Goal: Information Seeking & Learning: Learn about a topic

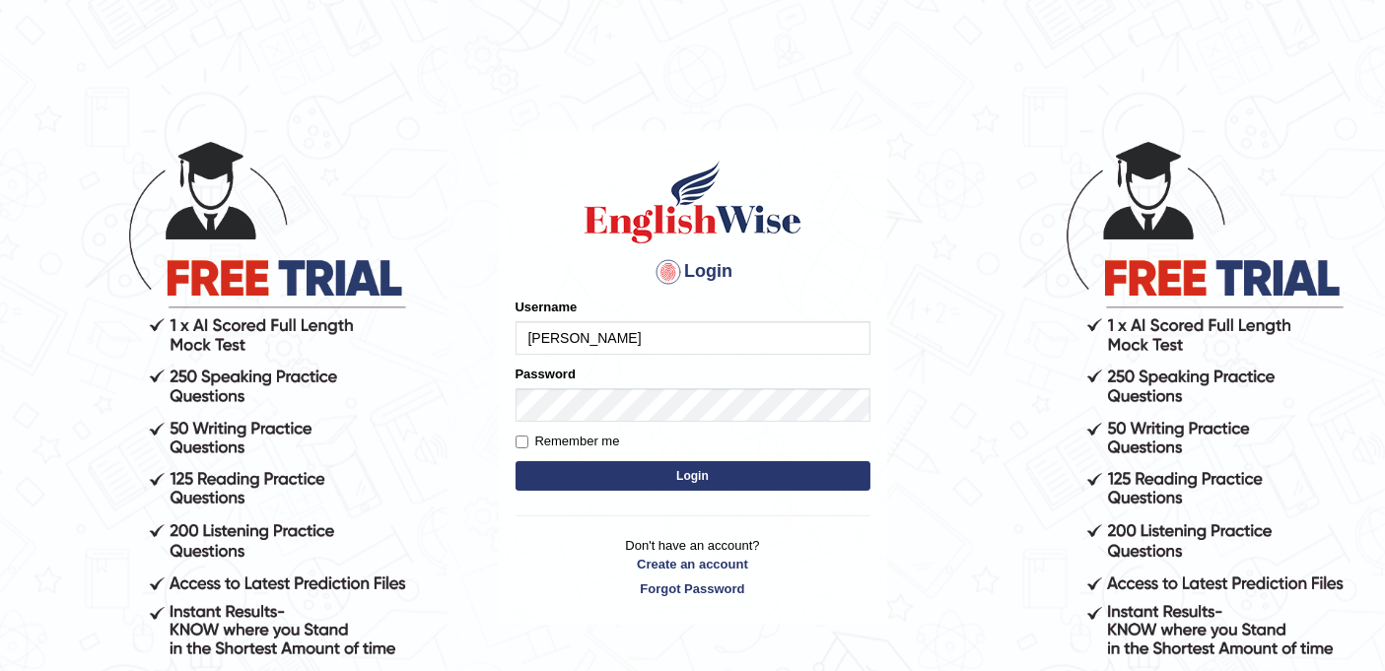
type input "[PERSON_NAME]"
click at [700, 469] on button "Login" at bounding box center [692, 476] width 355 height 30
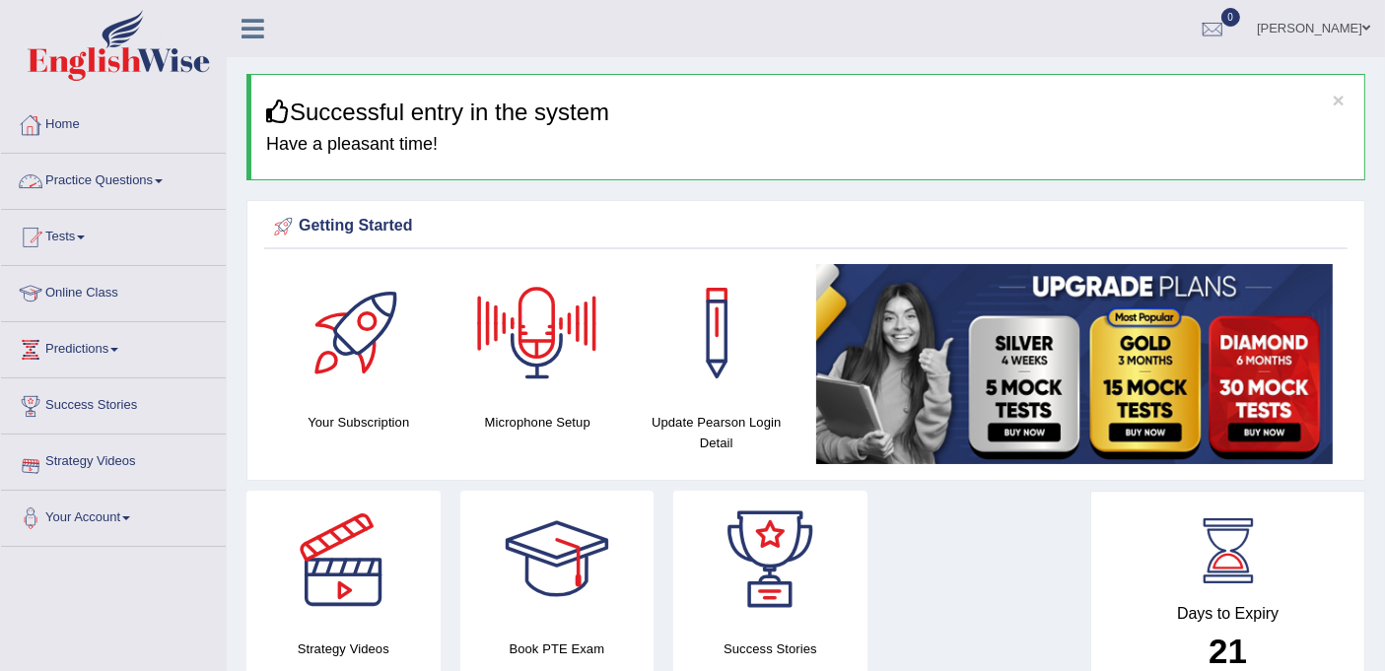
click at [140, 179] on link "Practice Questions" at bounding box center [113, 178] width 225 height 49
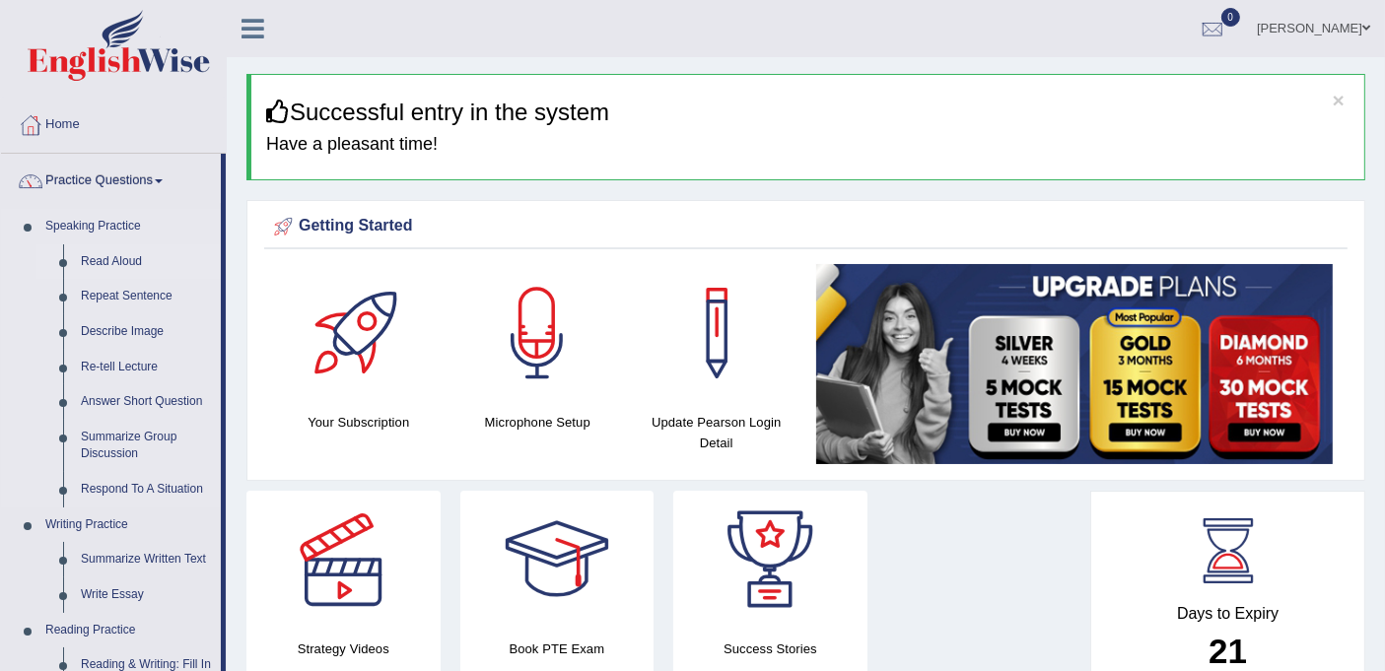
click at [128, 261] on link "Read Aloud" at bounding box center [146, 261] width 149 height 35
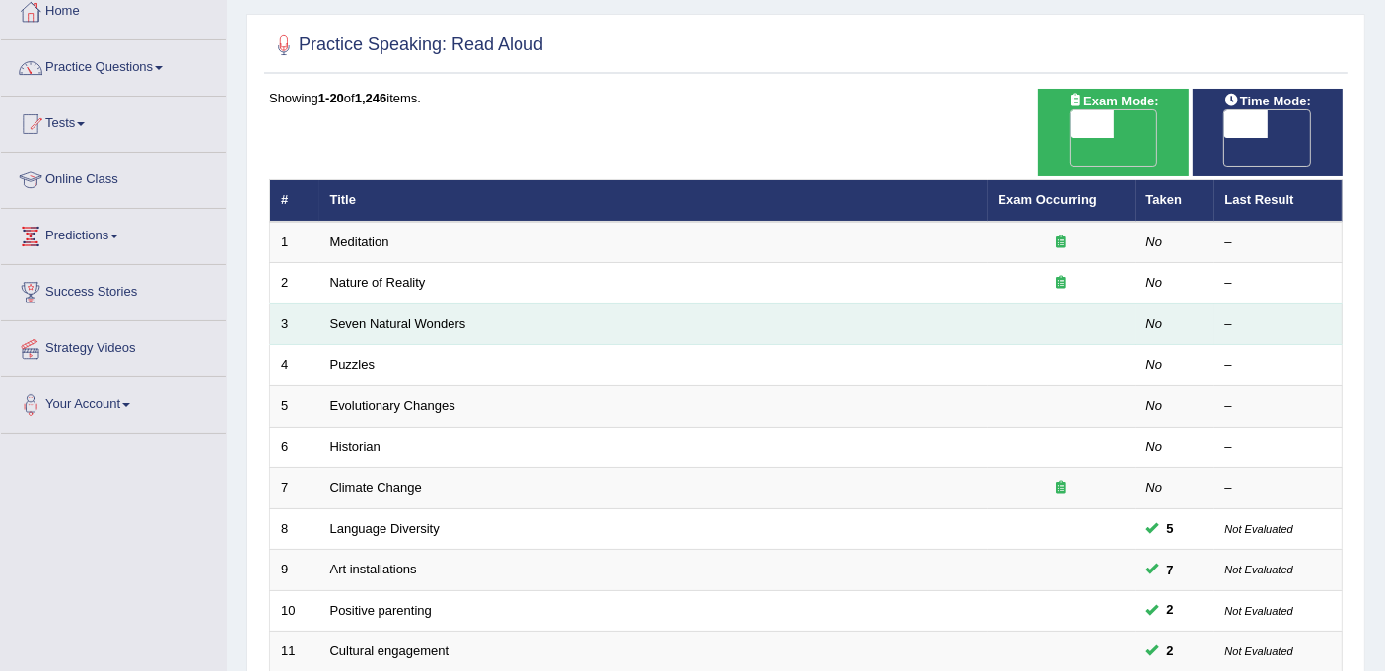
scroll to position [109, 0]
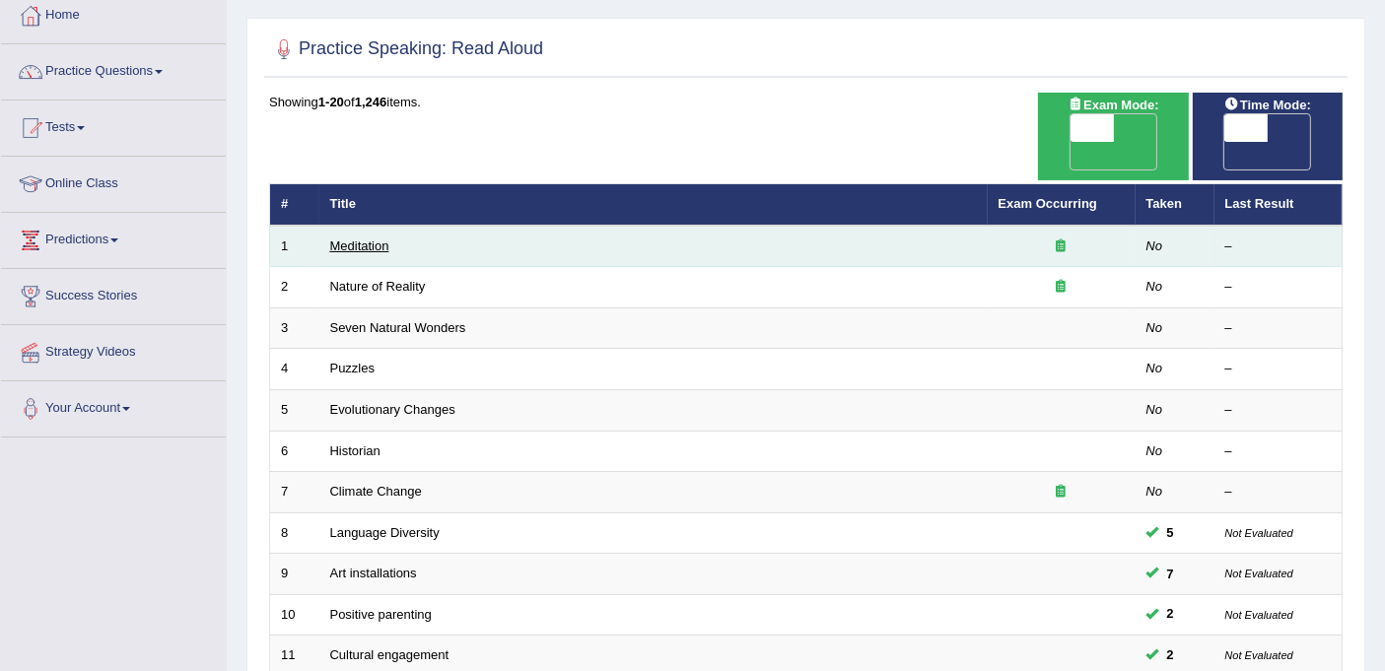
click at [369, 238] on link "Meditation" at bounding box center [359, 245] width 59 height 15
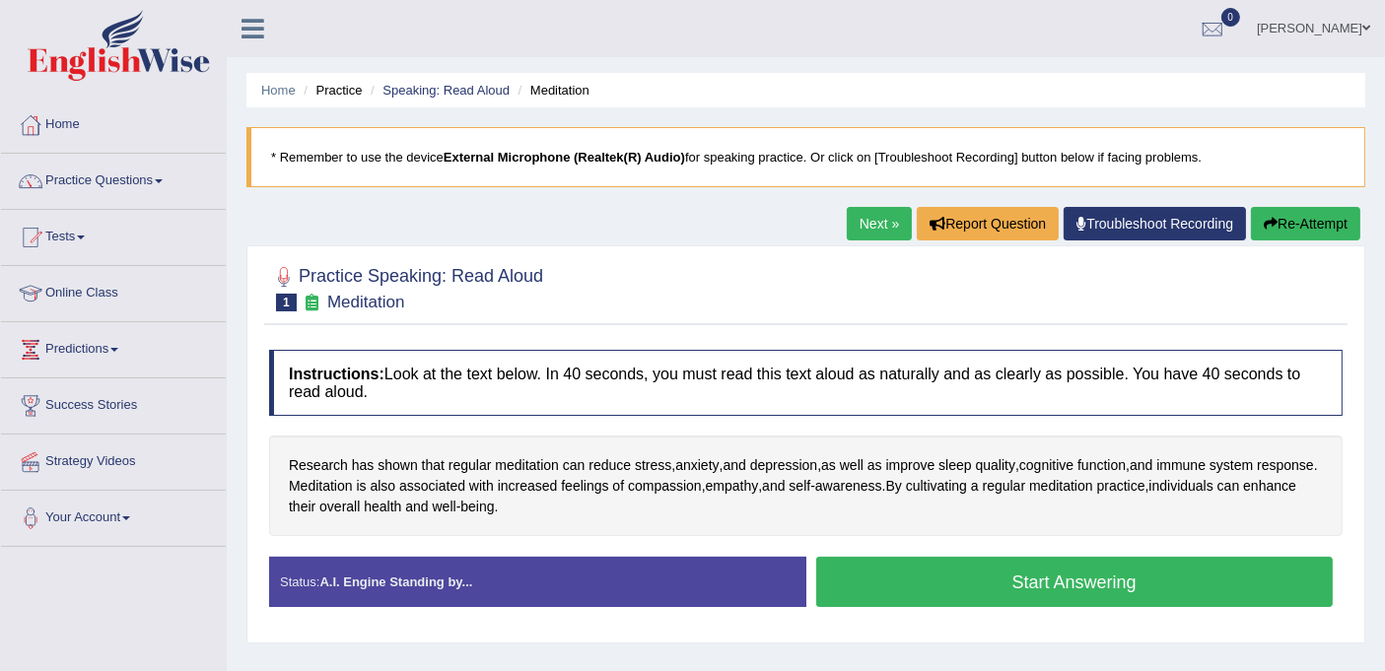
scroll to position [328, 0]
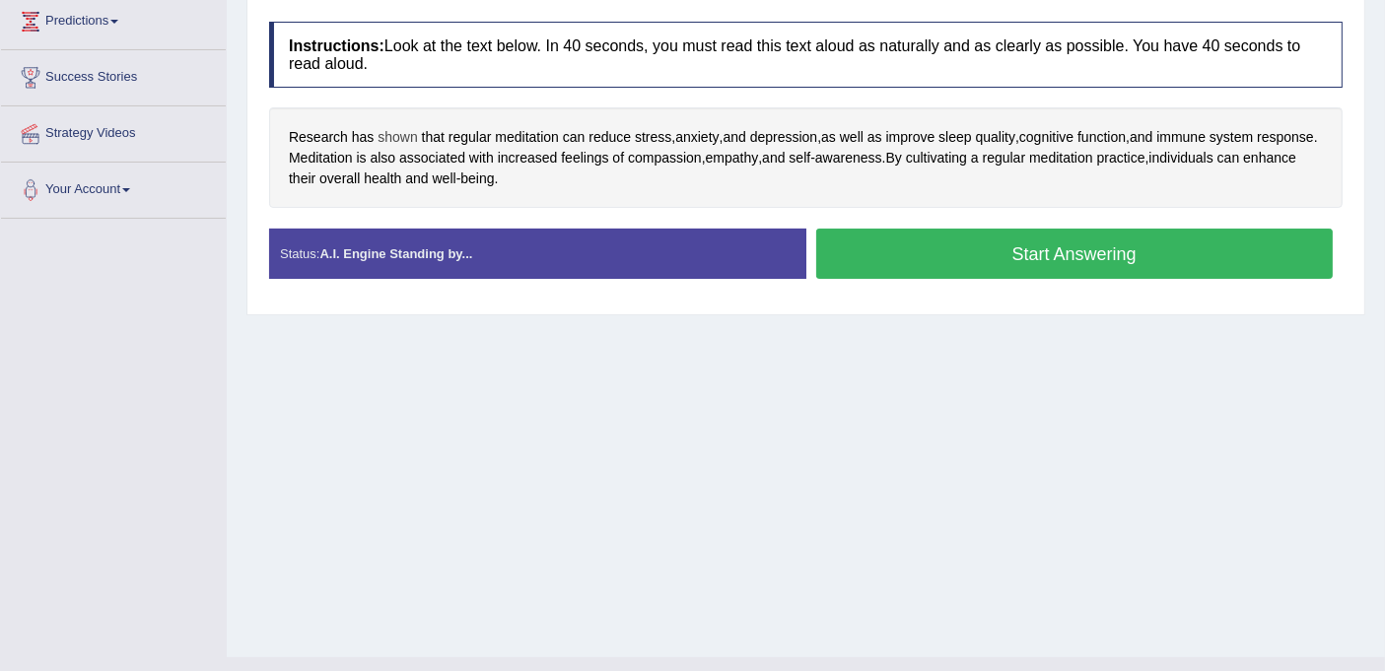
drag, startPoint x: 567, startPoint y: 175, endPoint x: 381, endPoint y: 135, distance: 189.6
click at [382, 136] on div "Research has shown that regular meditation can reduce stress , anxiety , and de…" at bounding box center [805, 157] width 1073 height 101
click at [993, 243] on button "Start Answering" at bounding box center [1074, 254] width 517 height 50
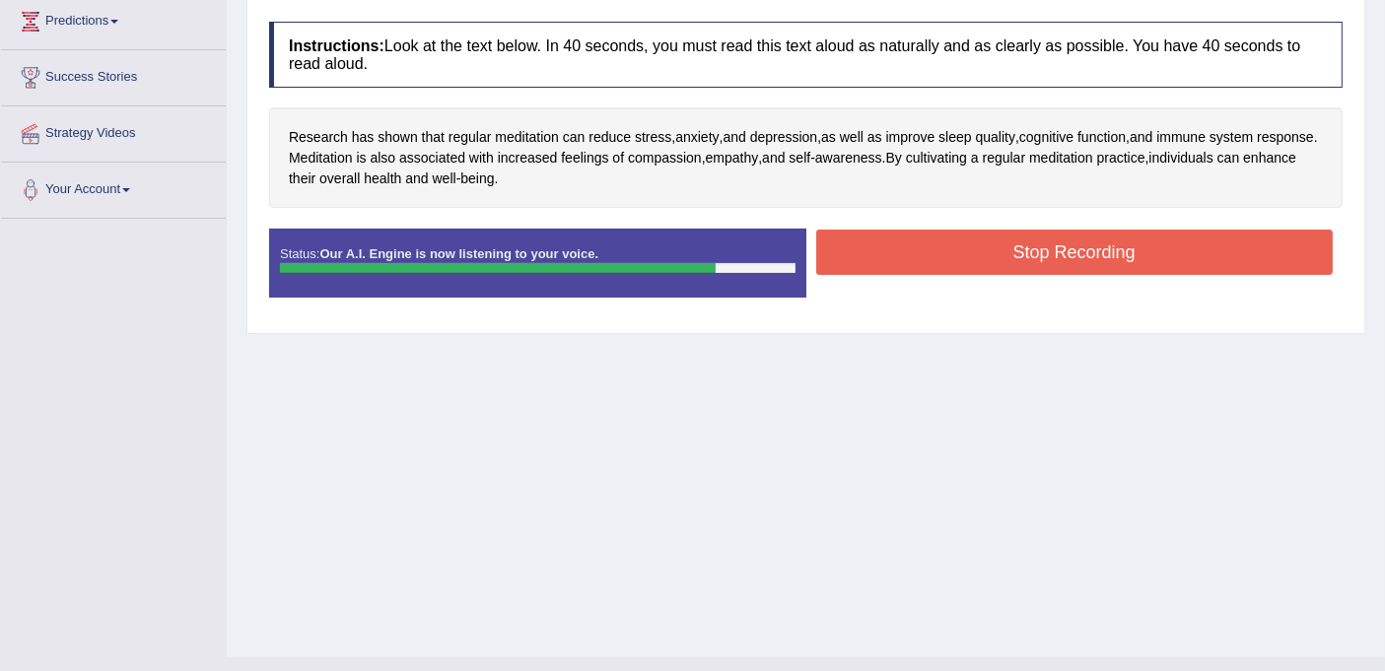
click at [993, 243] on button "Stop Recording" at bounding box center [1074, 252] width 517 height 45
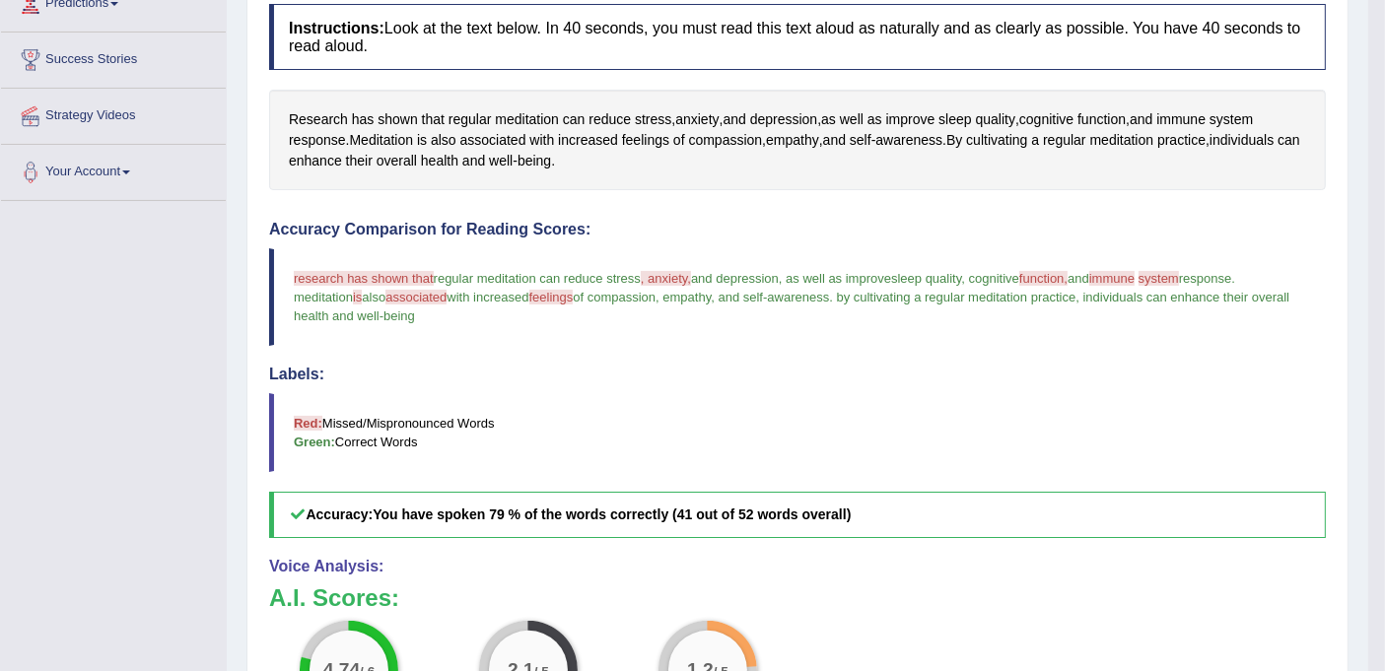
scroll to position [233, 0]
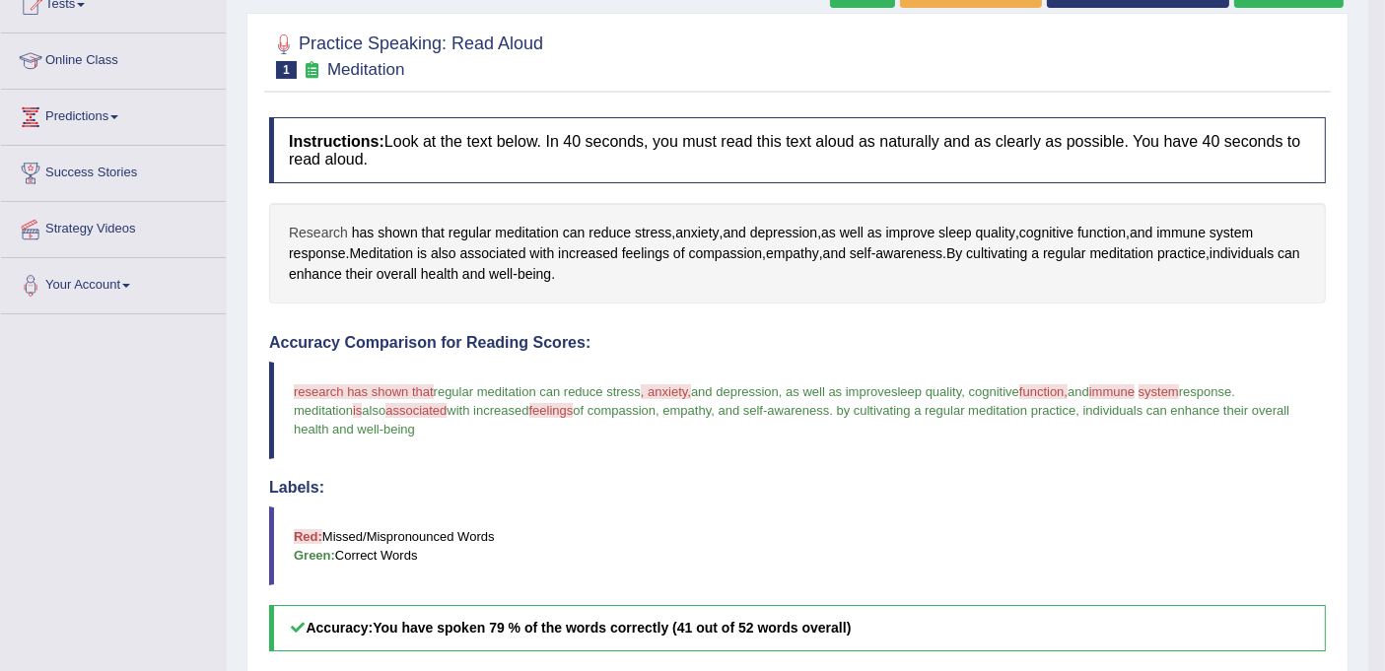
click at [327, 228] on span "Research" at bounding box center [318, 233] width 59 height 21
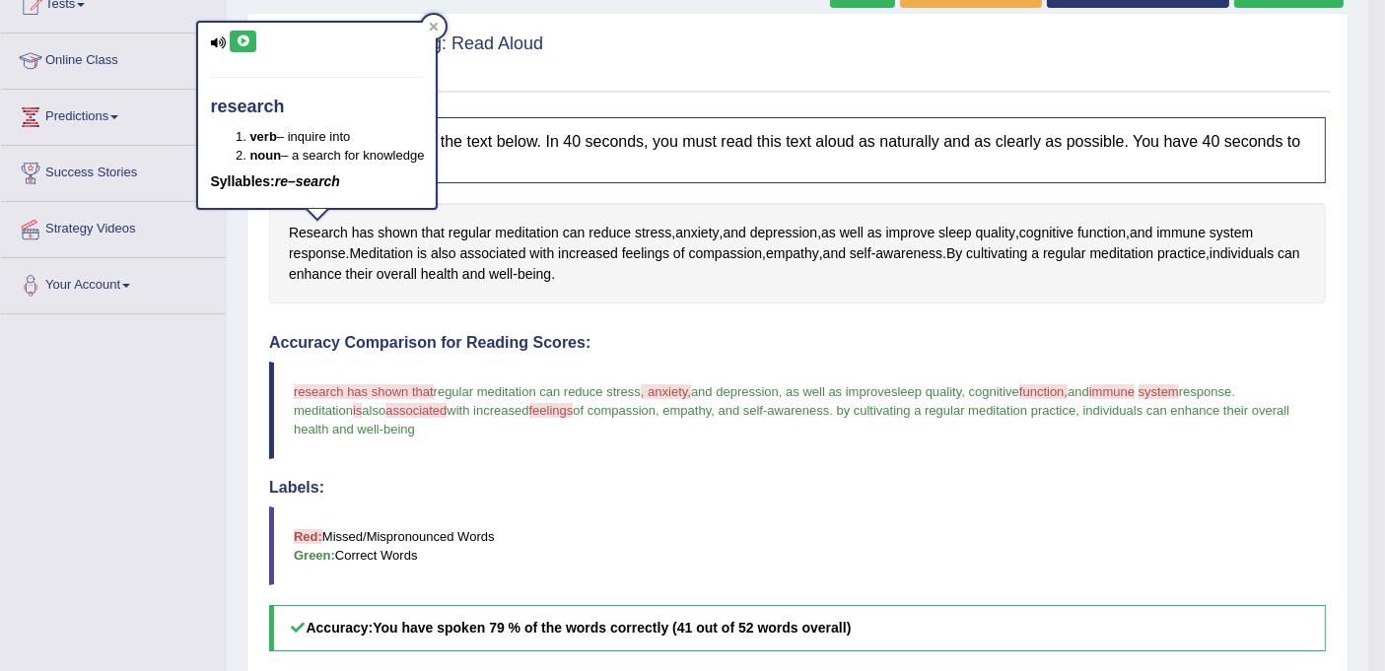
click at [247, 41] on icon at bounding box center [243, 41] width 15 height 12
click at [439, 24] on icon at bounding box center [434, 27] width 9 height 9
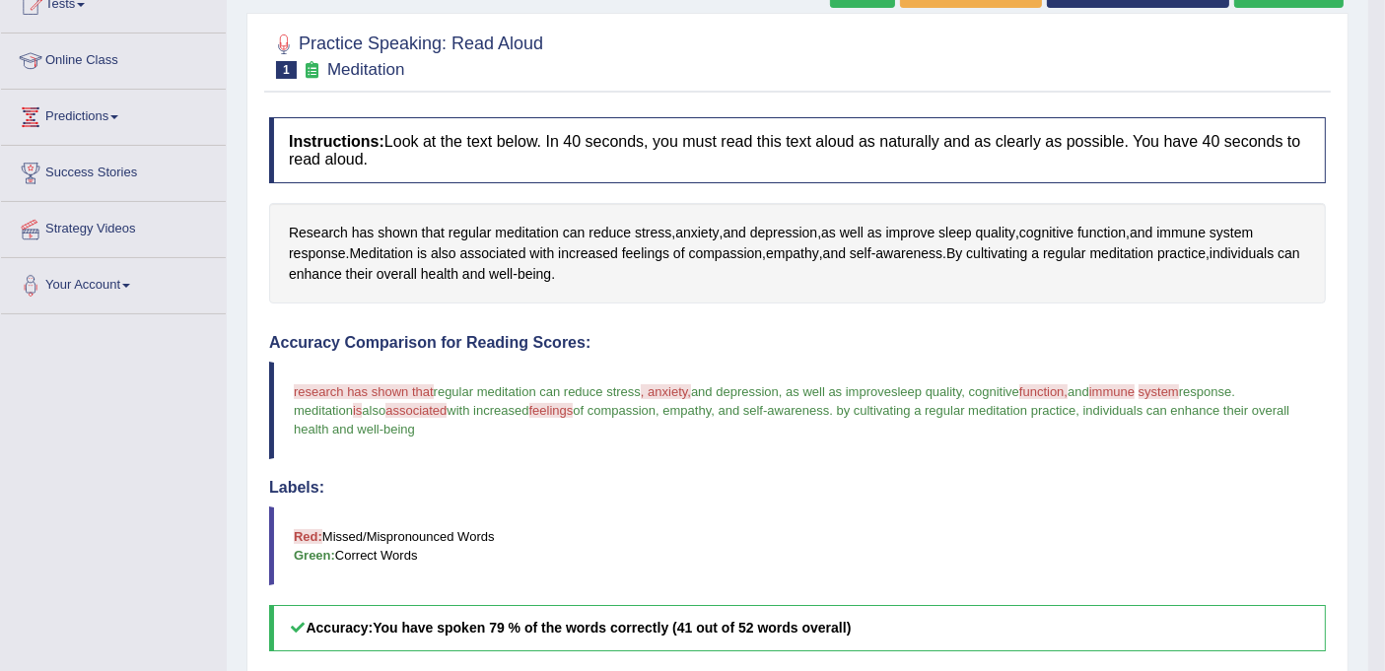
click at [351, 384] on span "research has shown that" at bounding box center [364, 391] width 140 height 15
click at [391, 386] on span "research has shown that" at bounding box center [364, 391] width 140 height 15
click at [394, 233] on span "shown" at bounding box center [396, 233] width 39 height 21
click at [401, 90] on icon at bounding box center [403, 96] width 15 height 12
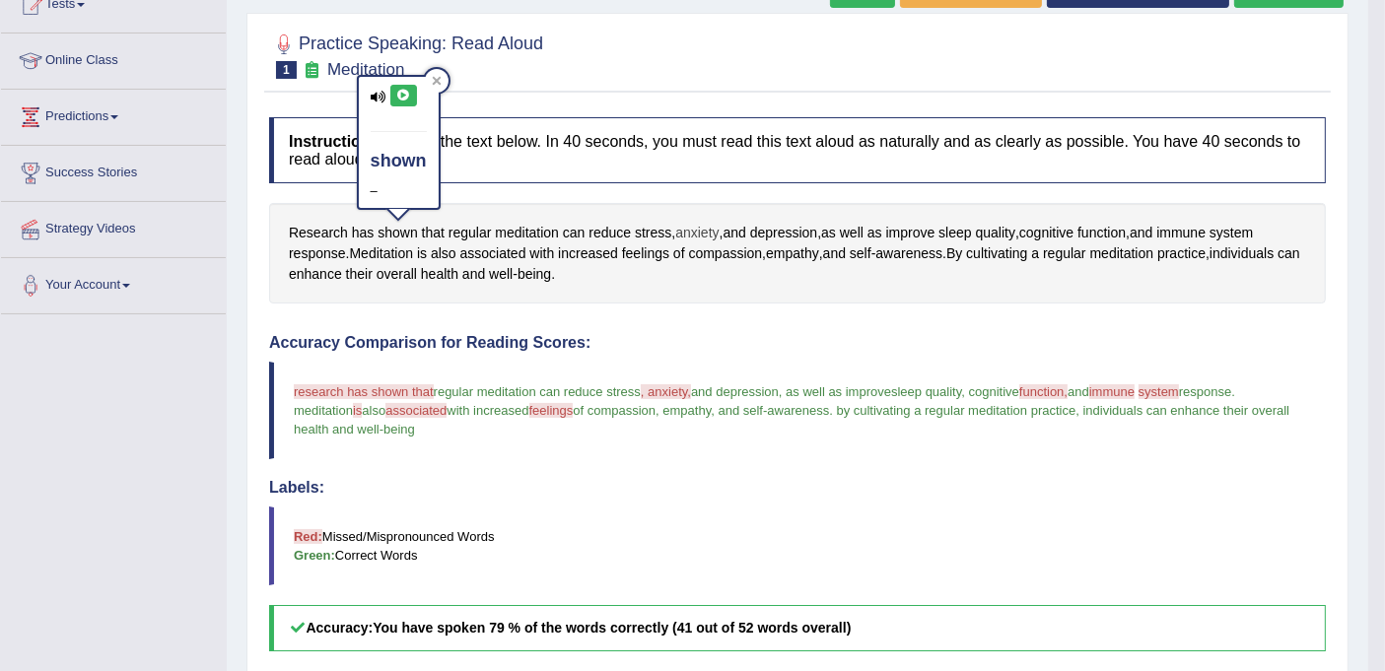
click at [710, 231] on span "anxiety" at bounding box center [696, 233] width 43 height 21
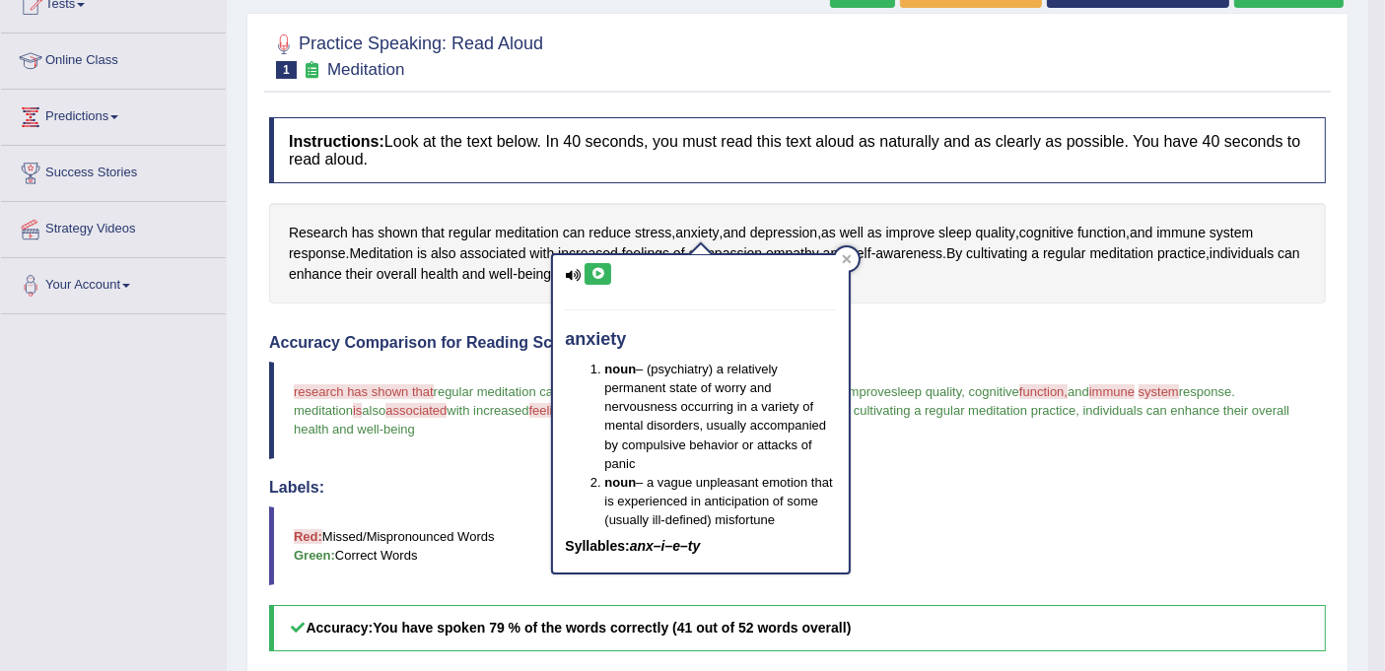
click at [605, 268] on button at bounding box center [597, 274] width 27 height 22
click at [848, 261] on icon at bounding box center [847, 259] width 9 height 9
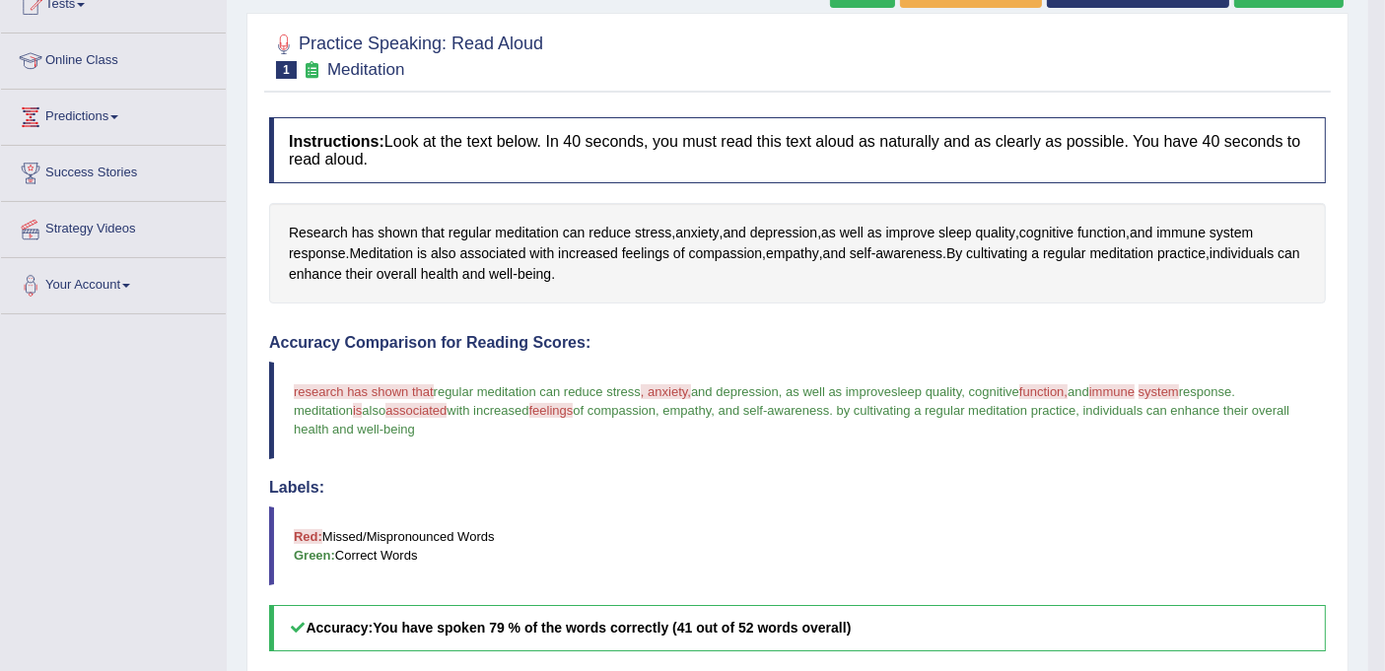
click at [1059, 386] on span "function," at bounding box center [1043, 391] width 48 height 15
click at [1118, 230] on span "function" at bounding box center [1101, 233] width 48 height 21
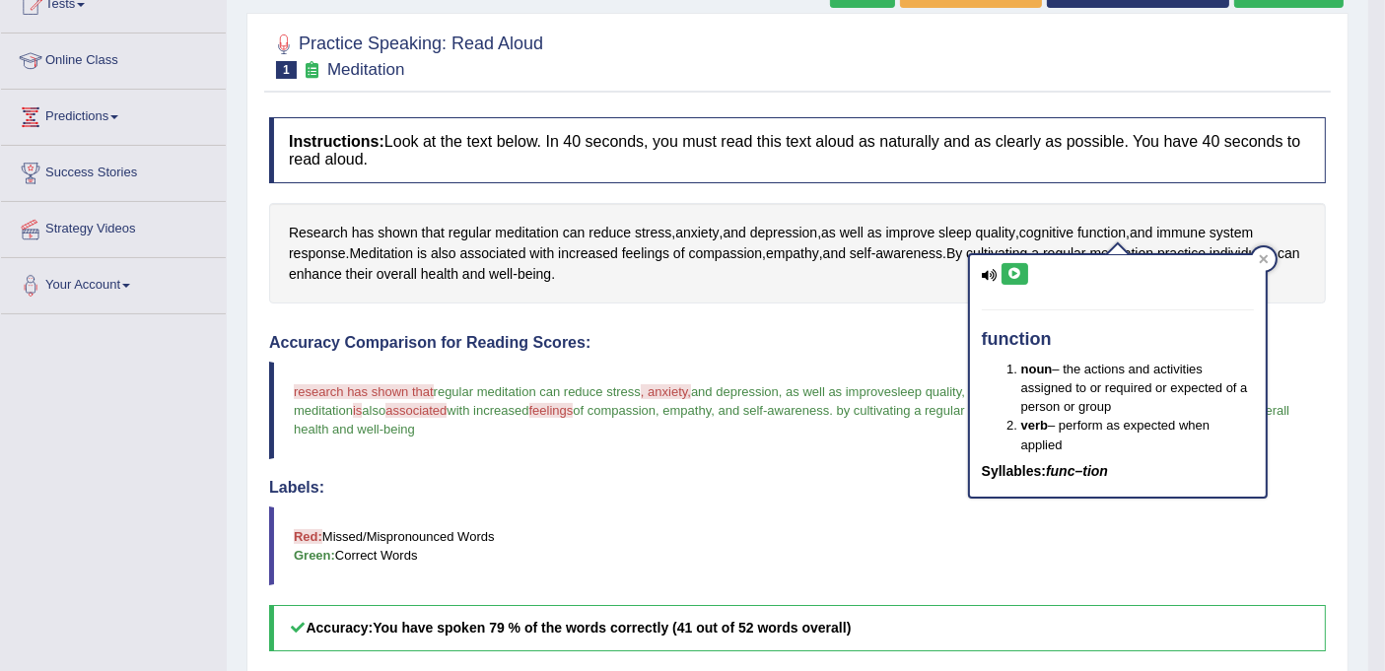
click at [1013, 266] on button at bounding box center [1014, 274] width 27 height 22
click at [1269, 260] on div at bounding box center [1264, 259] width 24 height 24
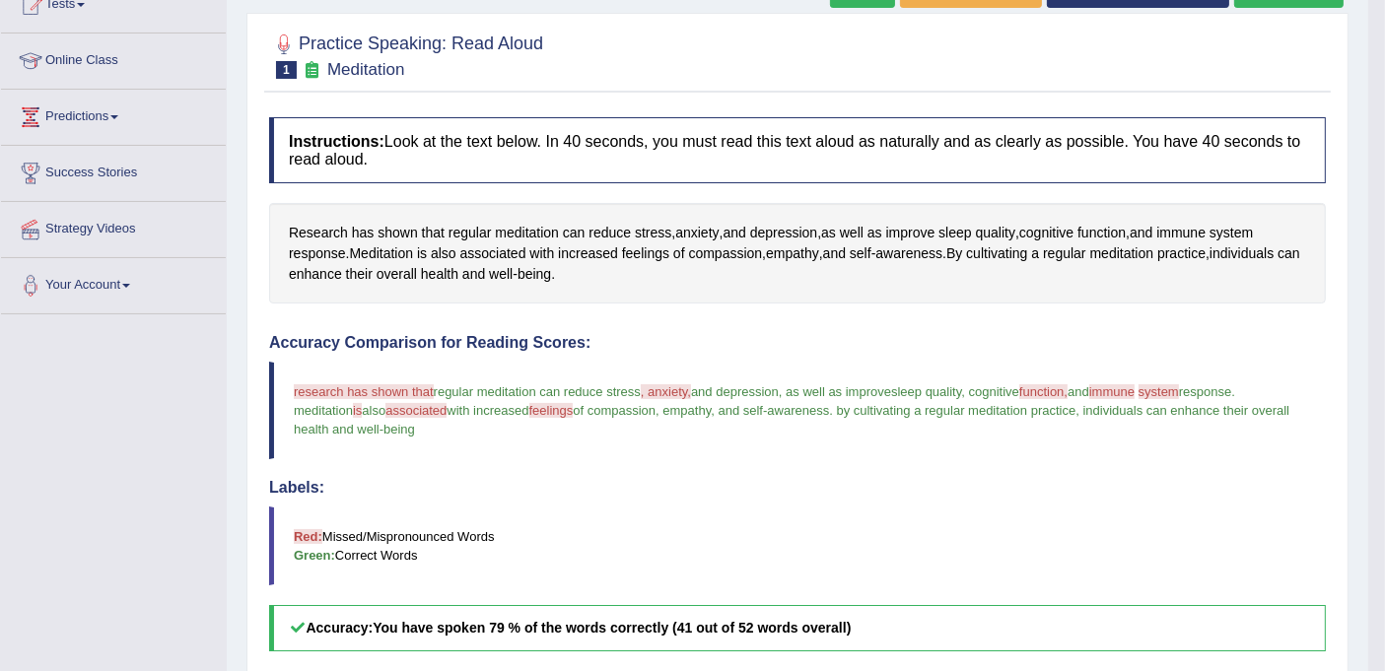
click at [1134, 386] on span "immune" at bounding box center [1111, 391] width 45 height 15
click at [1204, 231] on span "immune" at bounding box center [1180, 233] width 49 height 21
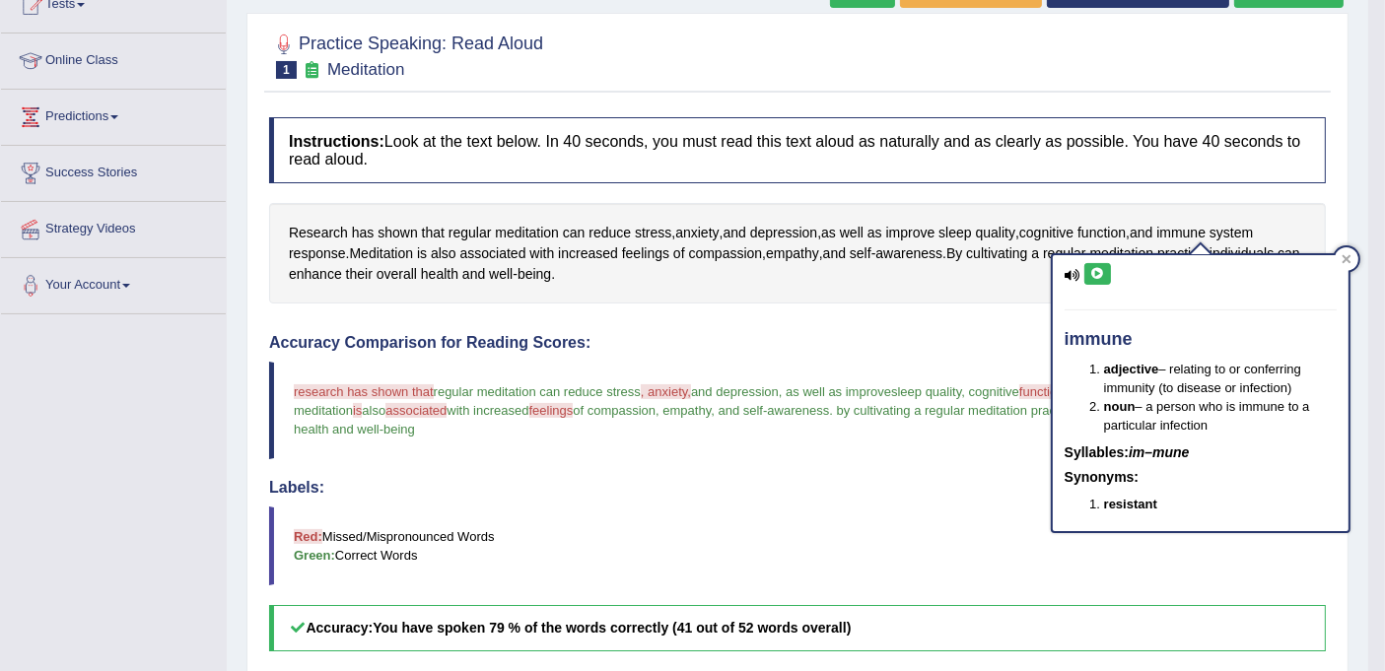
click at [1098, 273] on icon at bounding box center [1097, 274] width 15 height 12
click at [1098, 270] on icon at bounding box center [1097, 274] width 15 height 12
click at [1344, 254] on icon at bounding box center [1346, 259] width 10 height 10
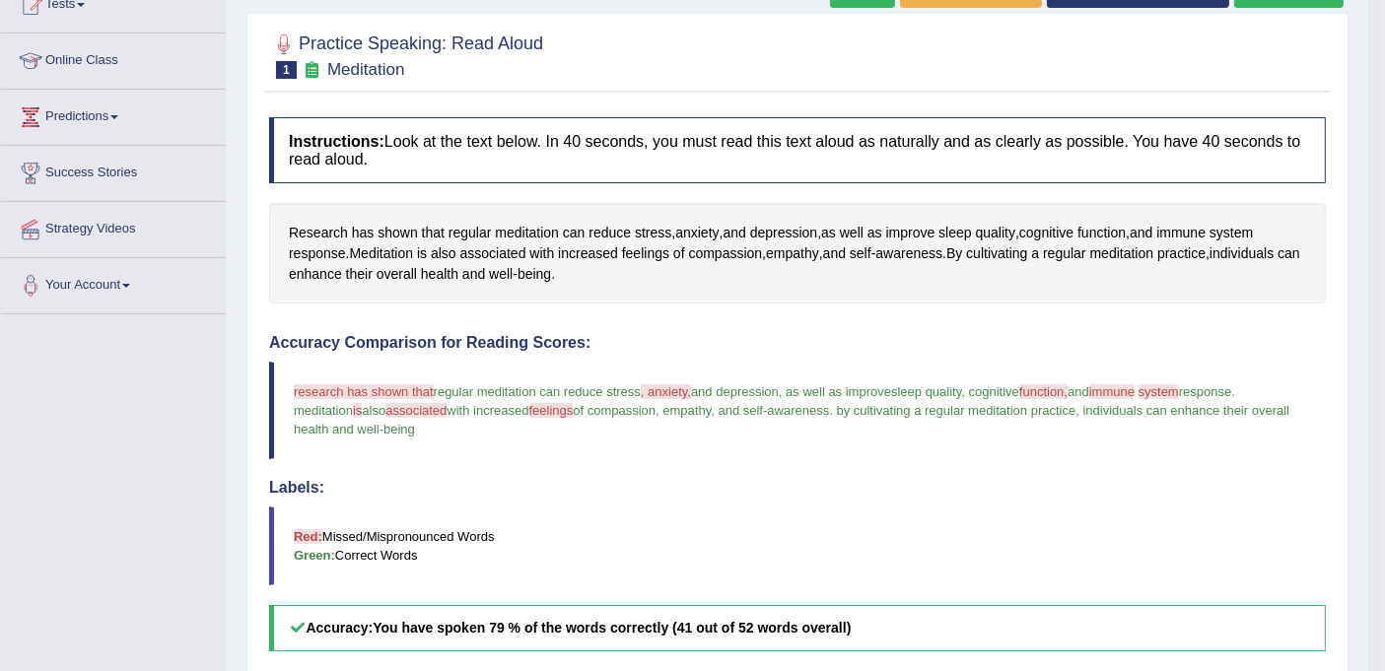
click at [1177, 387] on span "system" at bounding box center [1158, 391] width 40 height 15
click at [1240, 230] on span "system" at bounding box center [1230, 233] width 43 height 21
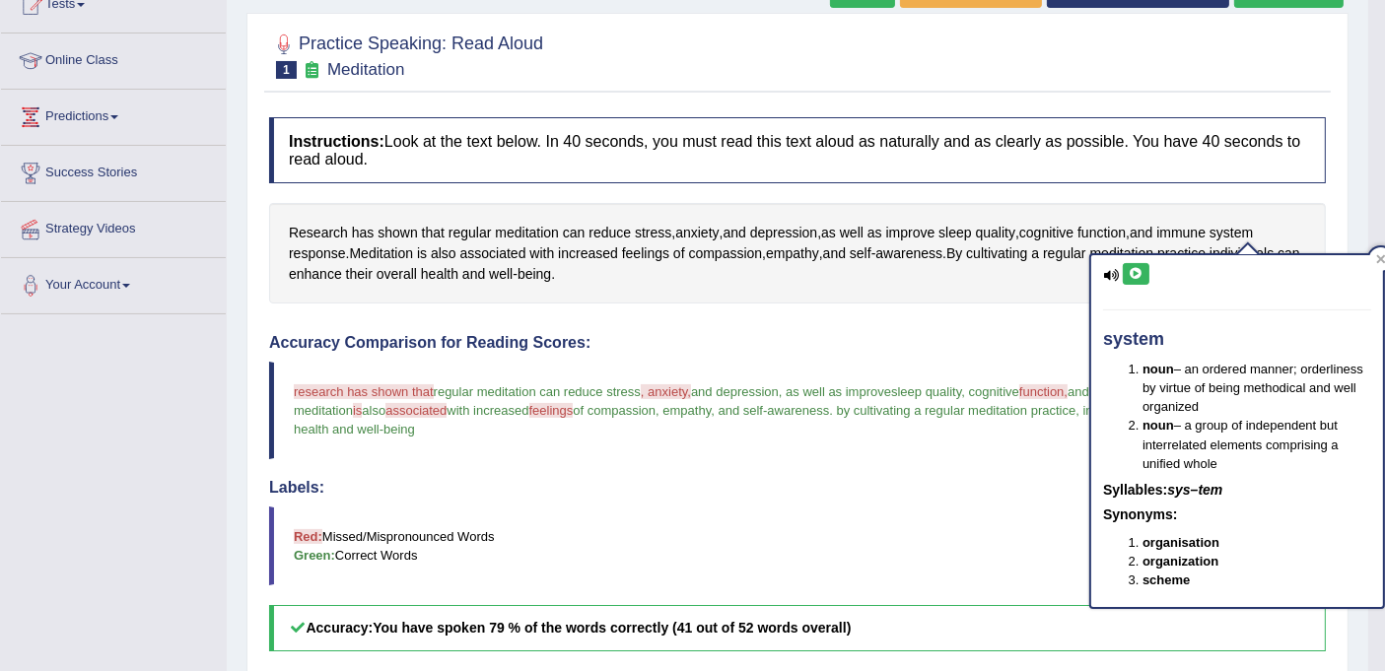
click at [1134, 271] on icon at bounding box center [1135, 274] width 15 height 12
click at [502, 249] on span "associated" at bounding box center [493, 253] width 66 height 21
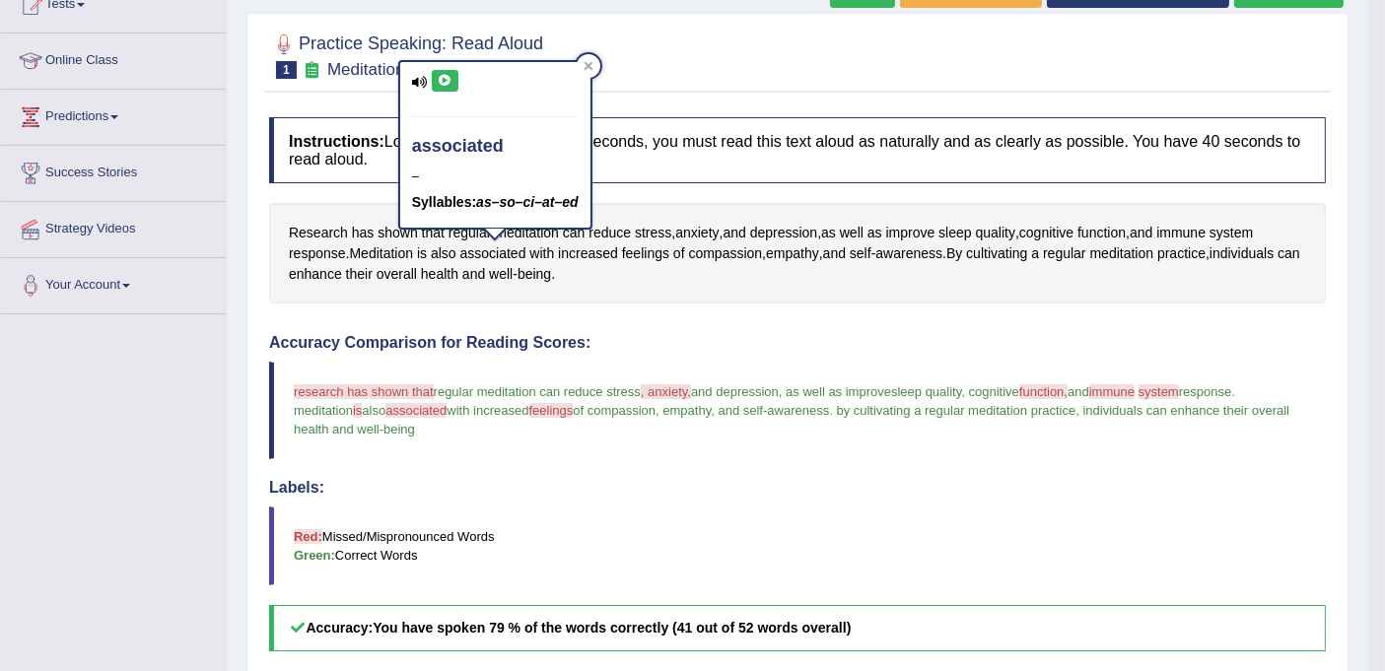
click at [442, 76] on icon at bounding box center [445, 81] width 15 height 12
click at [574, 404] on span "feelings" at bounding box center [551, 410] width 44 height 15
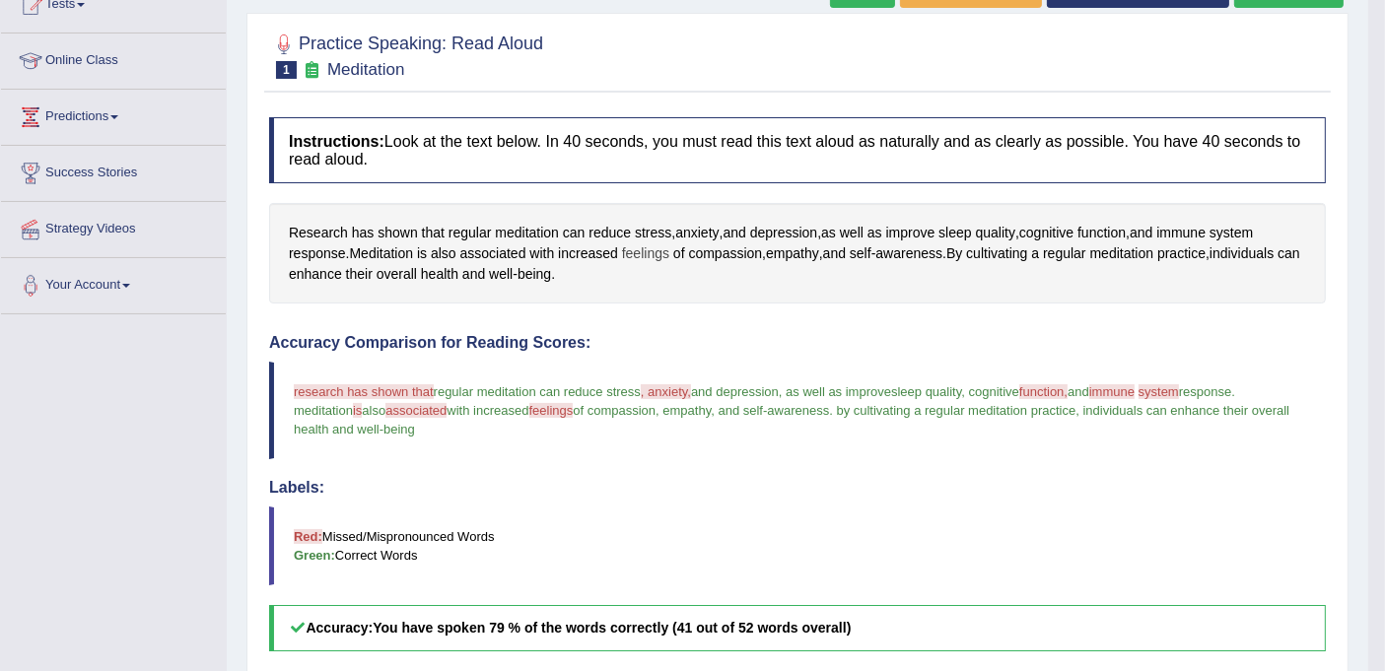
click at [658, 248] on span "feelings" at bounding box center [645, 253] width 47 height 21
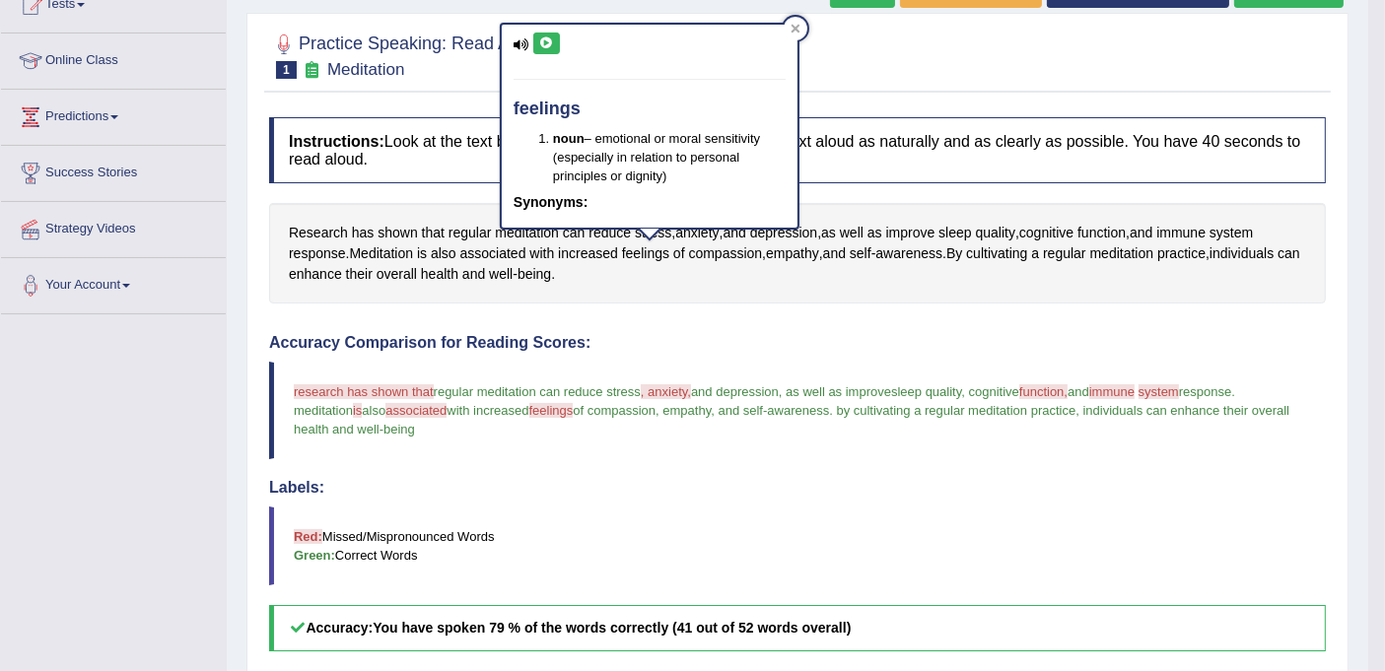
click at [547, 37] on icon at bounding box center [546, 43] width 15 height 12
click at [1058, 81] on div at bounding box center [797, 55] width 1056 height 60
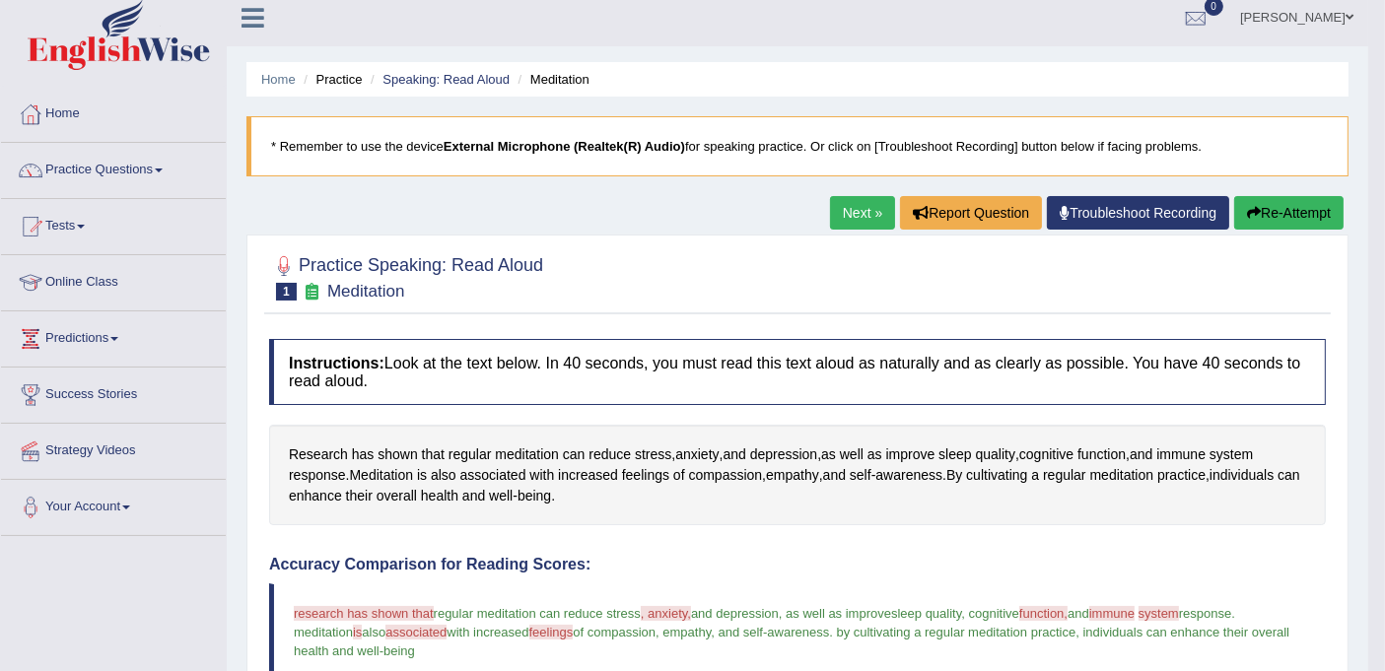
scroll to position [0, 0]
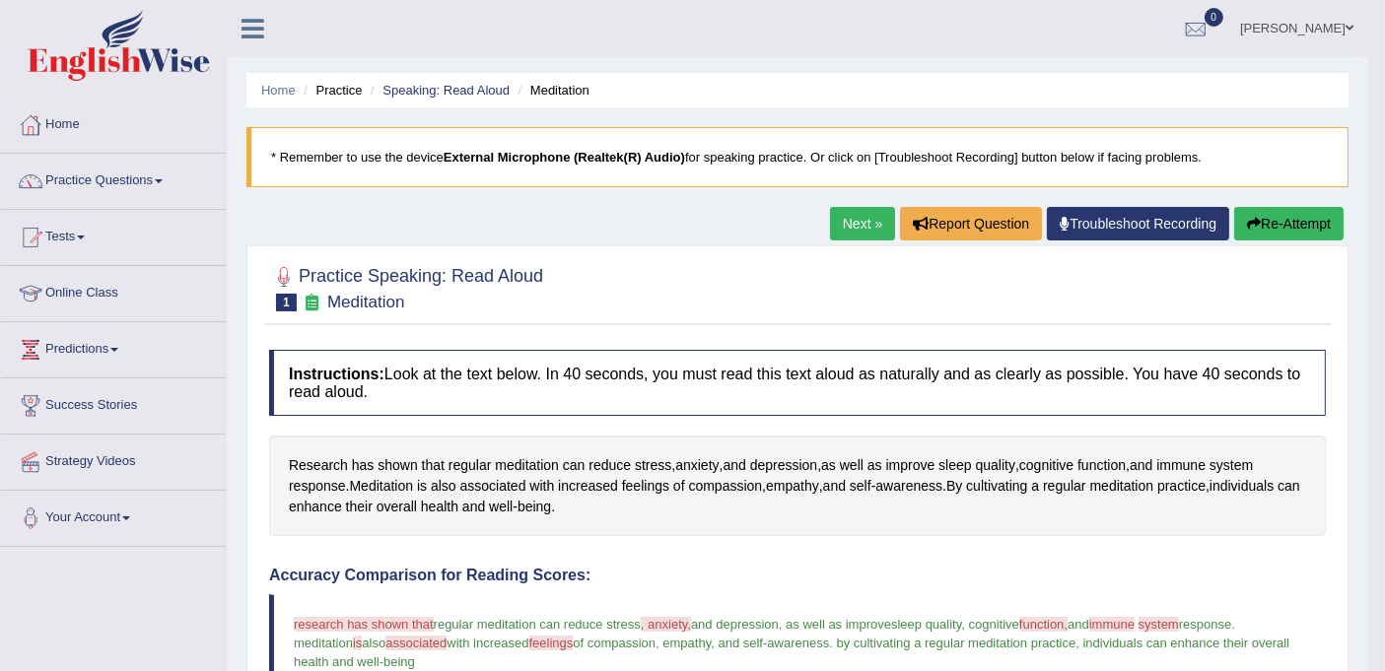
click at [1276, 219] on button "Re-Attempt" at bounding box center [1288, 224] width 109 height 34
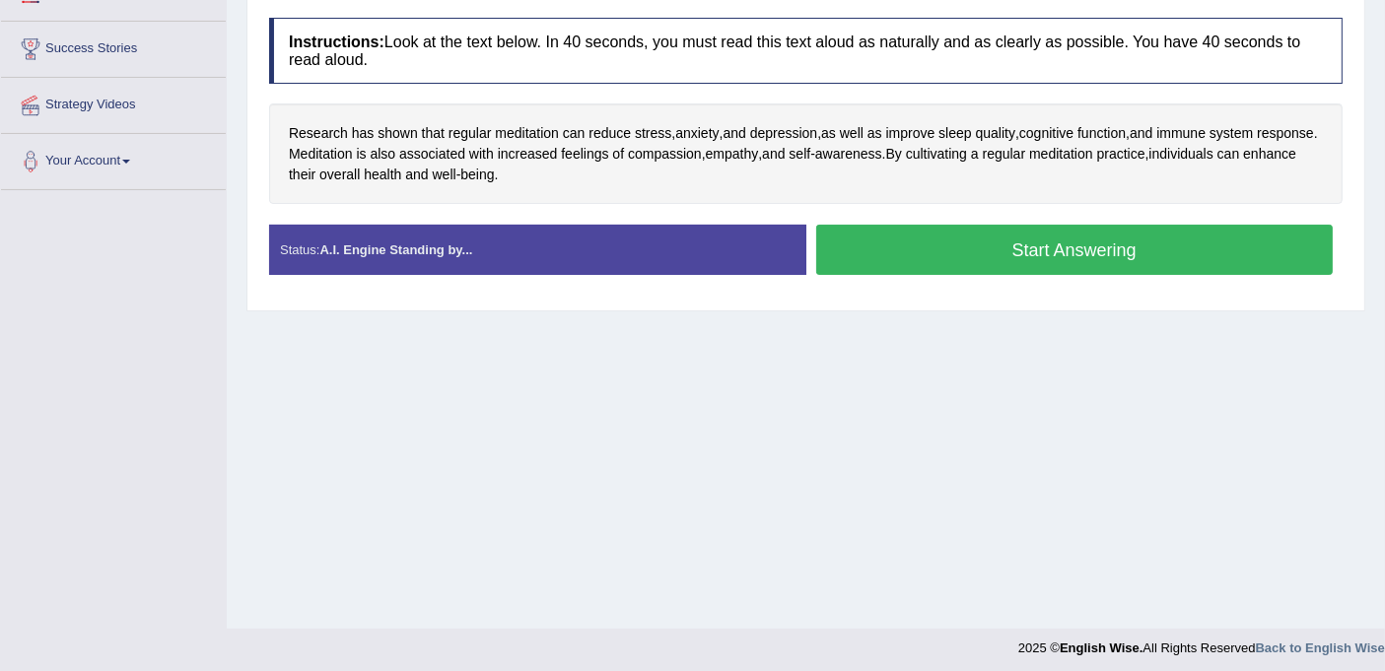
scroll to position [363, 0]
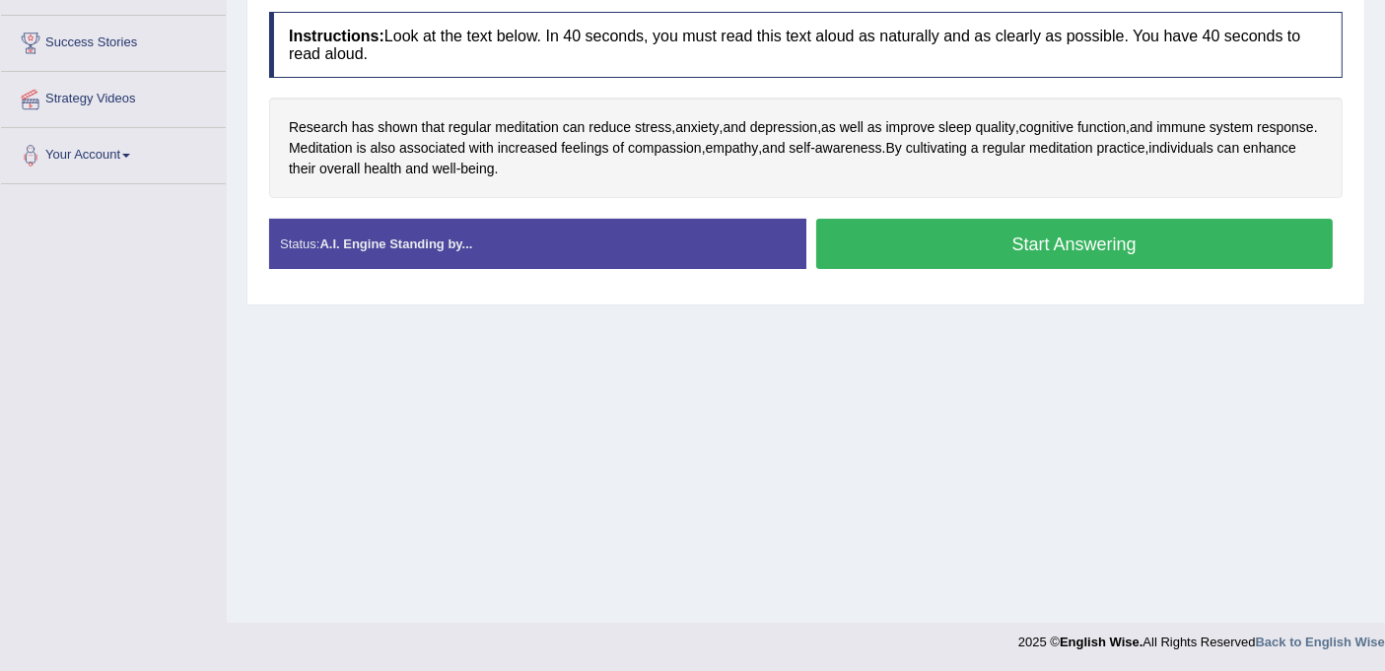
click at [1017, 243] on button "Start Answering" at bounding box center [1074, 244] width 517 height 50
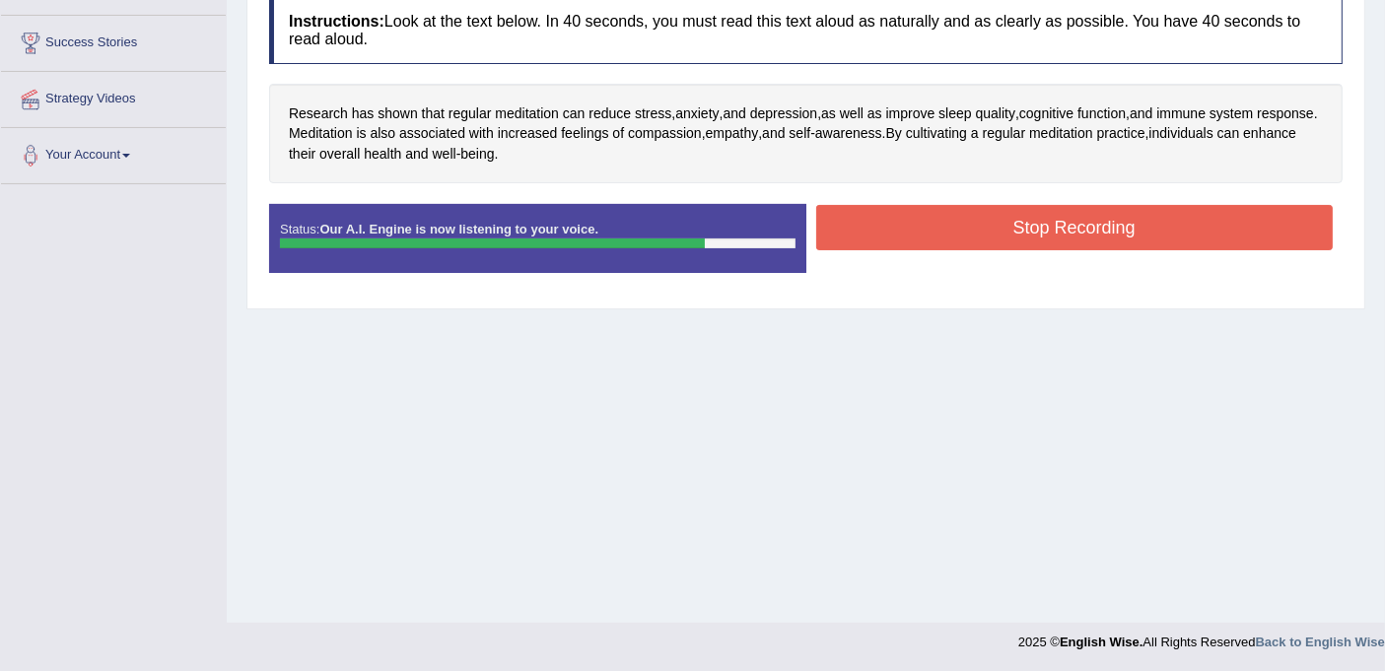
click at [1095, 229] on button "Stop Recording" at bounding box center [1074, 227] width 517 height 45
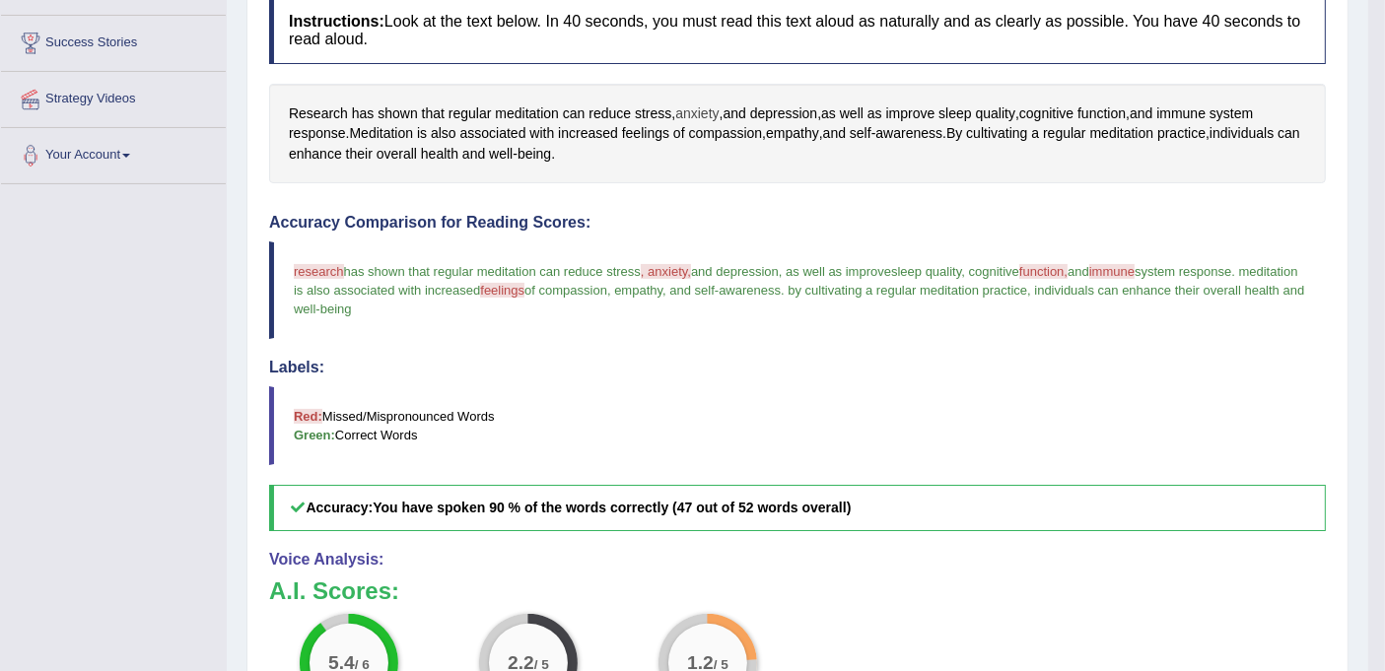
click at [707, 109] on span "anxiety" at bounding box center [696, 113] width 43 height 21
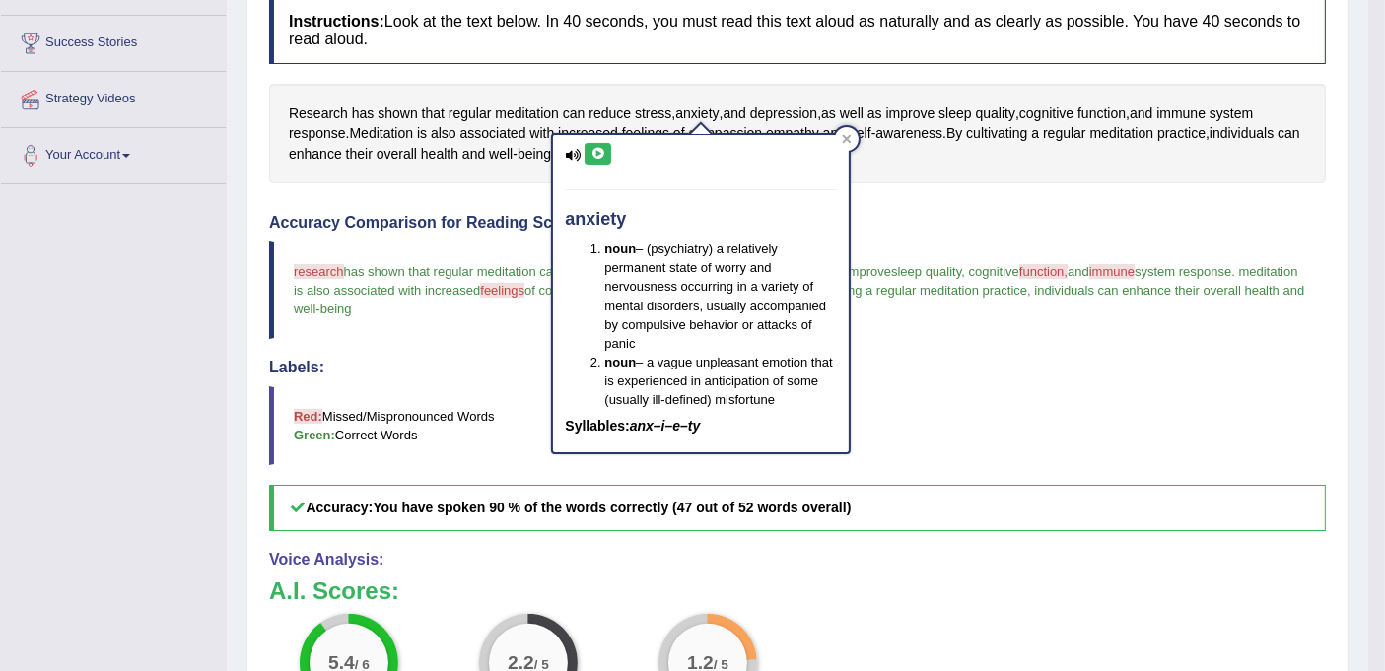
click at [590, 149] on icon at bounding box center [597, 154] width 15 height 12
click at [1113, 109] on span "function" at bounding box center [1101, 113] width 48 height 21
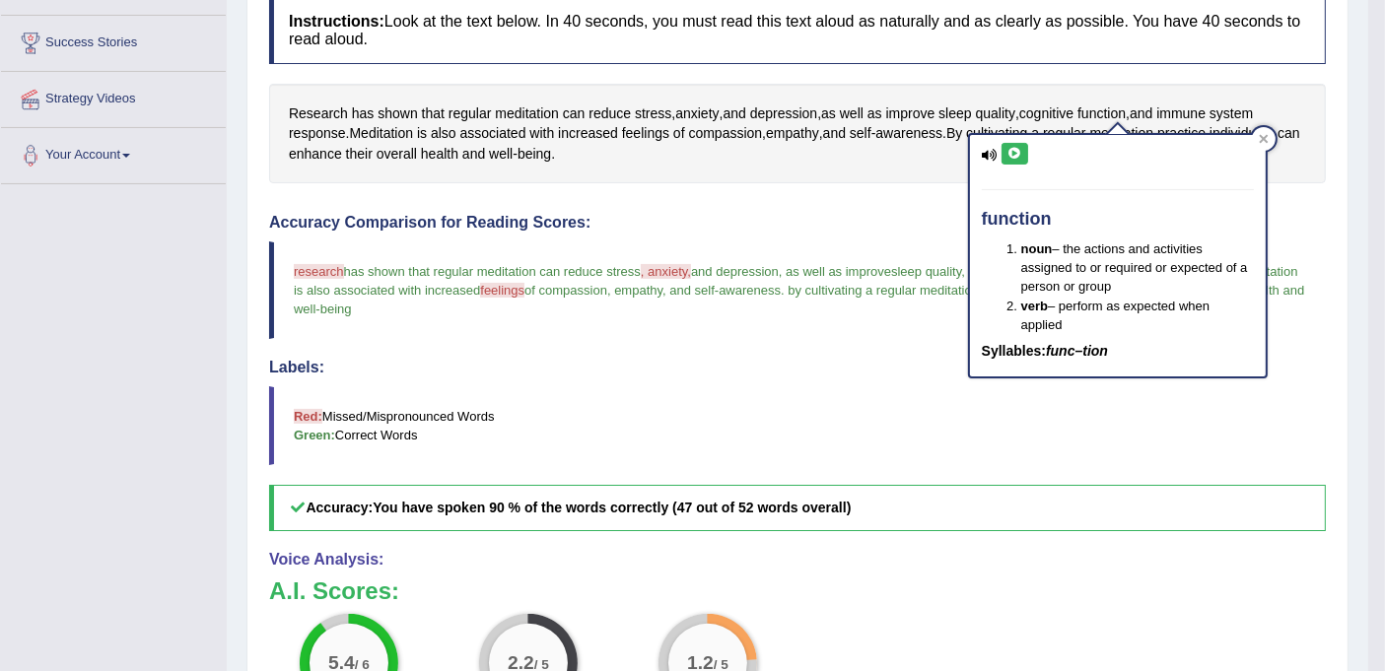
click at [1011, 160] on button at bounding box center [1014, 154] width 27 height 22
click at [1187, 380] on div "Labels: Red: Missed/Mispronounced Words Green: Correct Words" at bounding box center [797, 412] width 1056 height 106
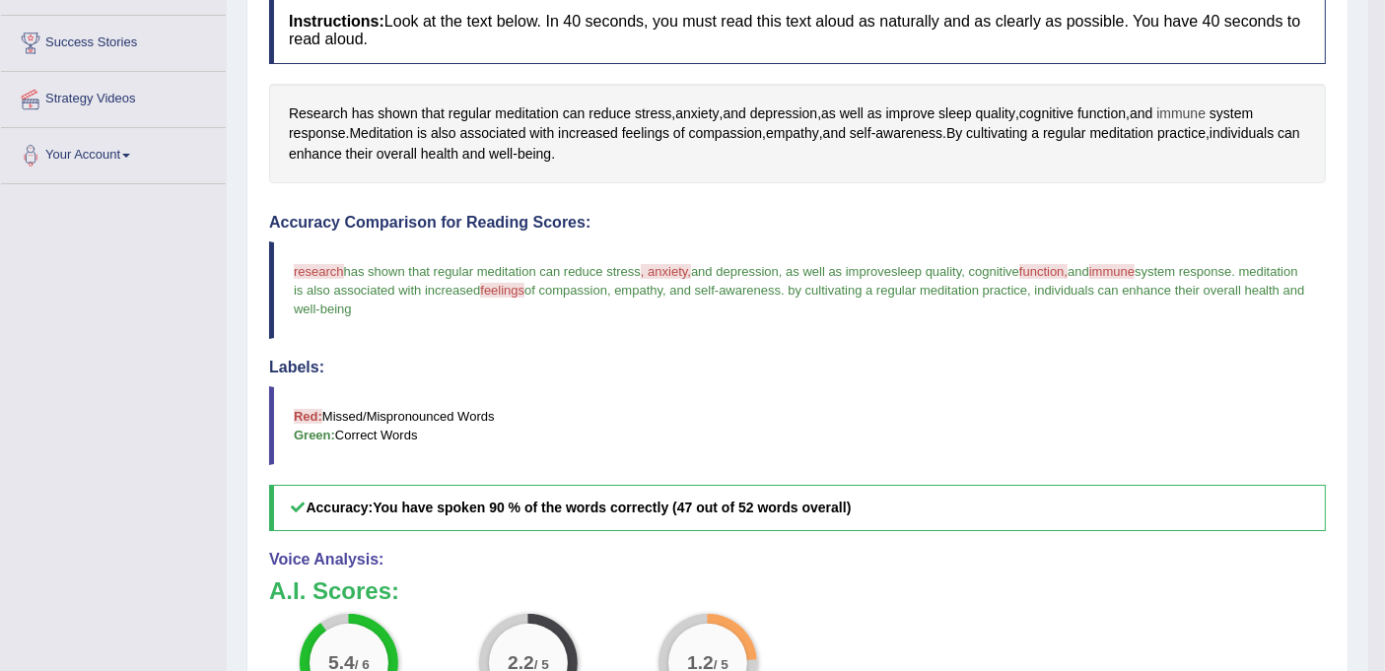
click at [1194, 108] on span "immune" at bounding box center [1180, 113] width 49 height 21
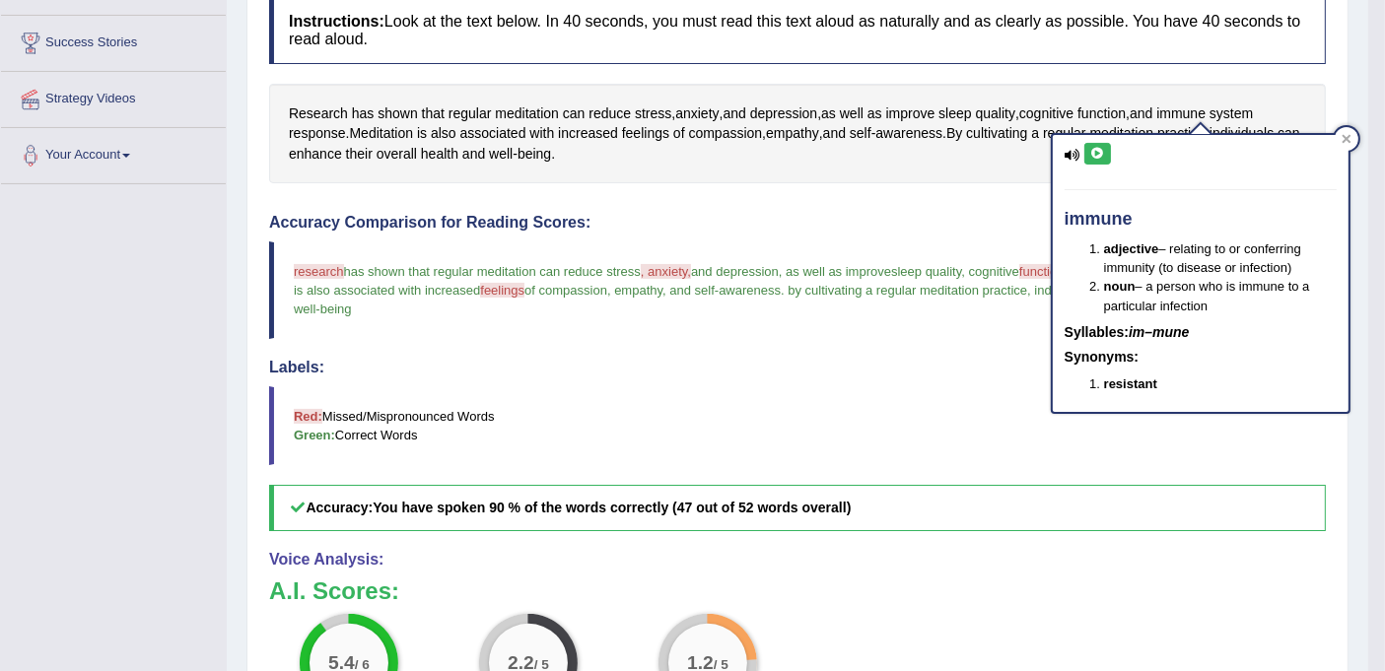
click at [1099, 159] on button at bounding box center [1097, 154] width 27 height 22
click at [1349, 138] on icon at bounding box center [1346, 139] width 10 height 10
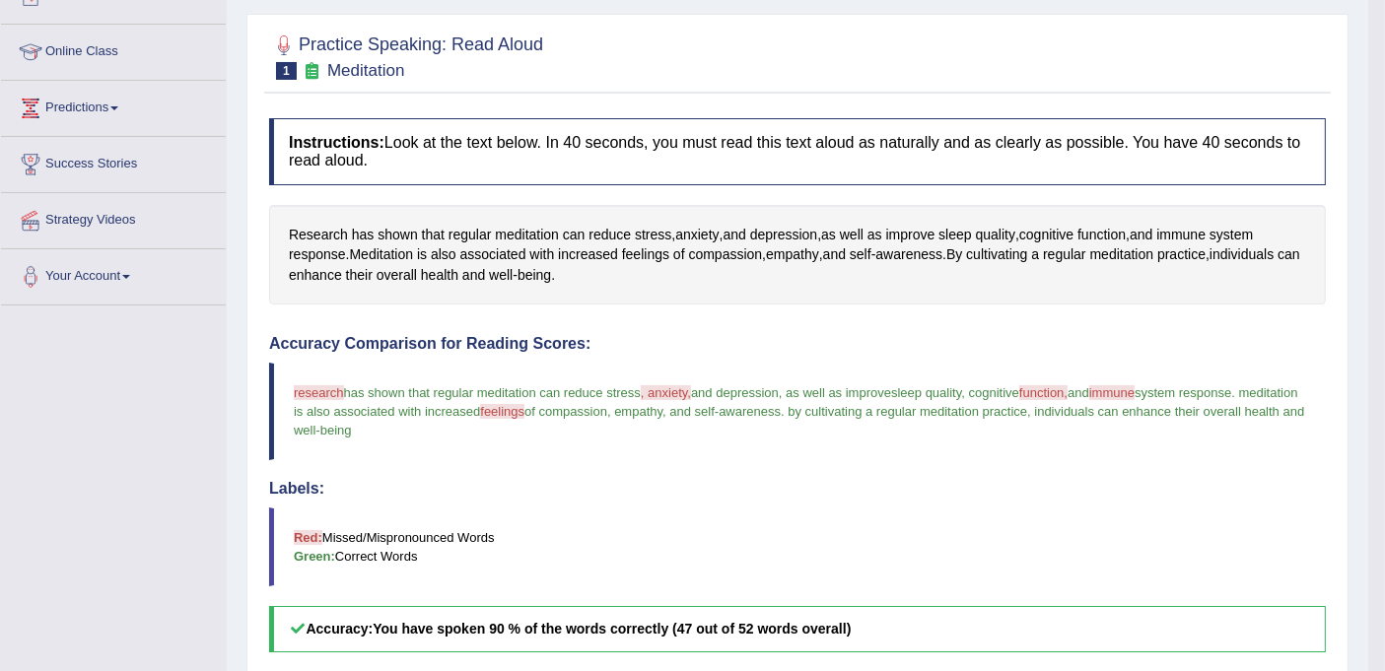
scroll to position [0, 0]
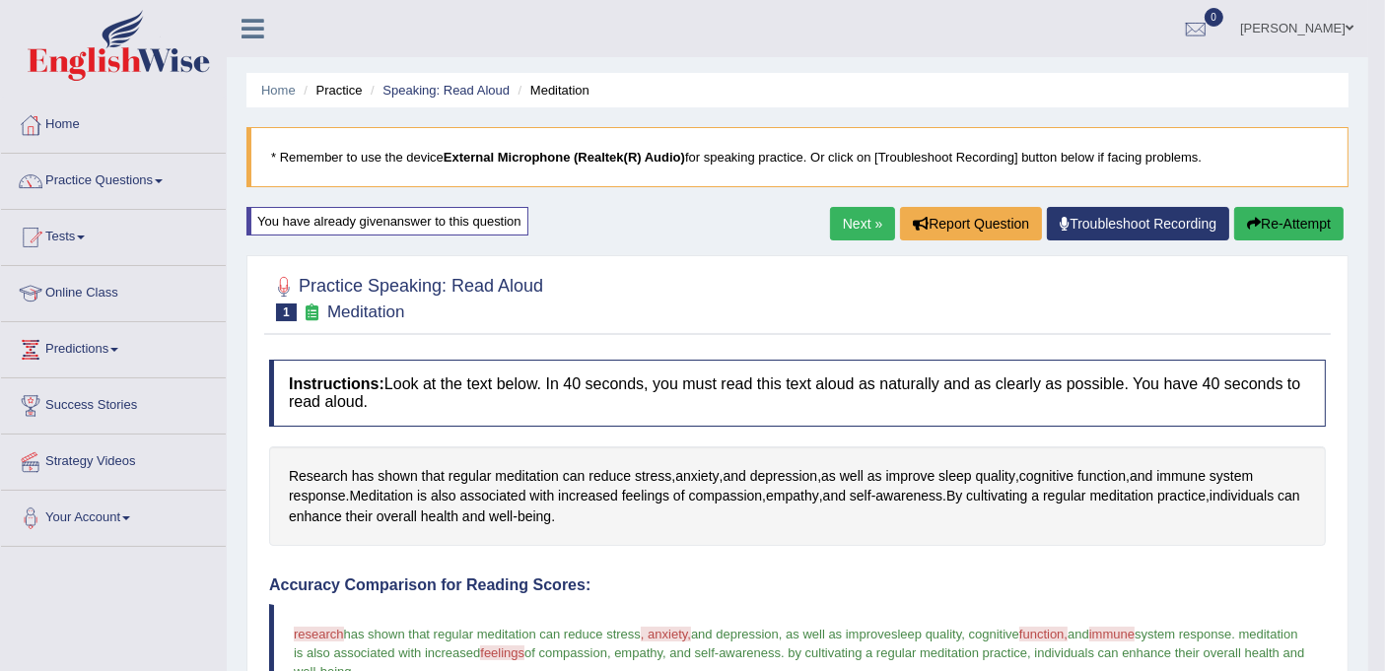
click at [862, 226] on link "Next »" at bounding box center [862, 224] width 65 height 34
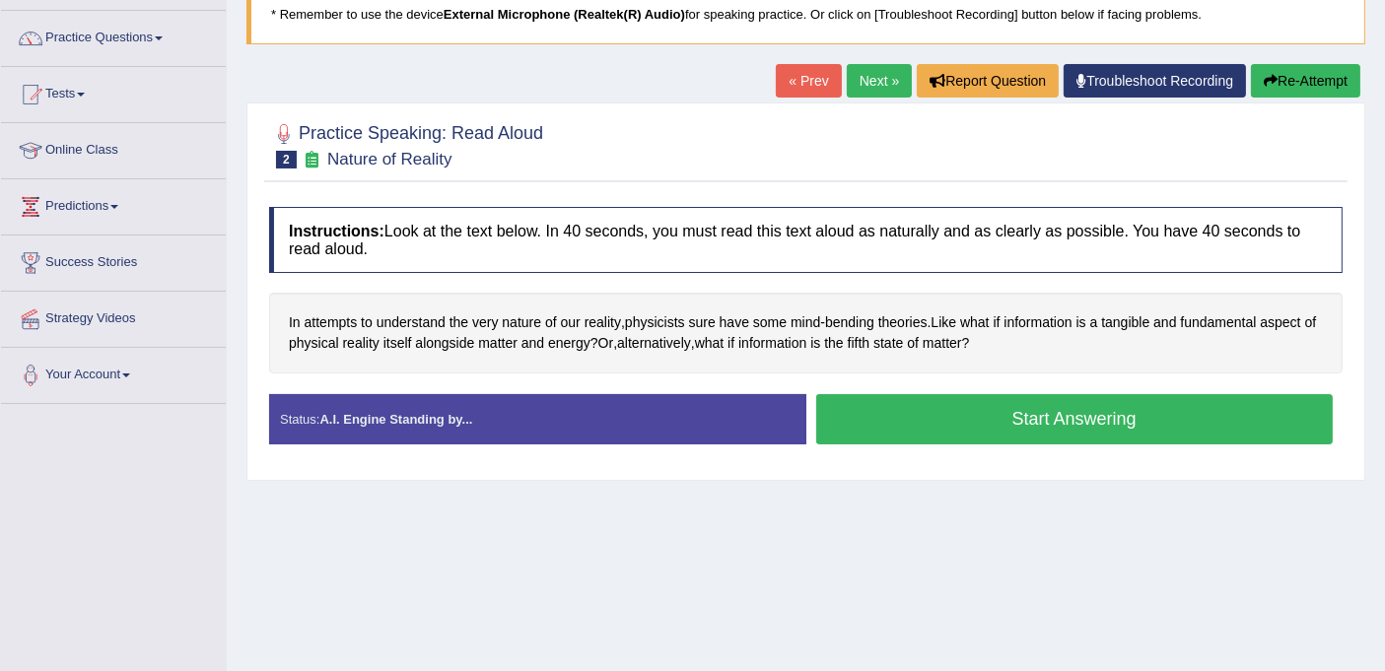
scroll to position [363, 0]
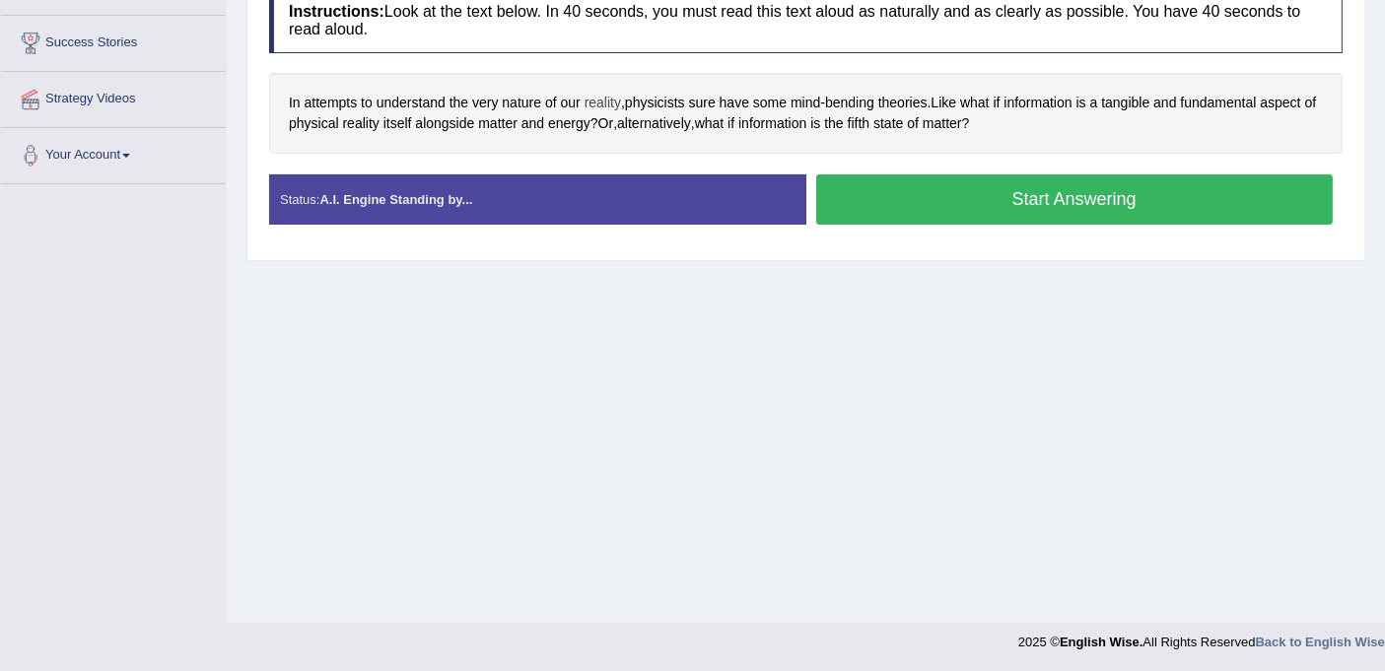
click at [609, 97] on span "reality" at bounding box center [602, 103] width 36 height 21
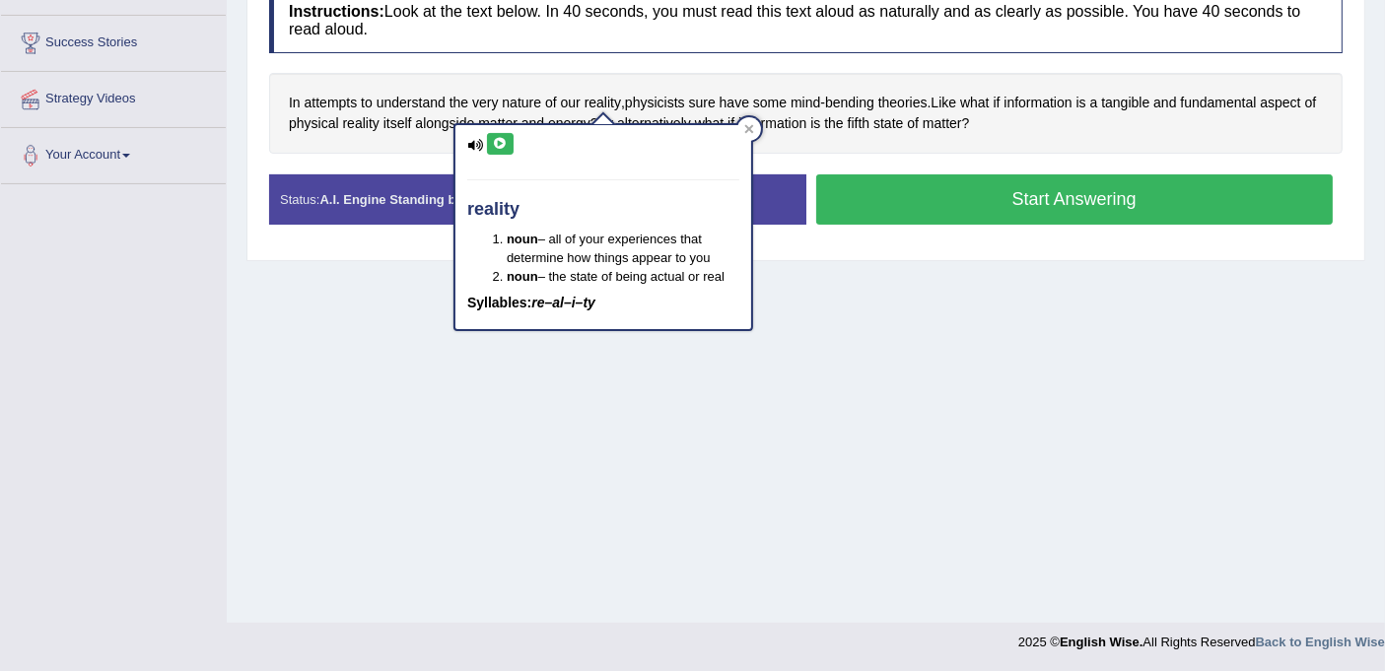
click at [503, 143] on icon at bounding box center [500, 144] width 15 height 12
click at [817, 271] on div "Home Practice Speaking: Read Aloud Nature of Reality * Remember to use the devi…" at bounding box center [806, 129] width 1158 height 985
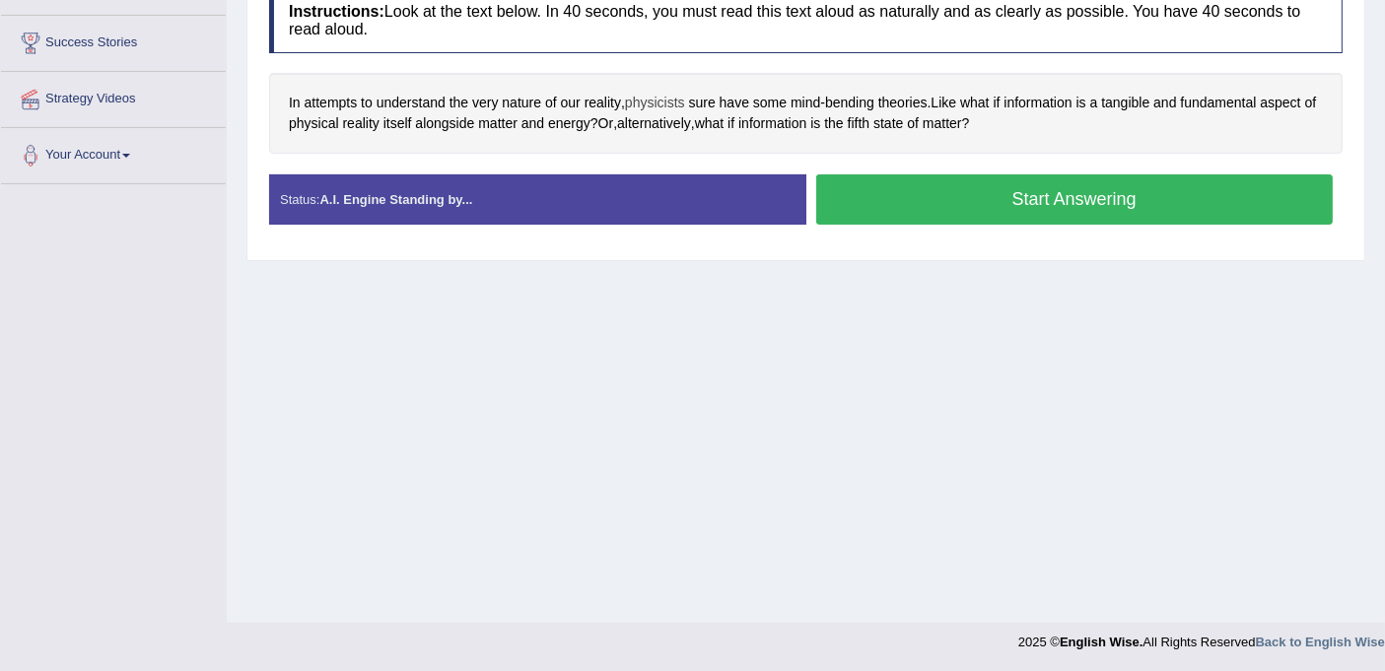
click at [664, 102] on span "physicists" at bounding box center [655, 103] width 60 height 21
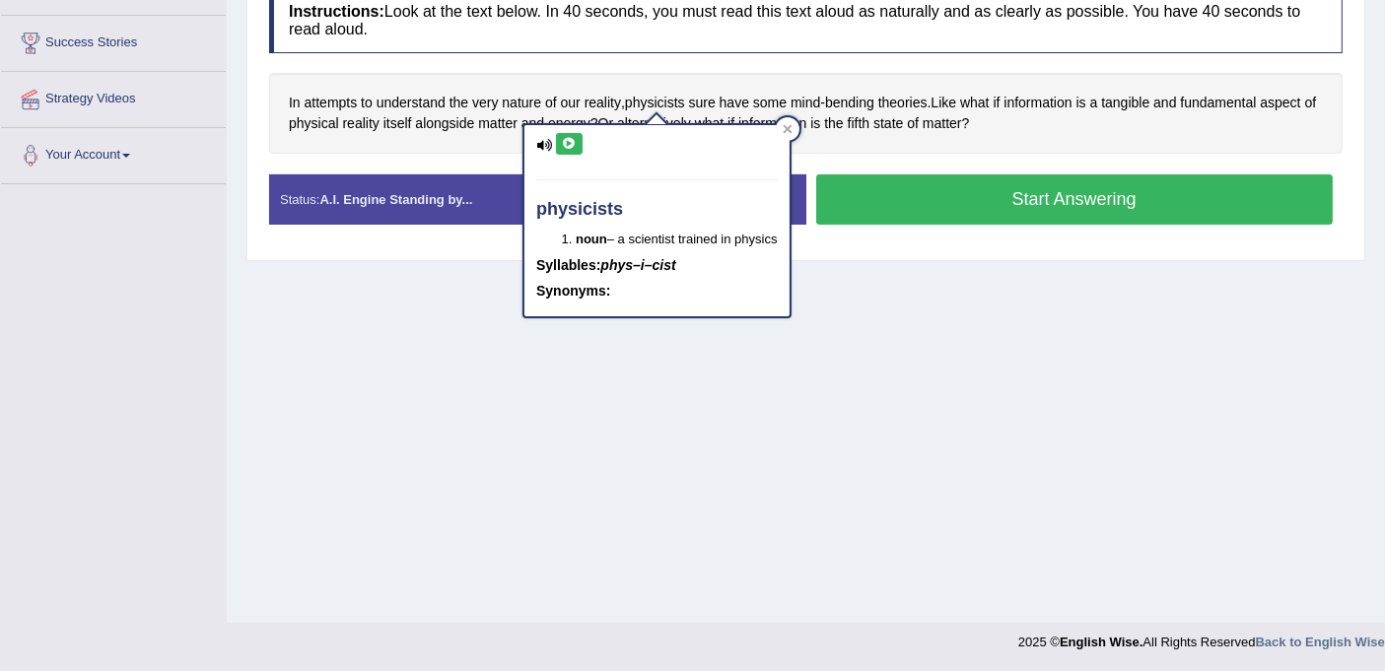
click at [569, 139] on icon at bounding box center [569, 144] width 15 height 12
click at [791, 128] on icon at bounding box center [787, 129] width 10 height 10
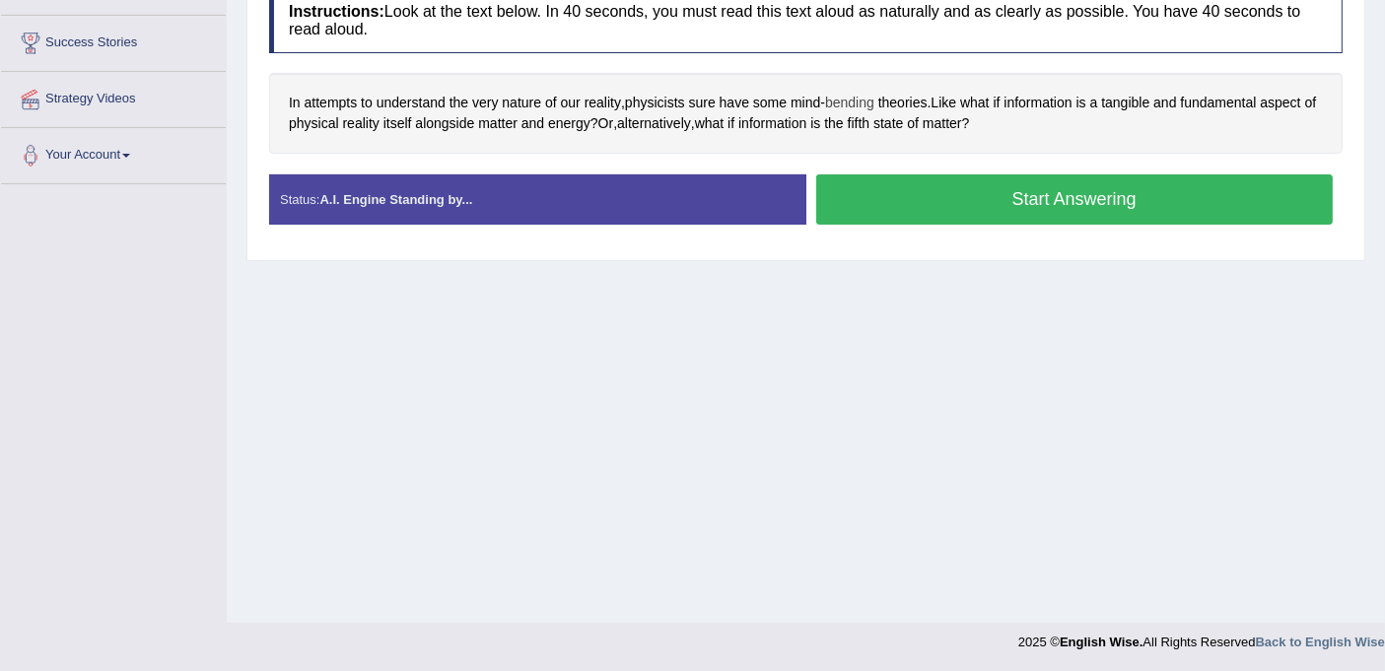
click at [849, 102] on span "bending" at bounding box center [849, 103] width 49 height 21
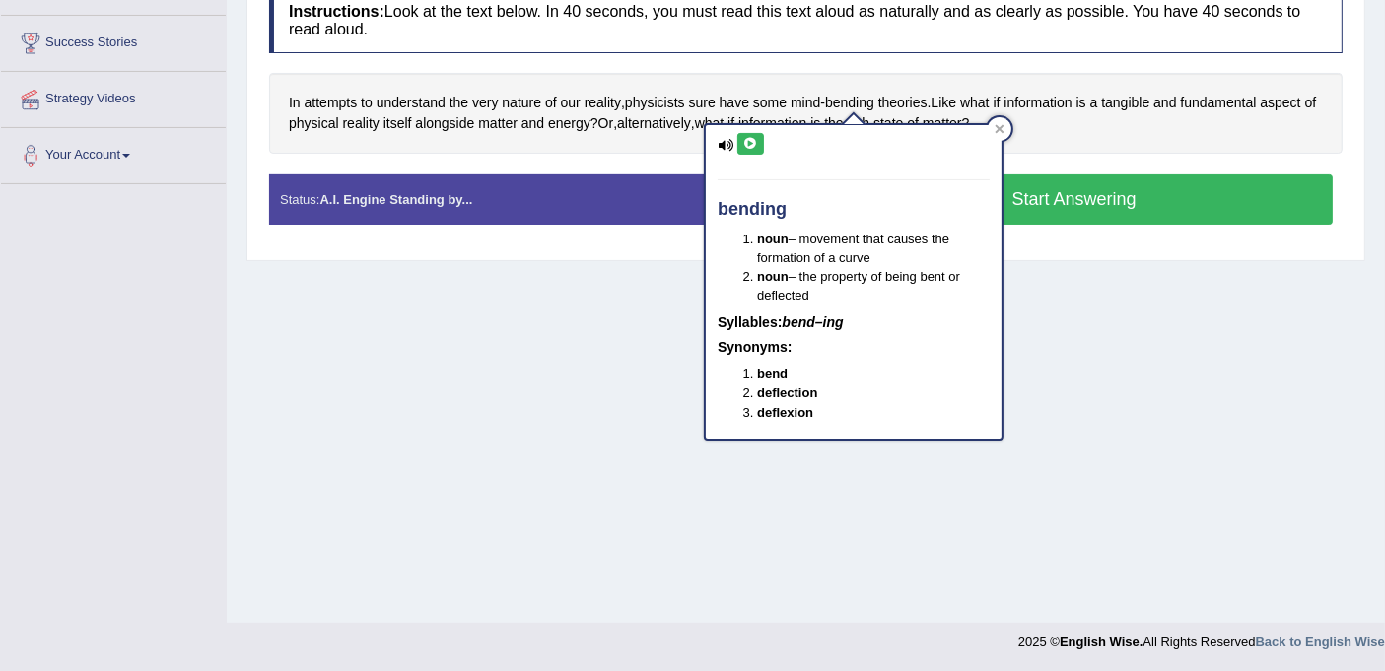
click at [757, 147] on button at bounding box center [750, 144] width 27 height 22
click at [749, 143] on icon at bounding box center [750, 144] width 15 height 12
click at [1001, 124] on icon at bounding box center [999, 129] width 10 height 10
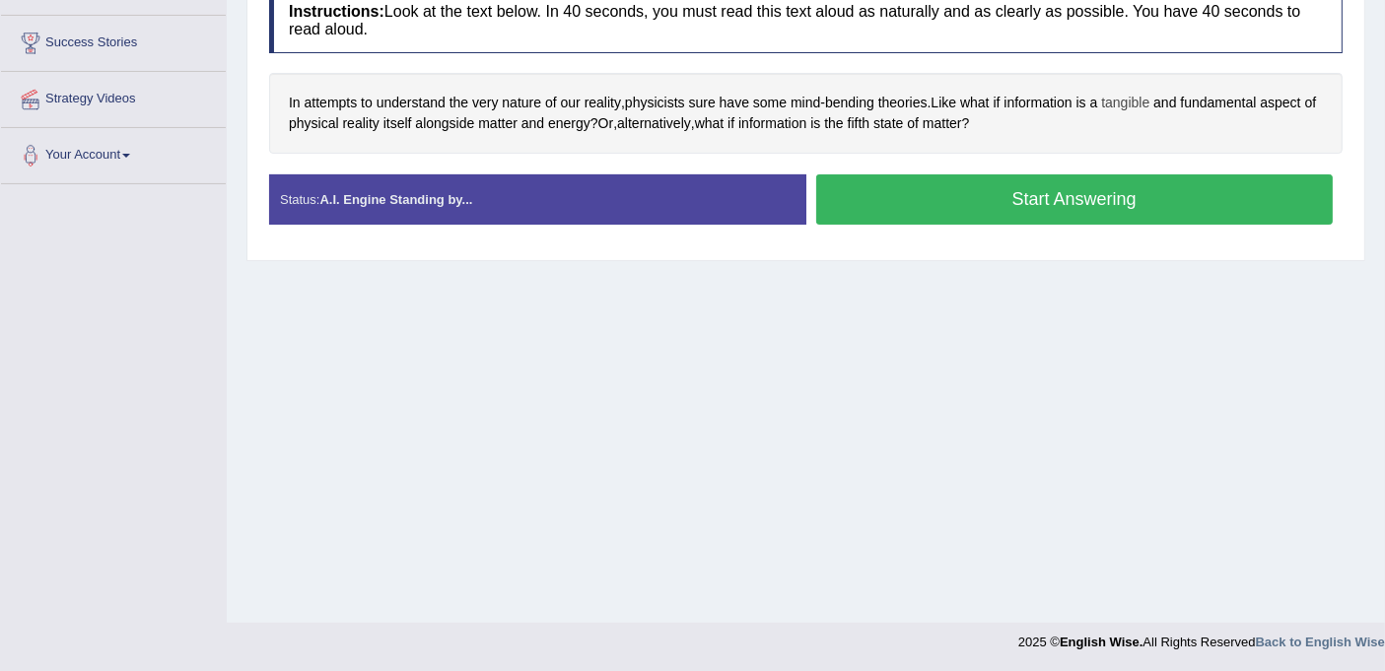
click at [1135, 101] on span "tangible" at bounding box center [1125, 103] width 48 height 21
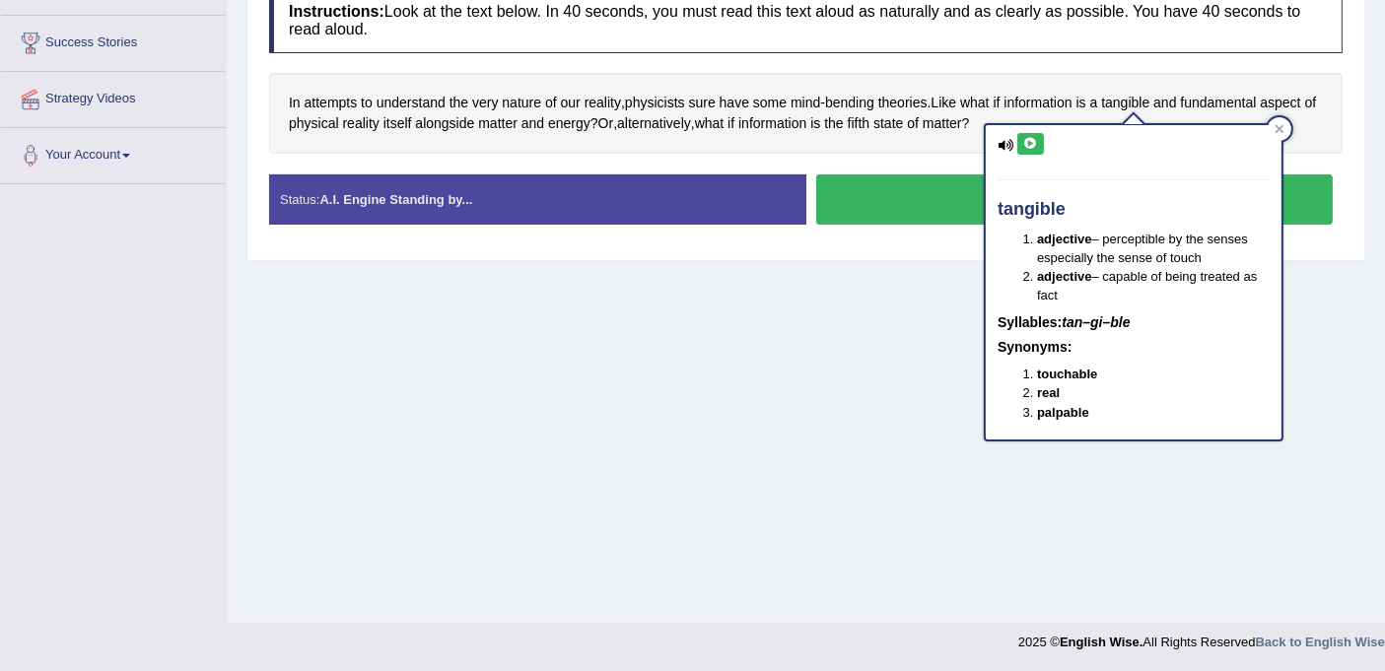
click at [1033, 143] on icon at bounding box center [1030, 144] width 15 height 12
click at [1278, 127] on icon at bounding box center [1279, 129] width 9 height 9
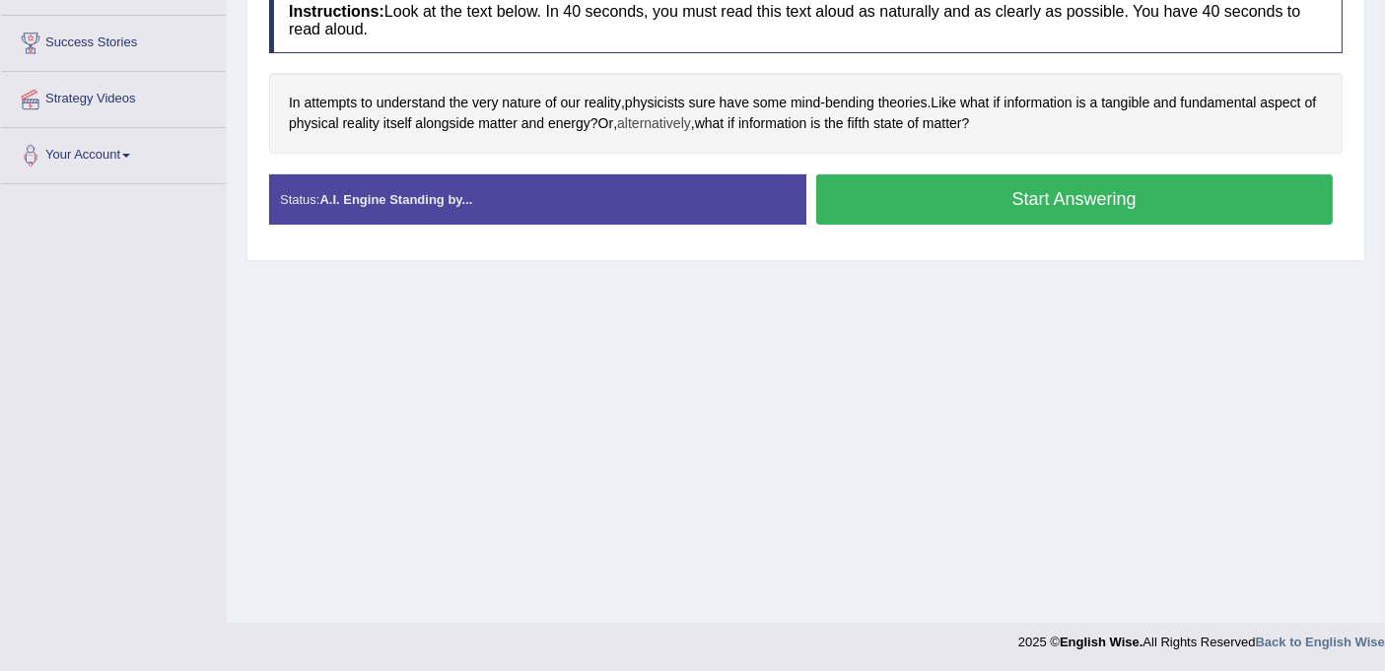
click at [673, 121] on span "alternatively" at bounding box center [654, 123] width 74 height 21
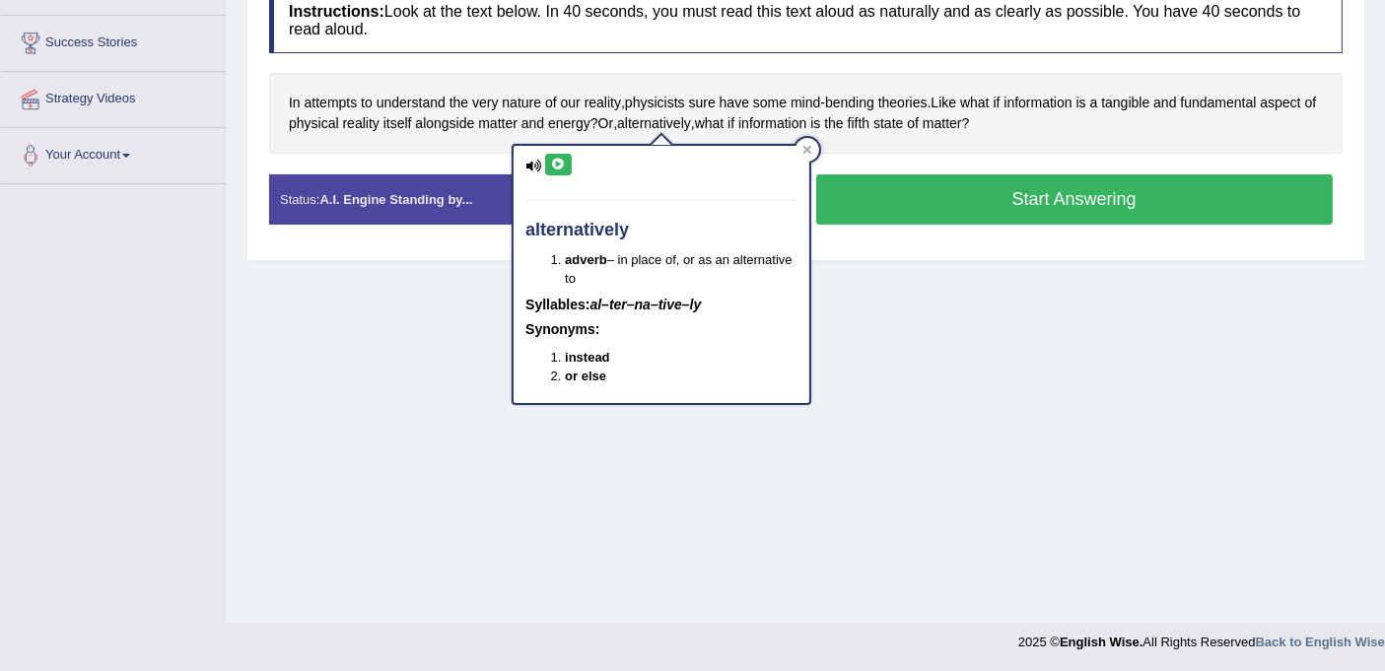
click at [556, 159] on icon at bounding box center [558, 165] width 15 height 12
click at [805, 154] on div at bounding box center [807, 150] width 24 height 24
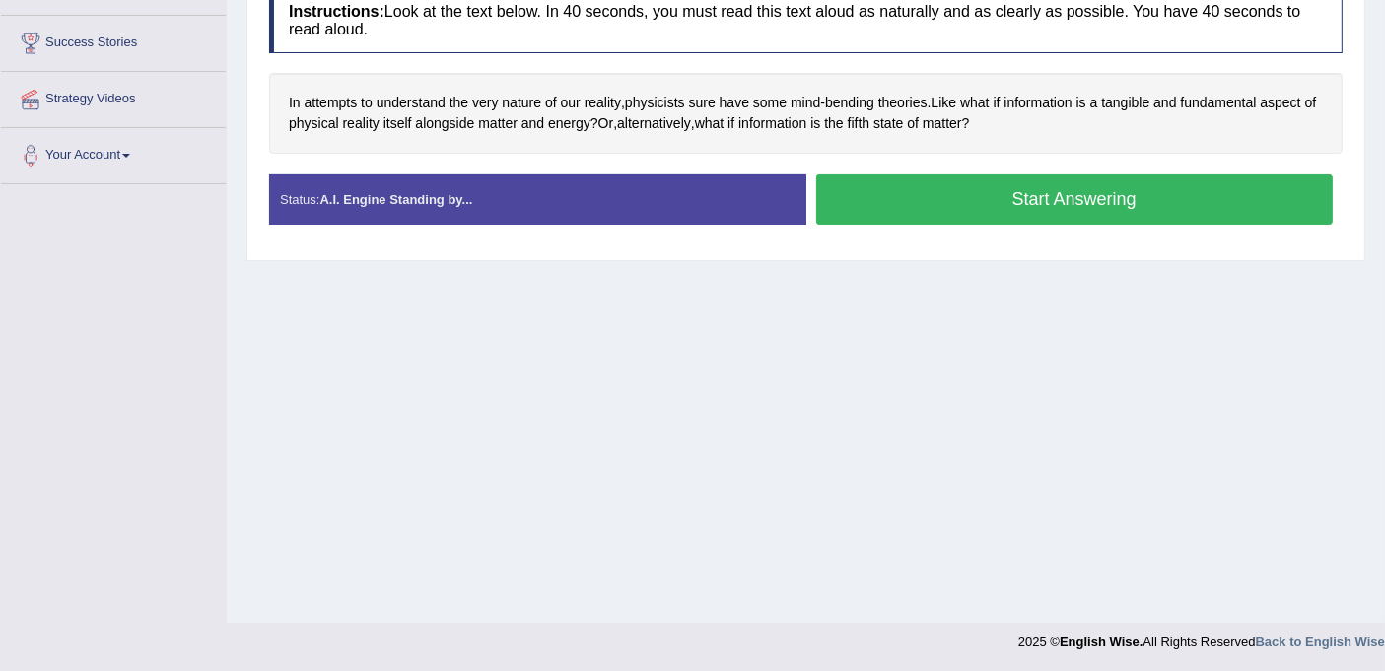
click at [949, 198] on button "Start Answering" at bounding box center [1074, 199] width 517 height 50
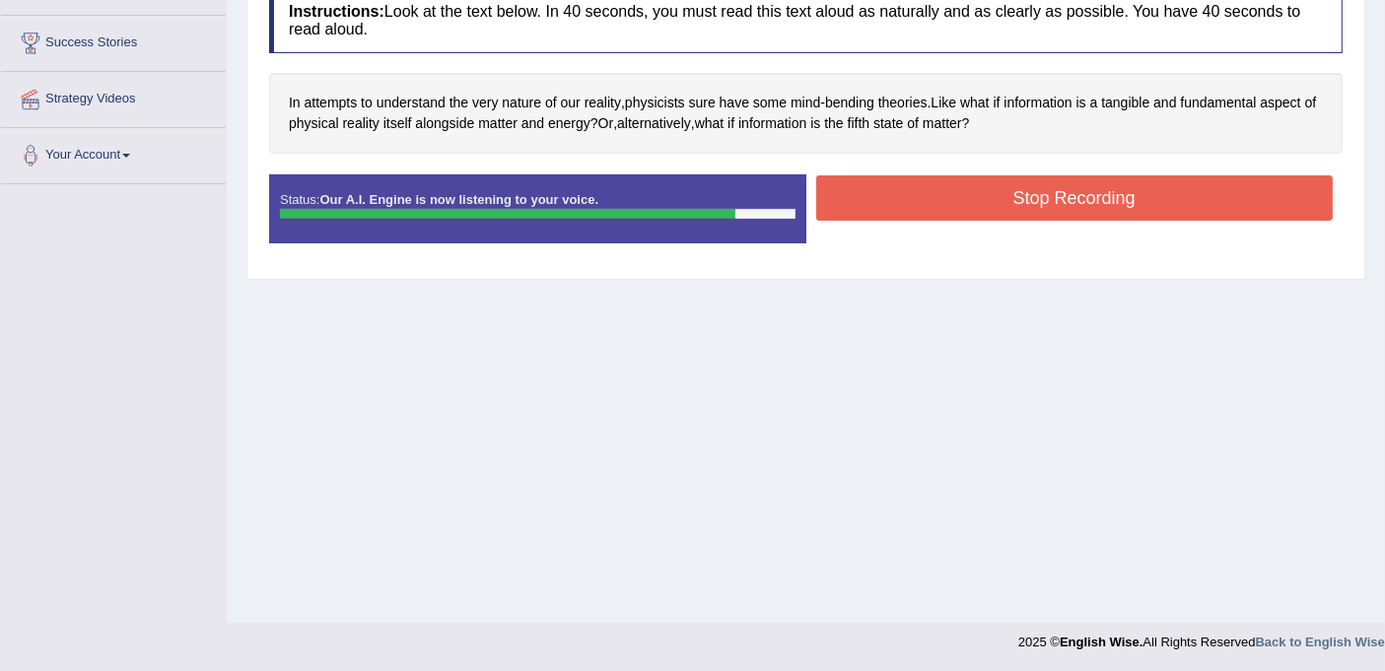
click at [949, 198] on button "Stop Recording" at bounding box center [1074, 197] width 517 height 45
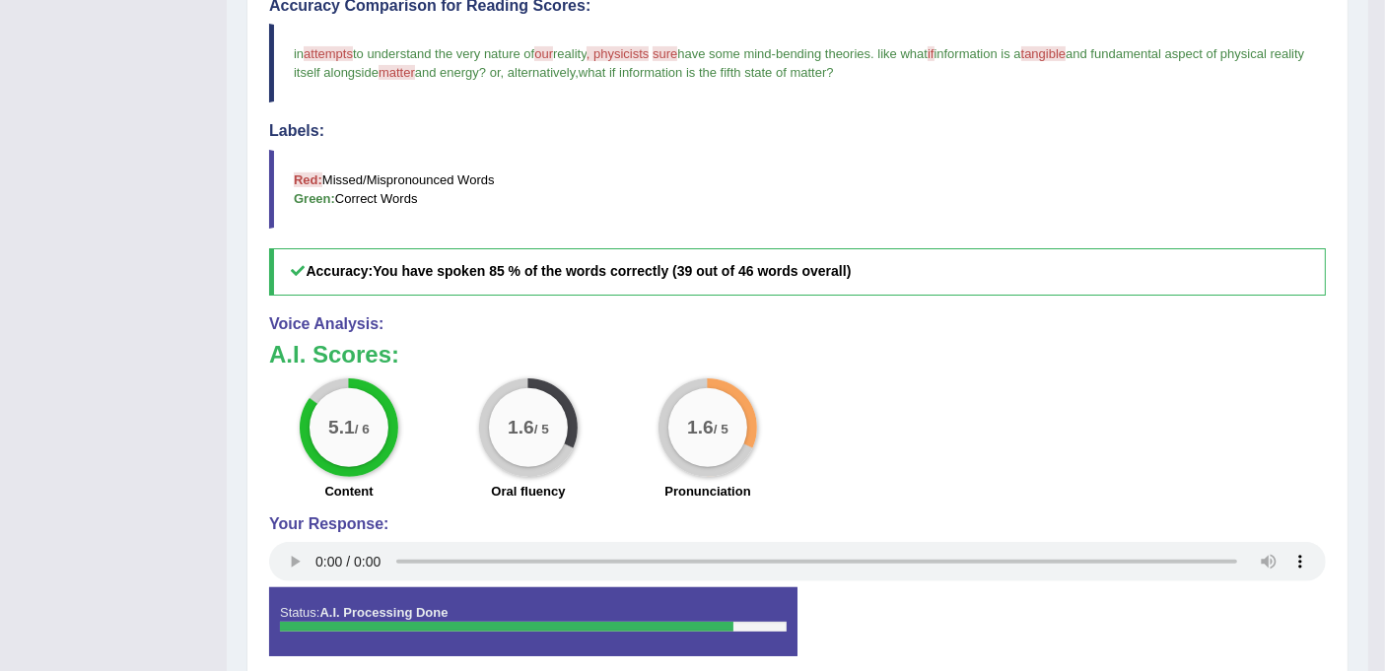
scroll to position [303, 0]
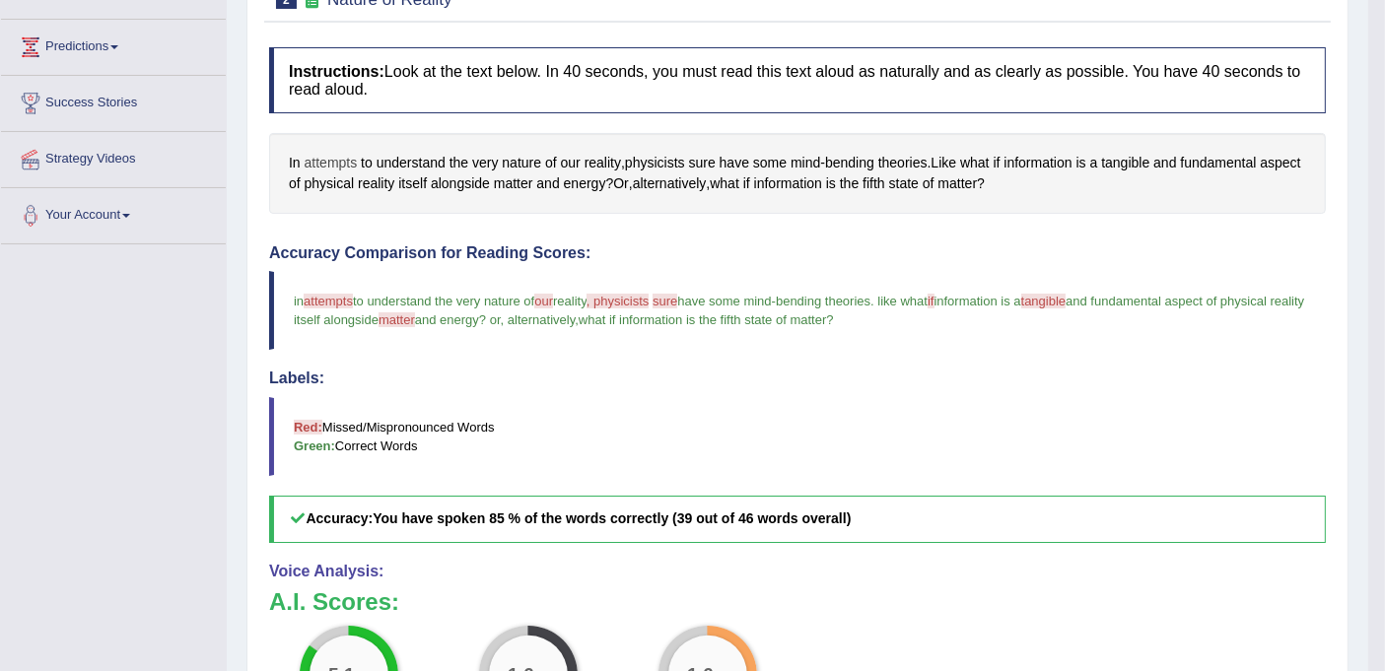
click at [335, 162] on span "attempts" at bounding box center [331, 163] width 53 height 21
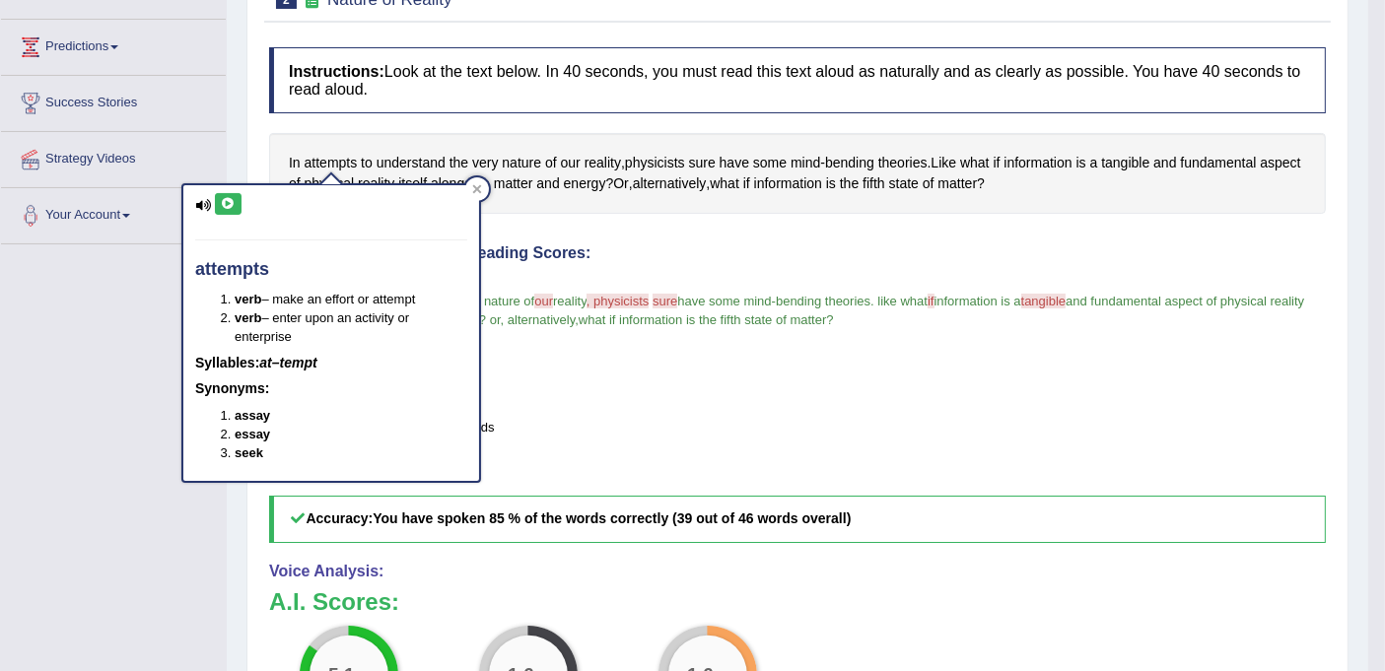
click at [234, 203] on icon at bounding box center [228, 204] width 15 height 12
click at [231, 200] on icon at bounding box center [228, 204] width 15 height 12
click at [482, 192] on div at bounding box center [477, 189] width 24 height 24
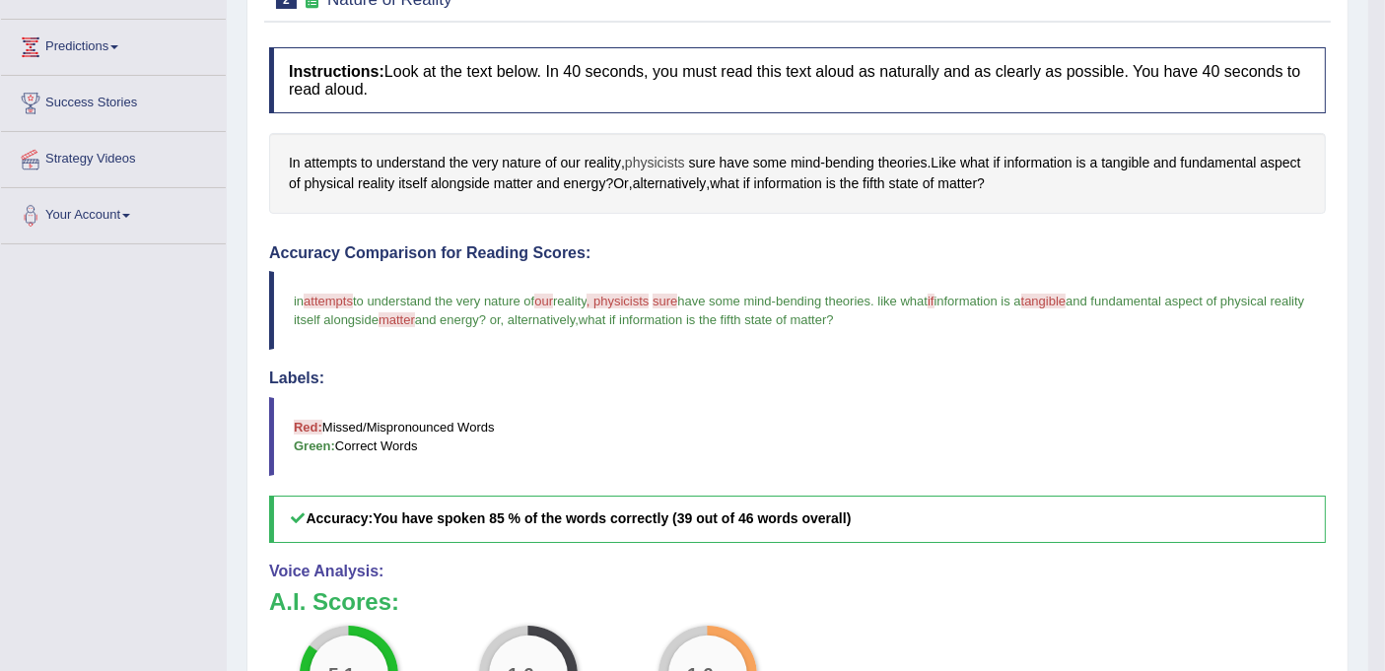
click at [667, 157] on span "physicists" at bounding box center [655, 163] width 60 height 21
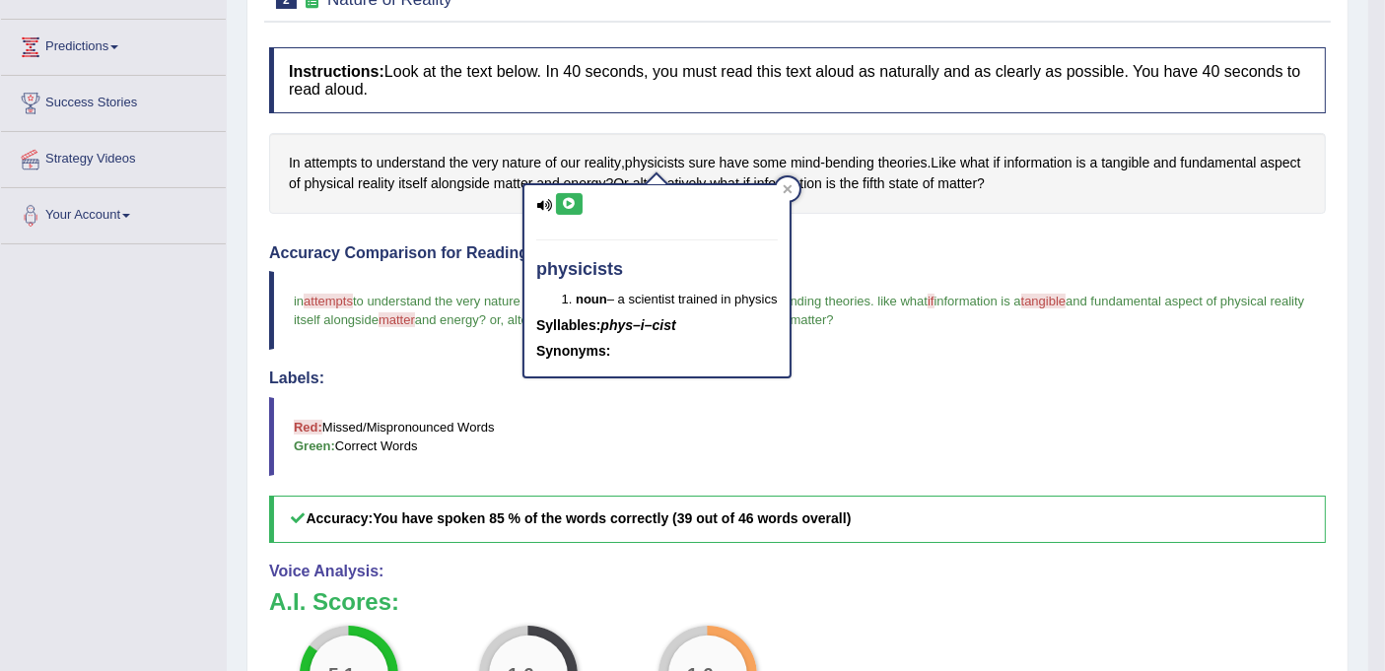
click at [569, 199] on icon at bounding box center [569, 204] width 15 height 12
click at [778, 181] on div "physicists noun – a scientist trained in physics Syllables: phys–i–cist Synonym…" at bounding box center [656, 274] width 268 height 208
click at [790, 186] on icon at bounding box center [786, 189] width 9 height 9
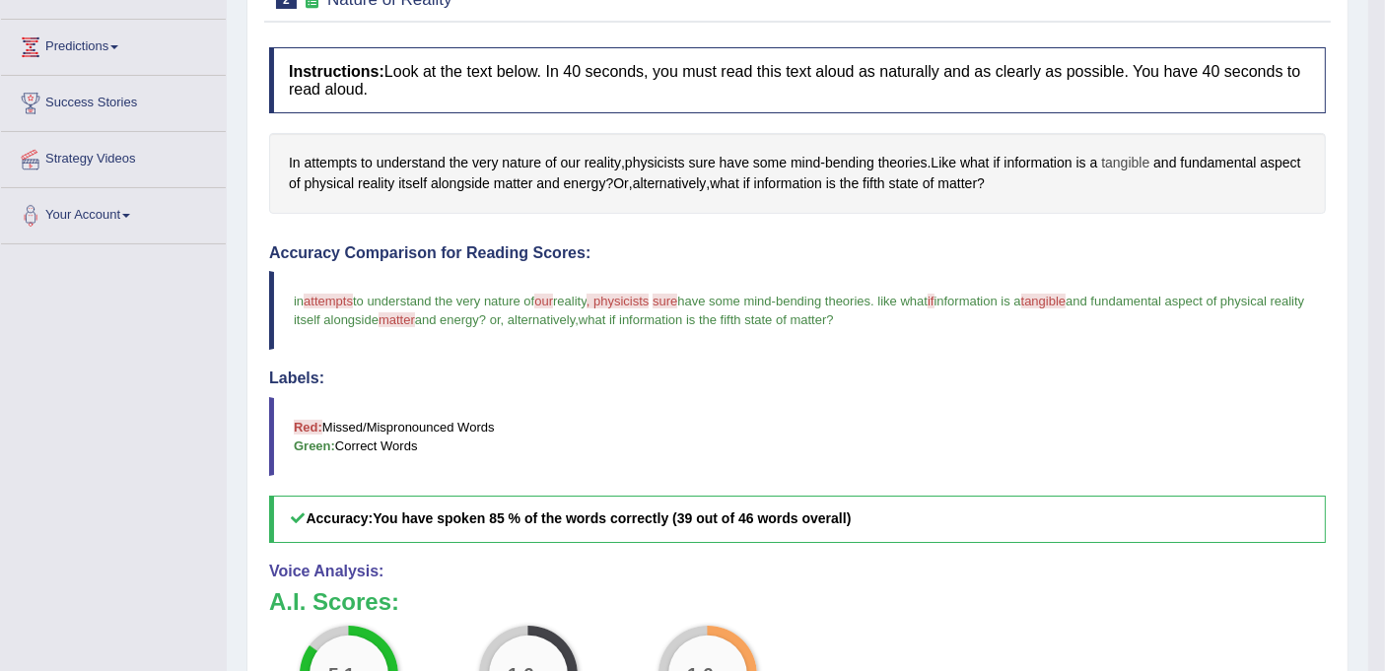
click at [1135, 157] on span "tangible" at bounding box center [1125, 163] width 48 height 21
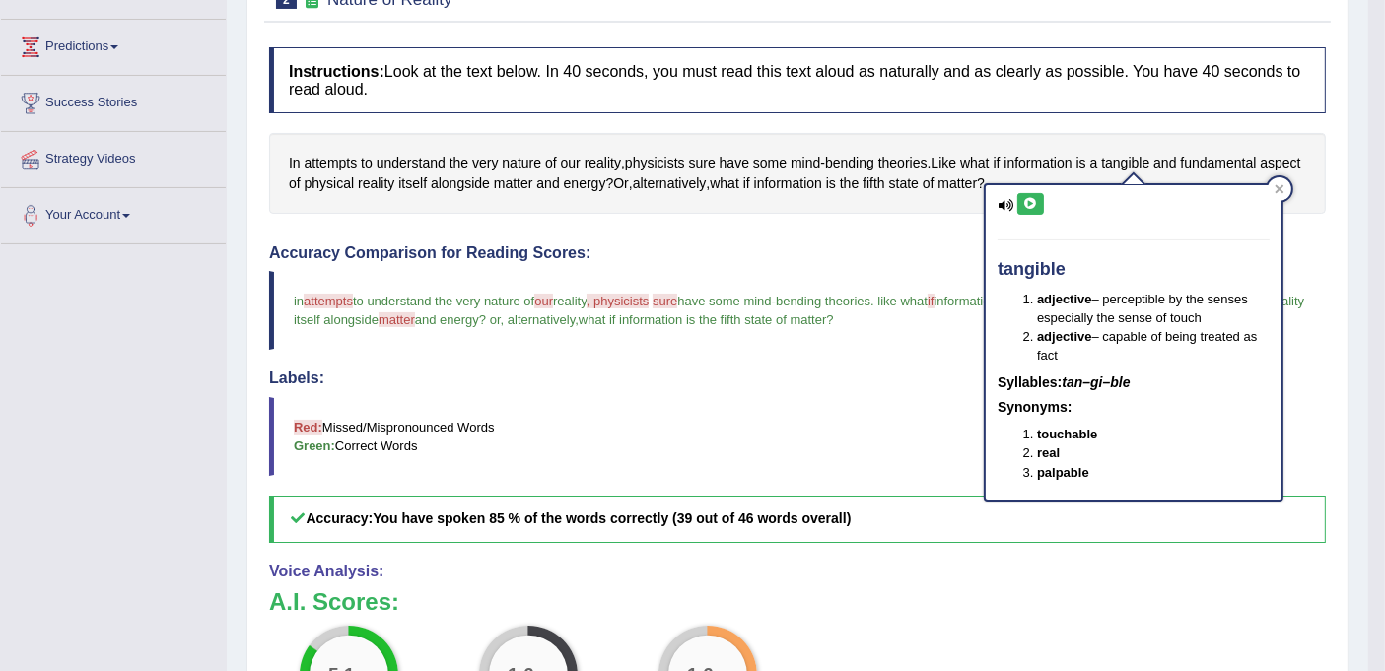
click at [1030, 198] on icon at bounding box center [1030, 204] width 15 height 12
click at [1282, 190] on icon at bounding box center [1279, 189] width 10 height 10
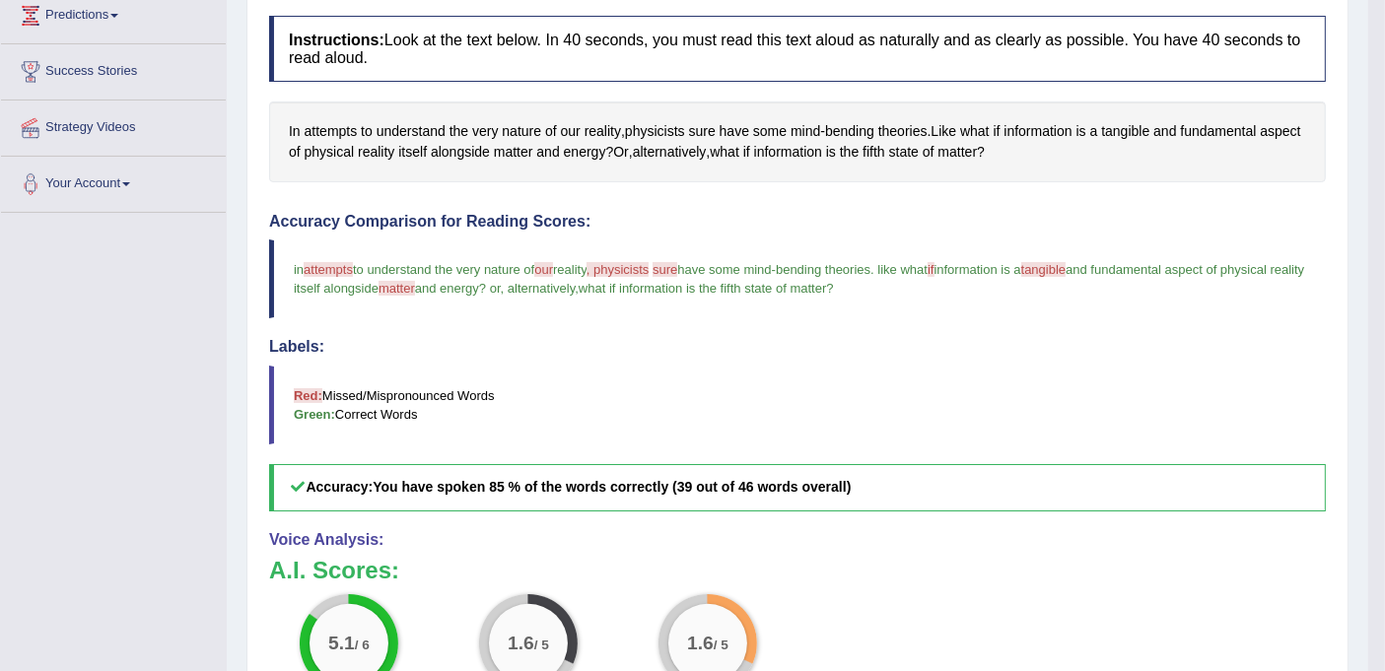
scroll to position [219, 0]
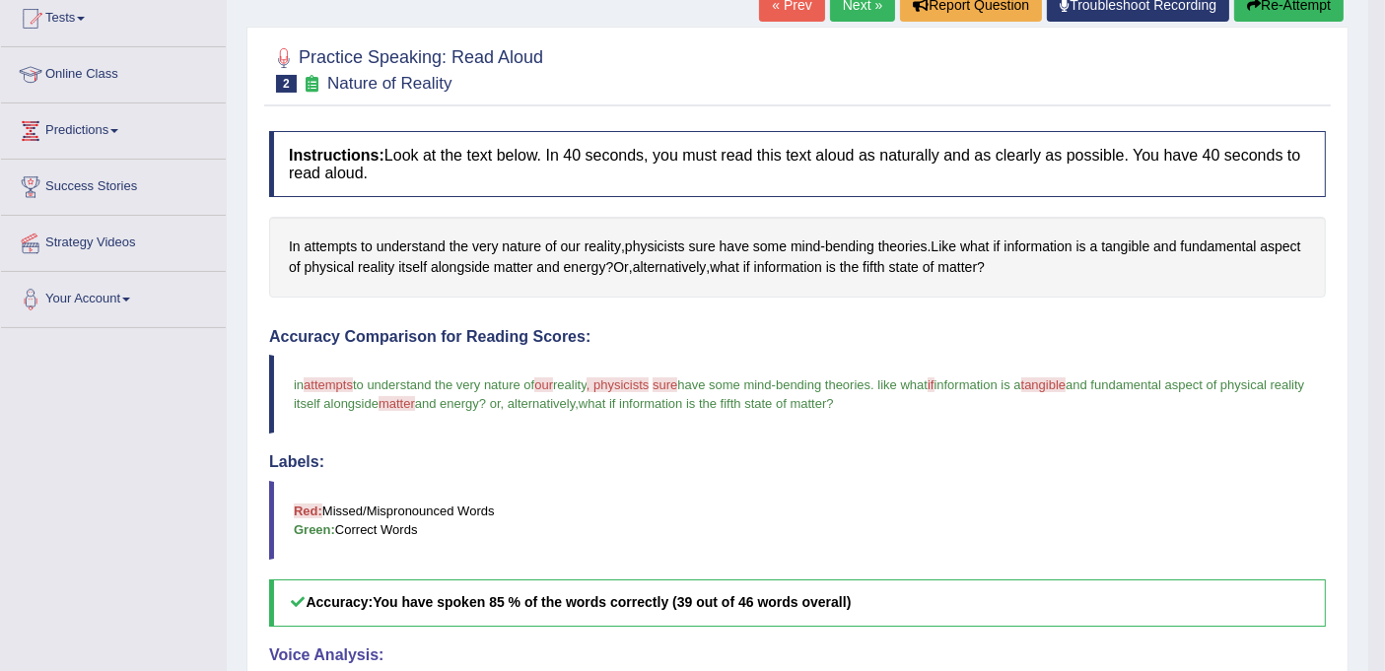
click at [1303, 11] on button "Re-Attempt" at bounding box center [1288, 5] width 109 height 34
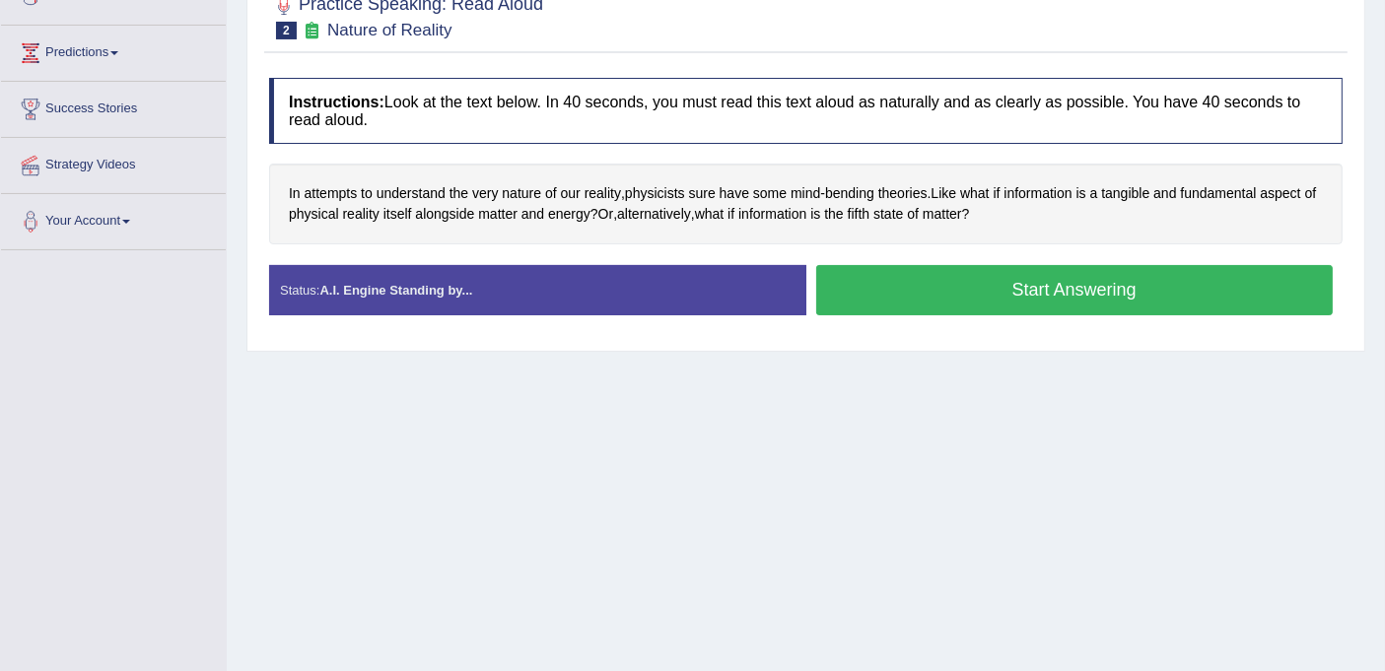
scroll to position [363, 0]
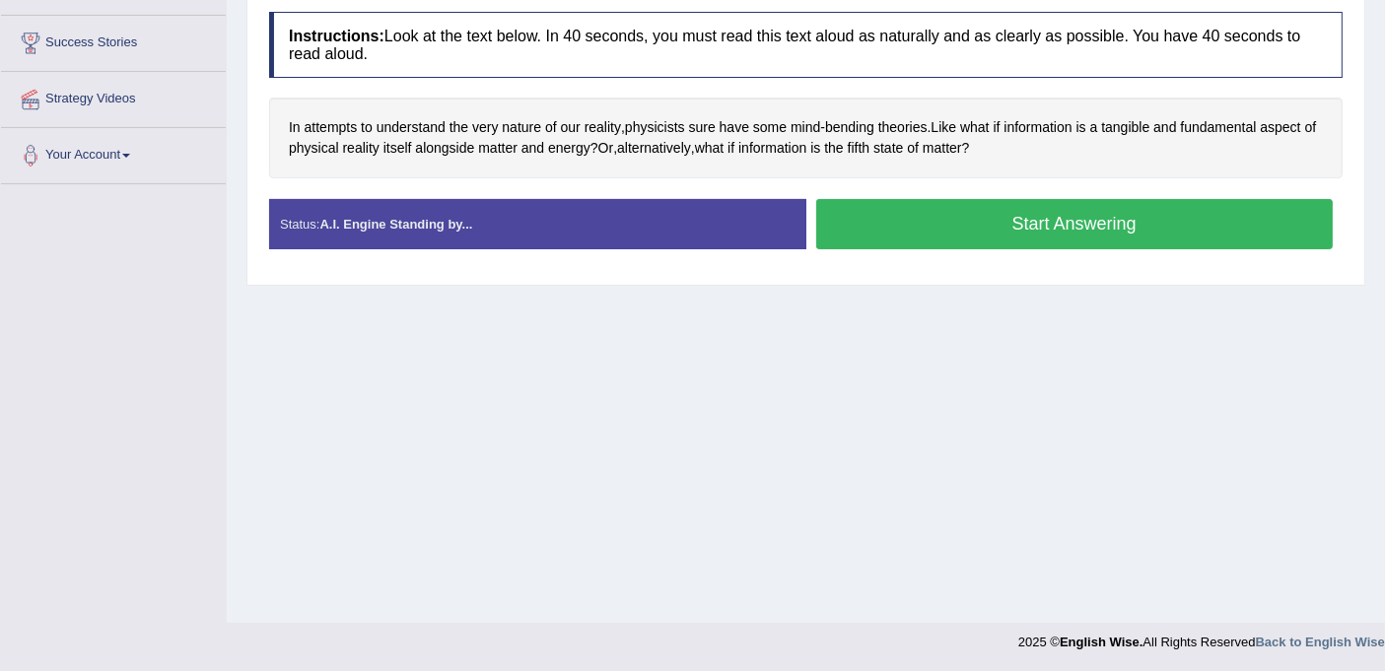
click at [959, 224] on button "Start Answering" at bounding box center [1074, 224] width 517 height 50
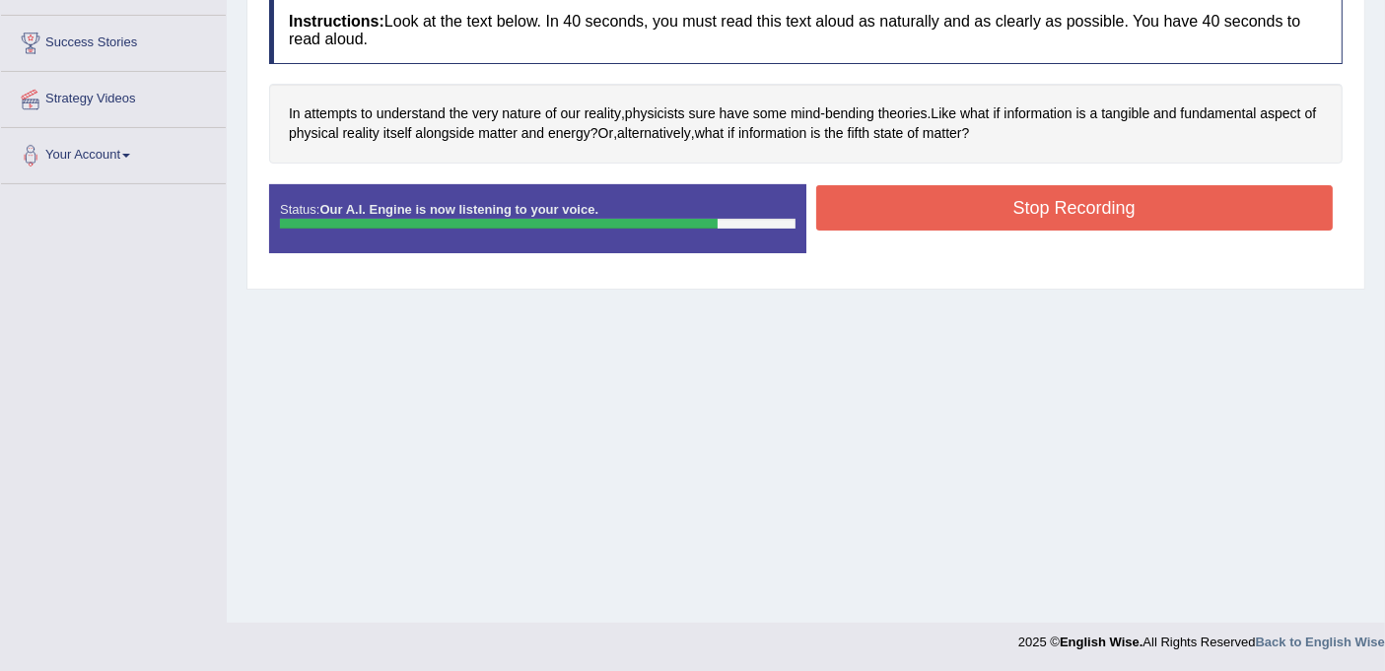
click at [960, 210] on button "Stop Recording" at bounding box center [1074, 207] width 517 height 45
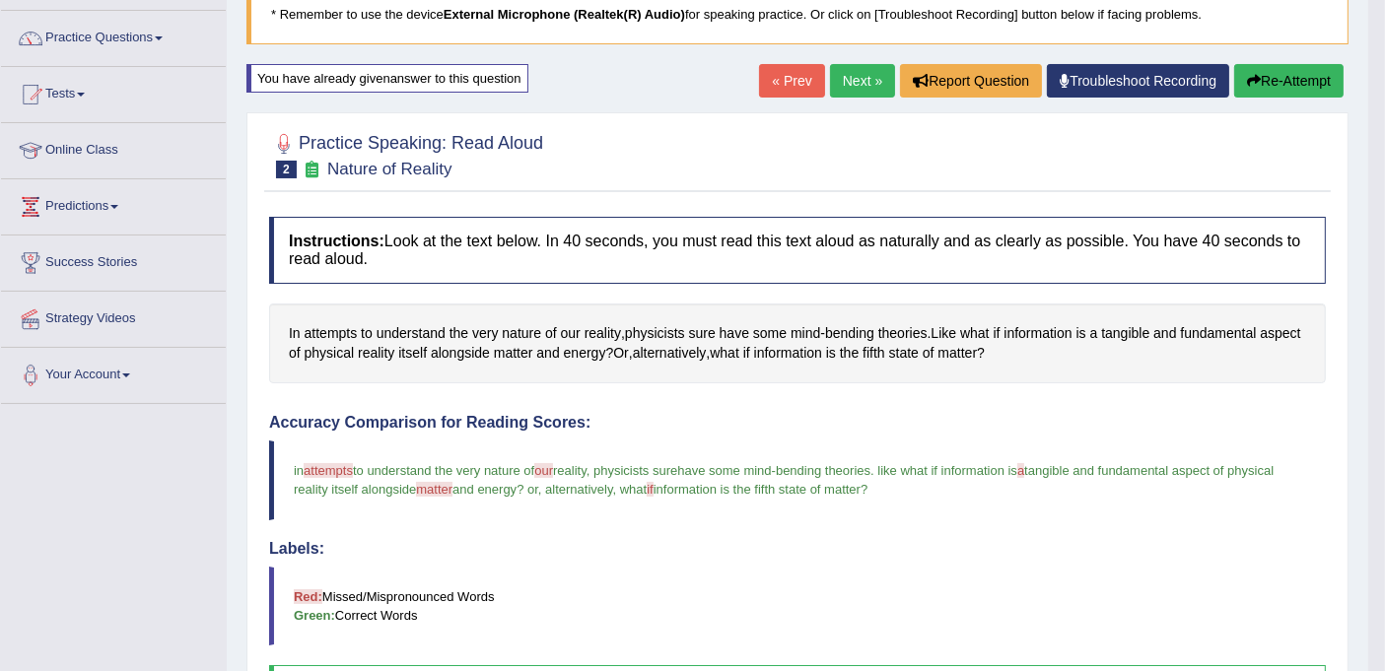
scroll to position [94, 0]
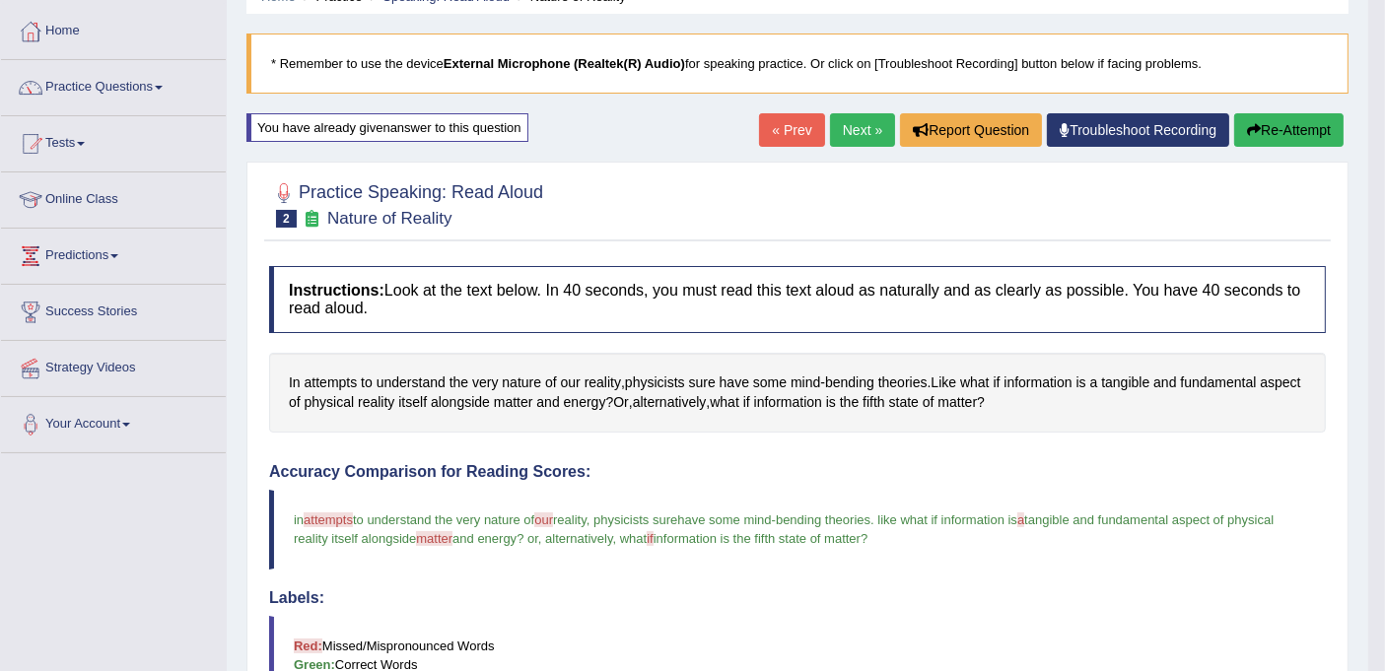
click at [845, 130] on link "Next »" at bounding box center [862, 130] width 65 height 34
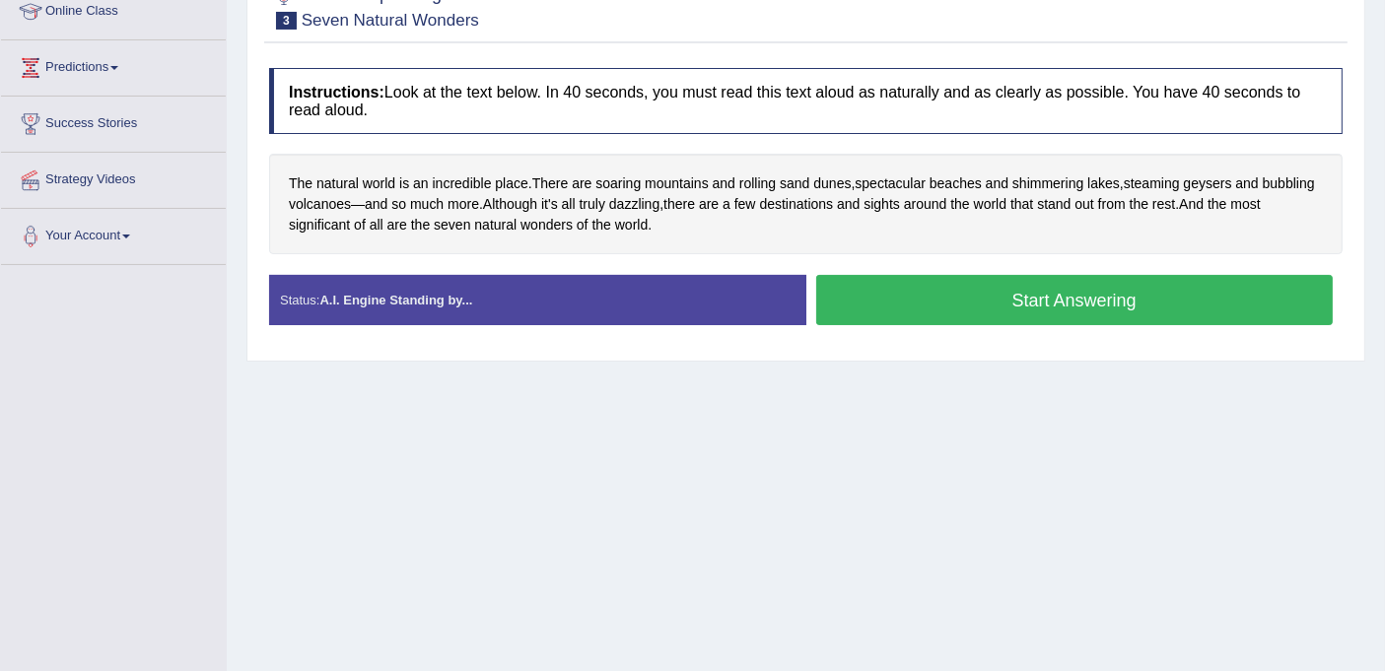
scroll to position [328, 0]
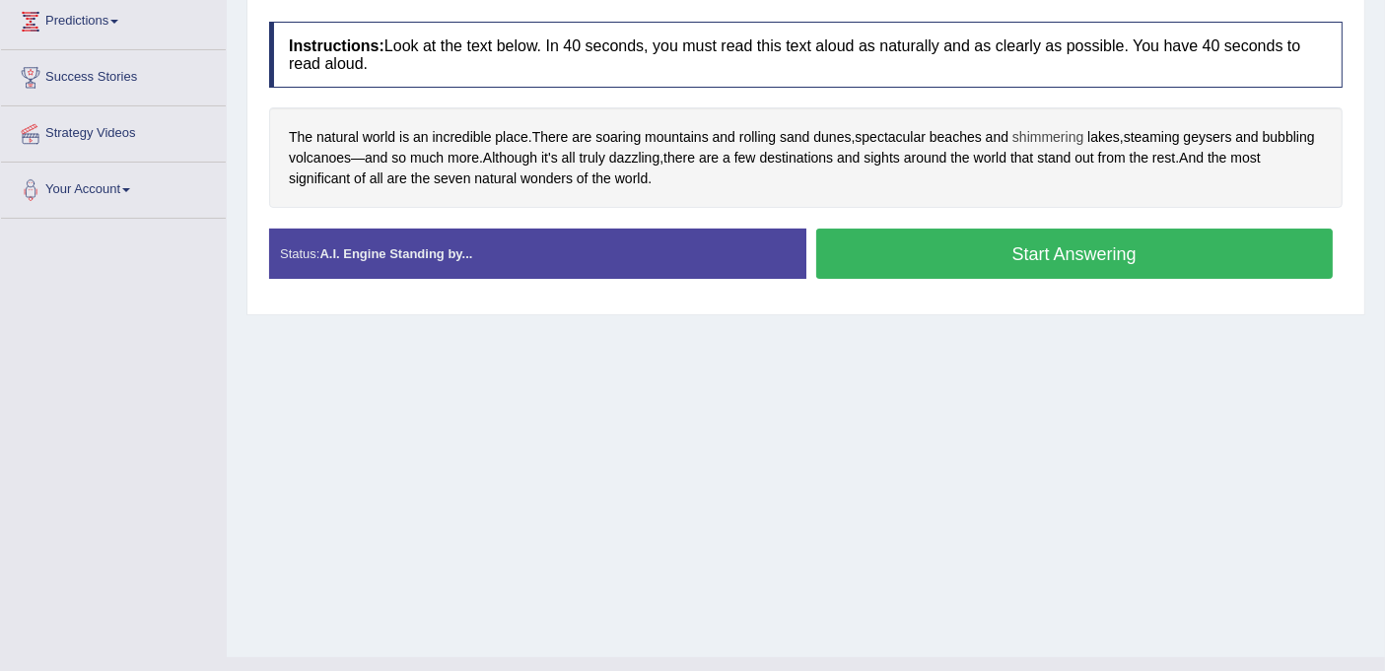
click at [1052, 132] on span "shimmering" at bounding box center [1047, 137] width 71 height 21
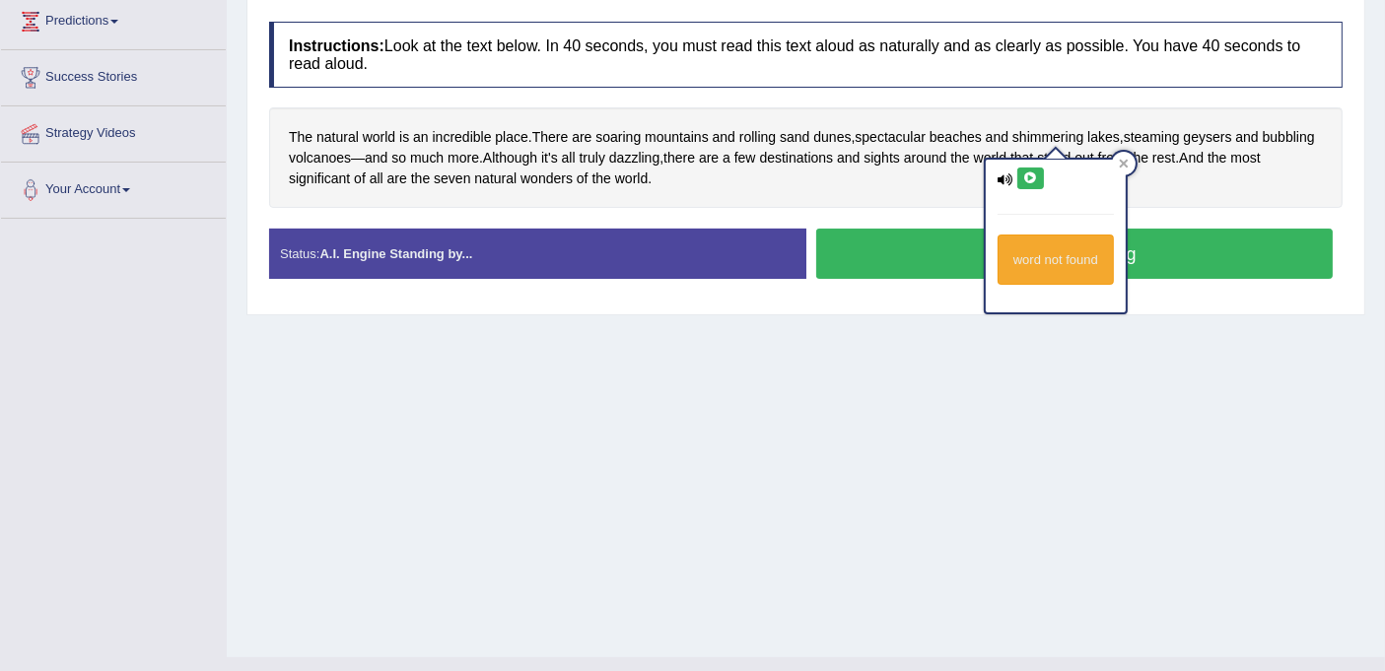
click at [1040, 180] on button at bounding box center [1030, 179] width 27 height 22
click at [1030, 181] on icon at bounding box center [1030, 178] width 15 height 12
click at [972, 321] on div "Home Practice Speaking: Read Aloud Seven Natural Wonders * Remember to use the …" at bounding box center [806, 164] width 1158 height 985
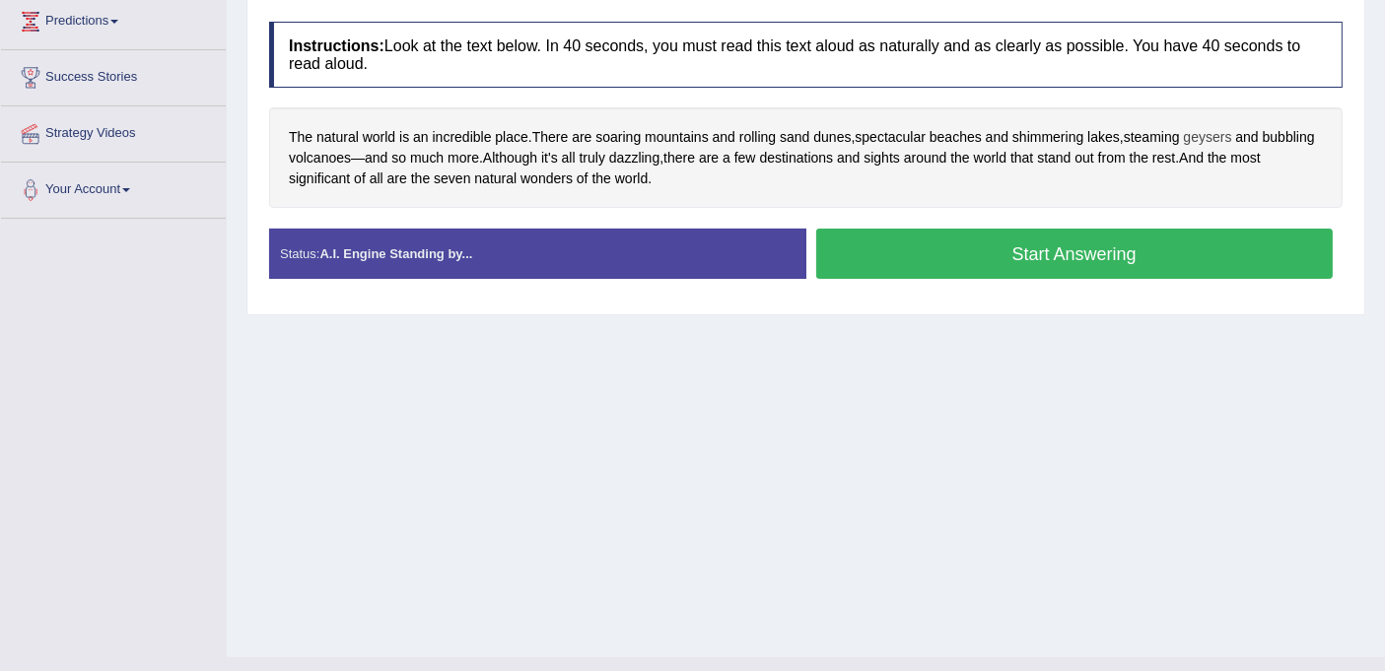
click at [1211, 133] on span "geysers" at bounding box center [1208, 137] width 48 height 21
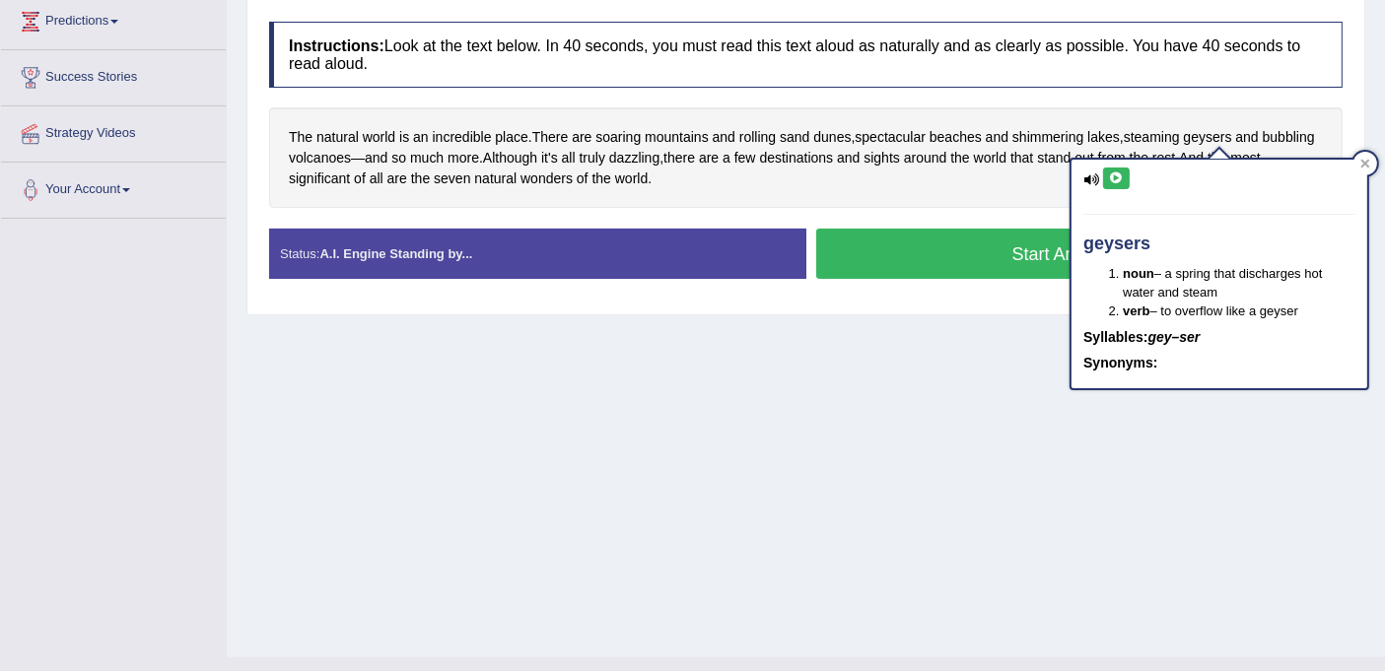
click at [1115, 175] on icon at bounding box center [1116, 178] width 15 height 12
click at [1112, 172] on icon at bounding box center [1116, 178] width 15 height 12
click at [717, 189] on div "The natural world is an incredible place . There are soaring mountains and roll…" at bounding box center [805, 157] width 1073 height 101
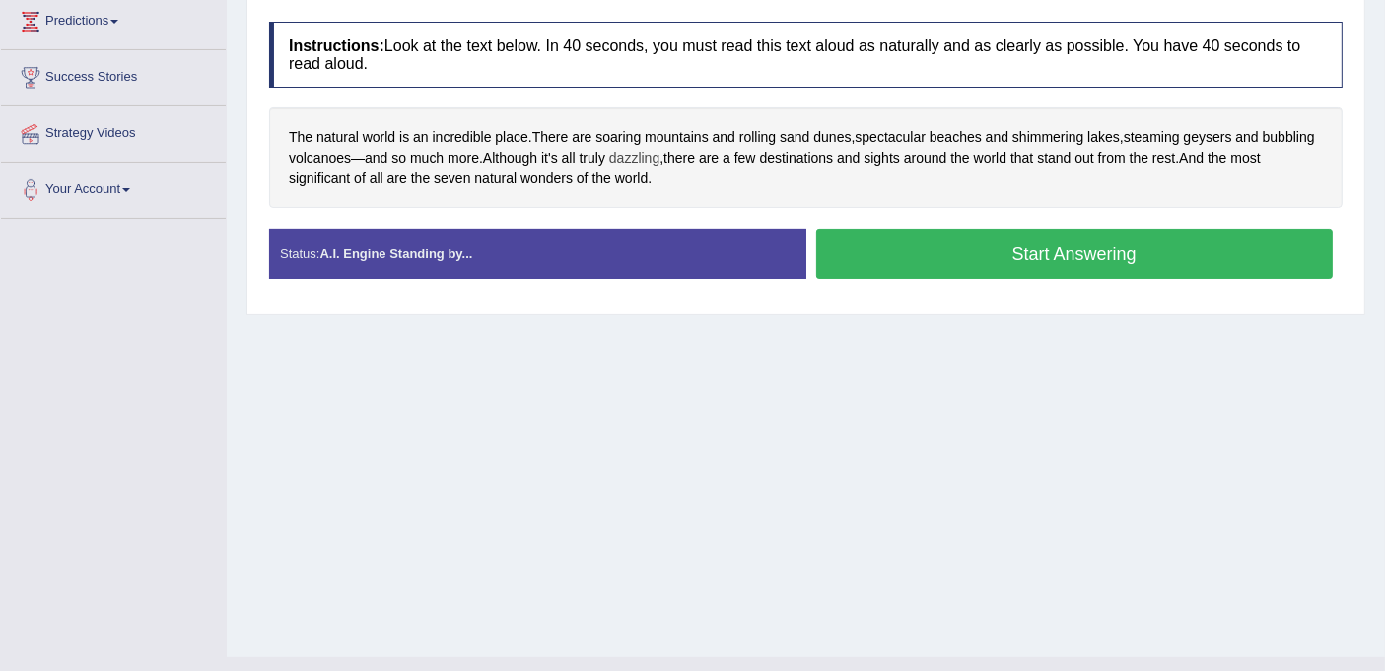
click at [659, 150] on span "dazzling" at bounding box center [634, 158] width 50 height 21
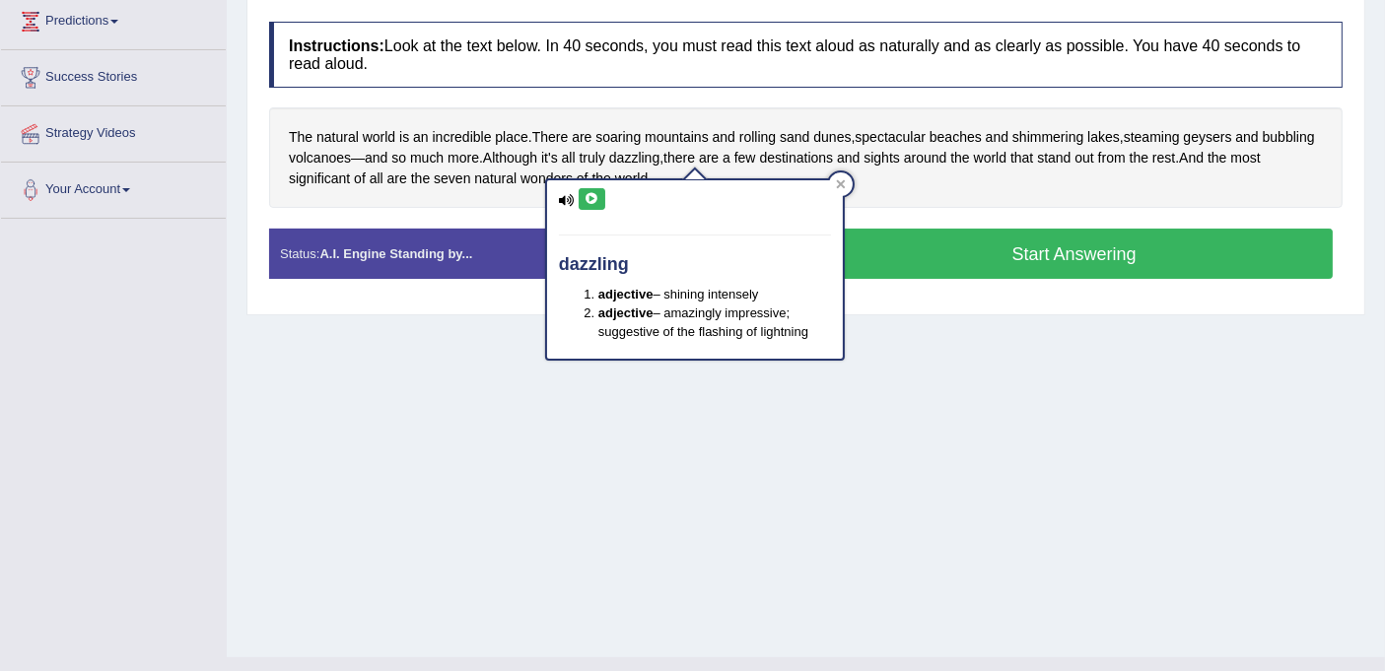
click at [593, 194] on icon at bounding box center [591, 199] width 15 height 12
click at [589, 199] on icon at bounding box center [591, 199] width 15 height 12
click at [836, 181] on icon at bounding box center [841, 184] width 10 height 10
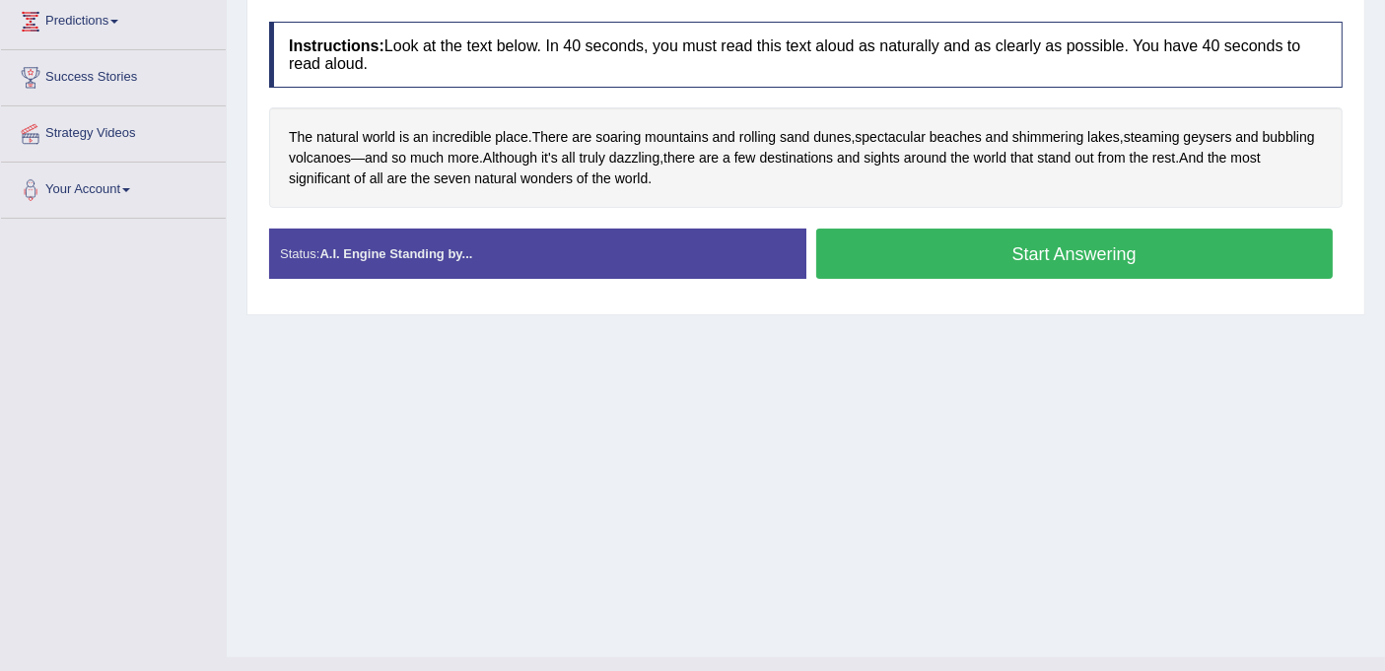
click at [942, 257] on button "Start Answering" at bounding box center [1074, 254] width 517 height 50
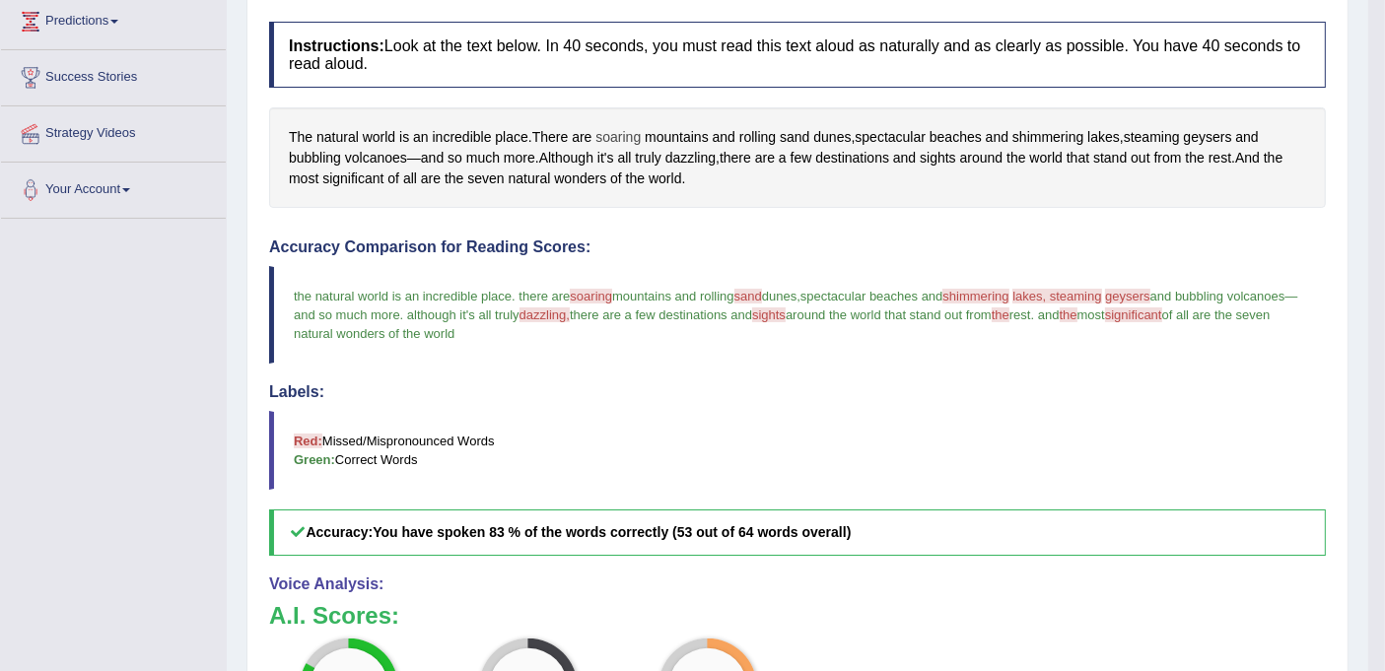
click at [625, 137] on span "soaring" at bounding box center [617, 137] width 45 height 21
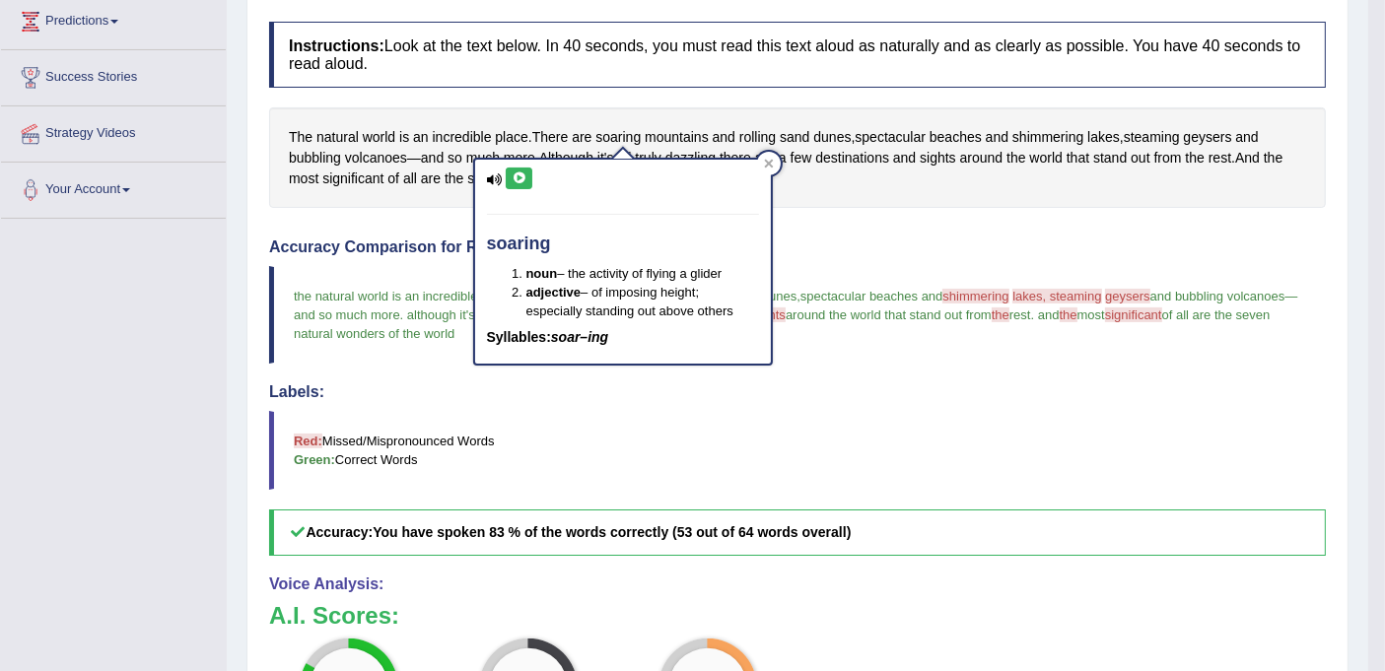
click at [521, 181] on icon at bounding box center [518, 178] width 15 height 12
click at [517, 176] on icon at bounding box center [518, 178] width 15 height 12
click at [861, 209] on div "Instructions: Look at the text below. In 40 seconds, you must read this text al…" at bounding box center [797, 477] width 1066 height 930
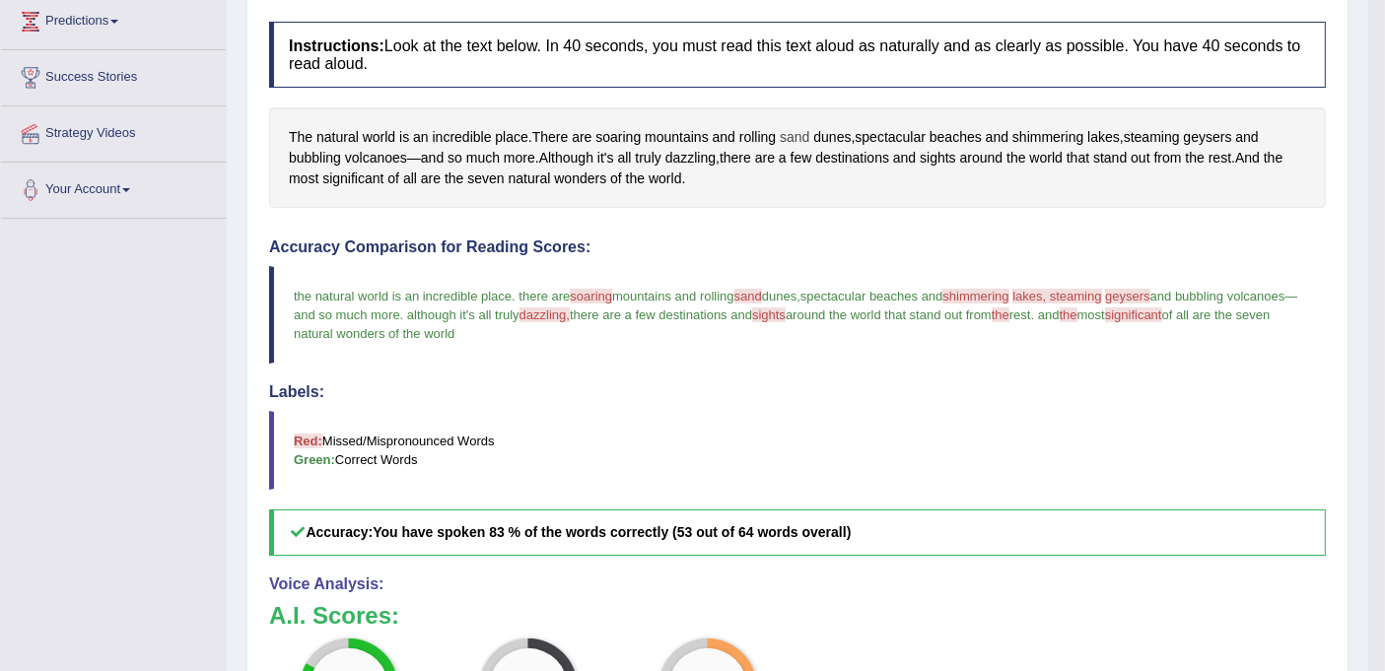
click at [804, 133] on span "sand" at bounding box center [794, 137] width 30 height 21
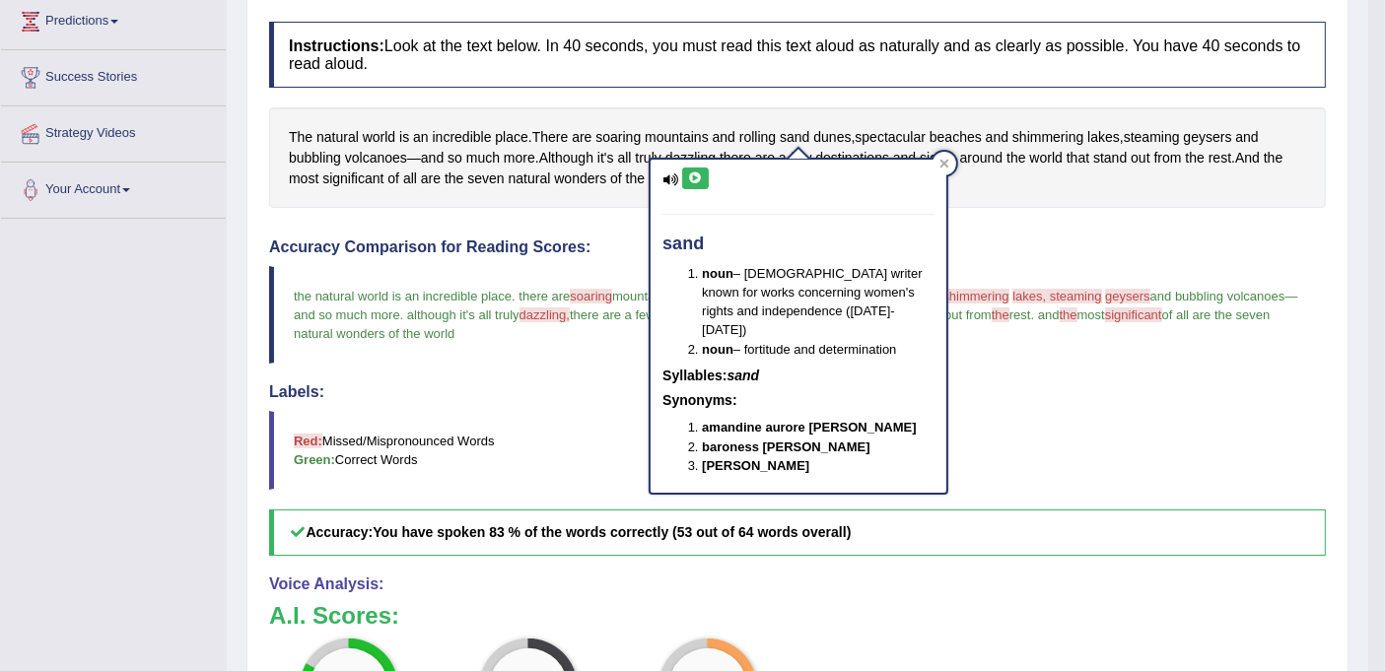
click at [698, 179] on icon at bounding box center [695, 178] width 15 height 12
click at [1002, 198] on div "The natural world is an incredible place . There are soaring mountains and roll…" at bounding box center [797, 157] width 1056 height 101
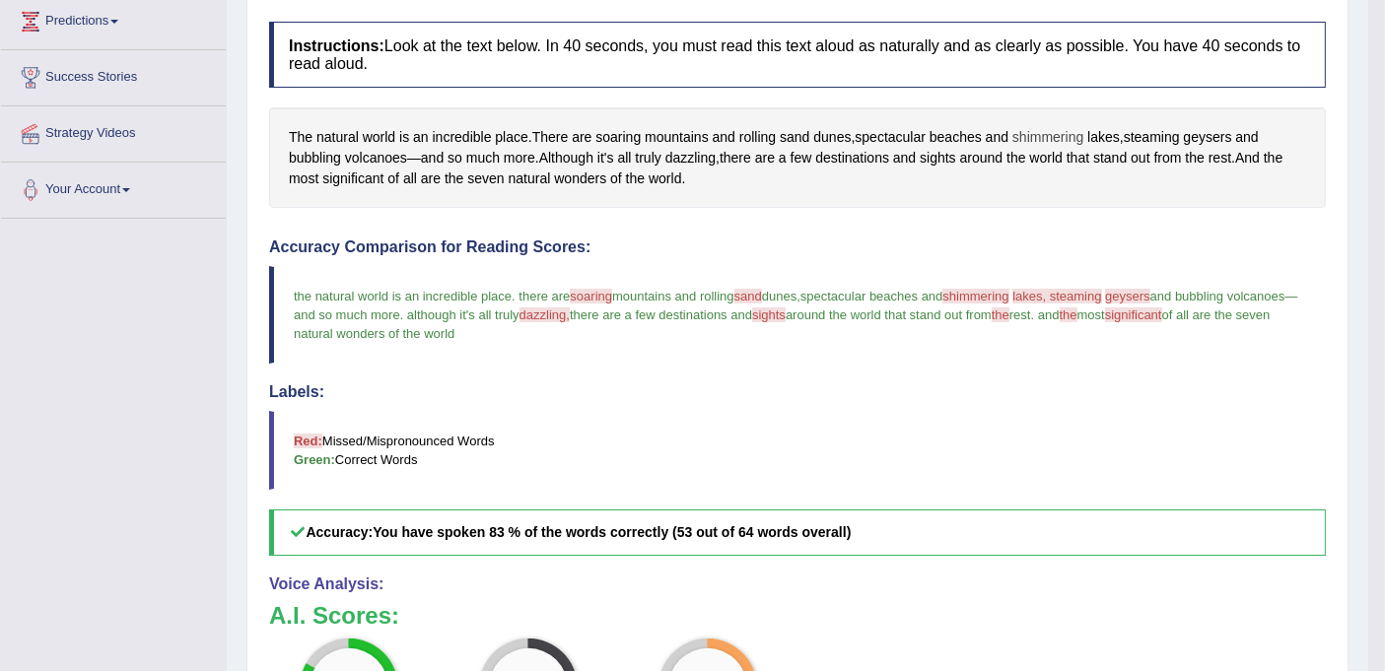
click at [1052, 133] on span "shimmering" at bounding box center [1047, 137] width 71 height 21
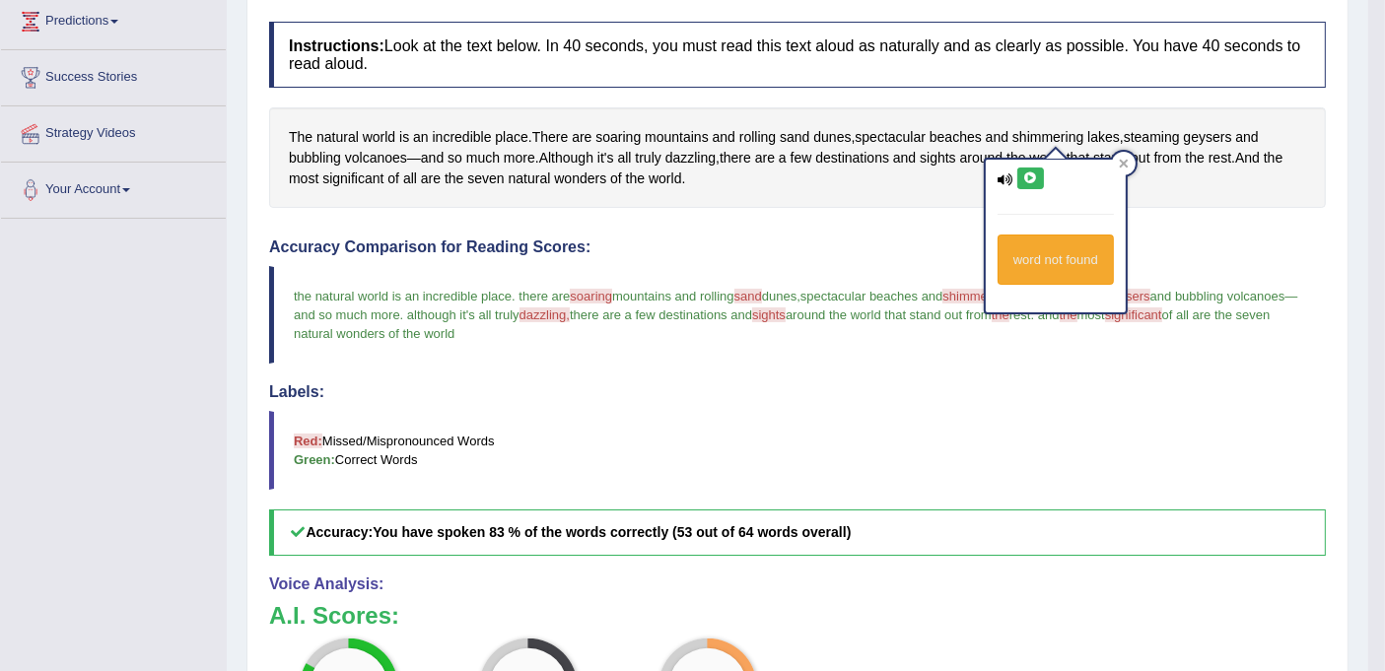
click at [1030, 177] on icon at bounding box center [1030, 178] width 15 height 12
click at [1142, 226] on div "Instructions: Look at the text below. In 40 seconds, you must read this text al…" at bounding box center [797, 477] width 1066 height 930
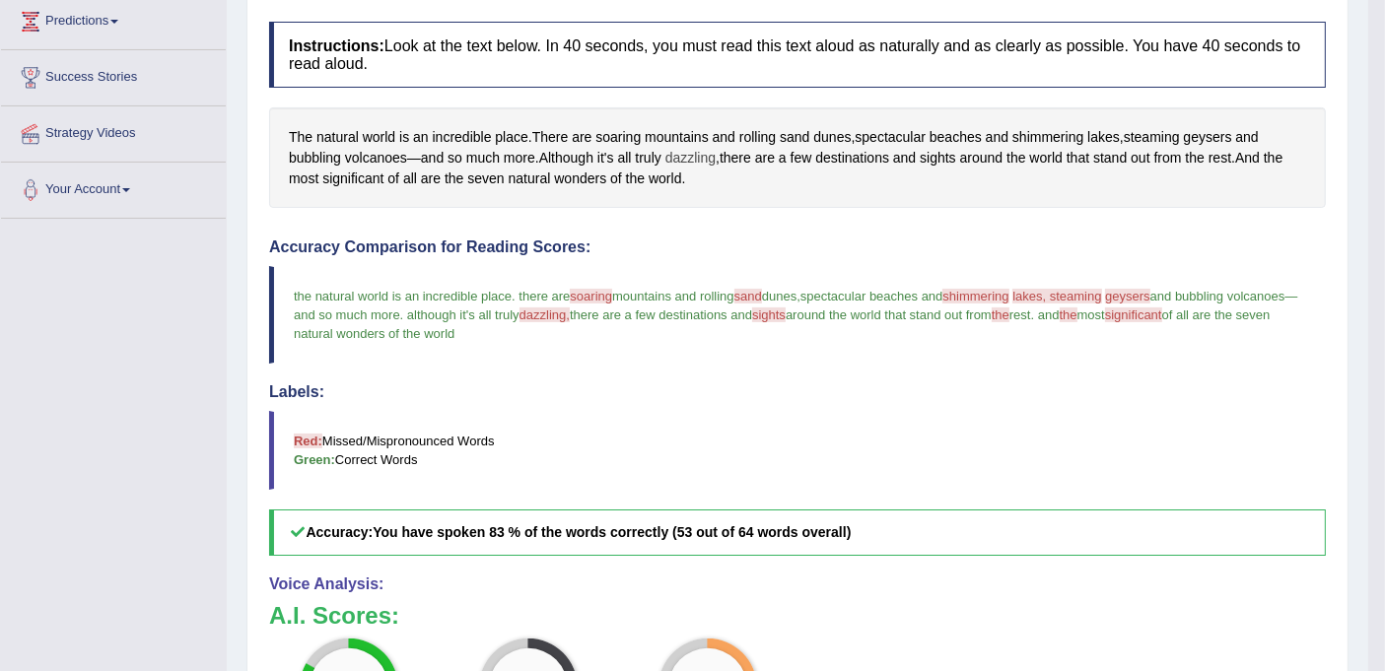
click at [700, 156] on span "dazzling" at bounding box center [690, 158] width 50 height 21
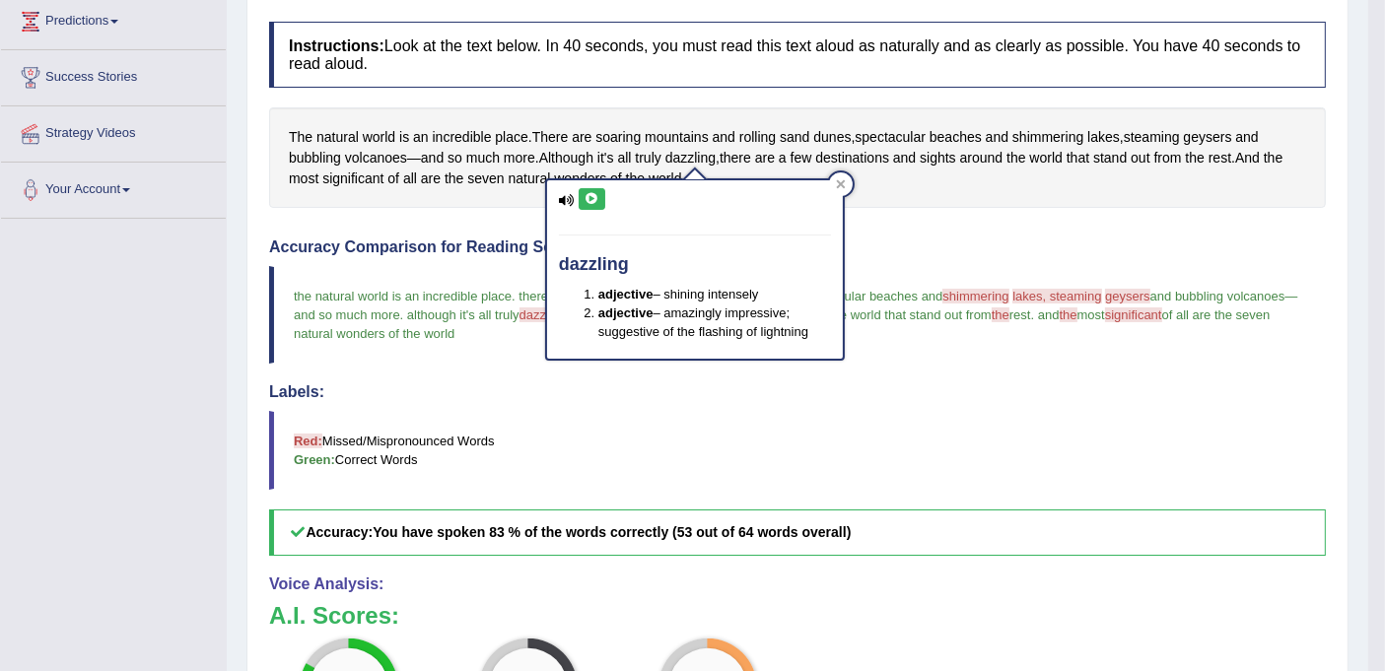
click at [599, 200] on button at bounding box center [591, 199] width 27 height 22
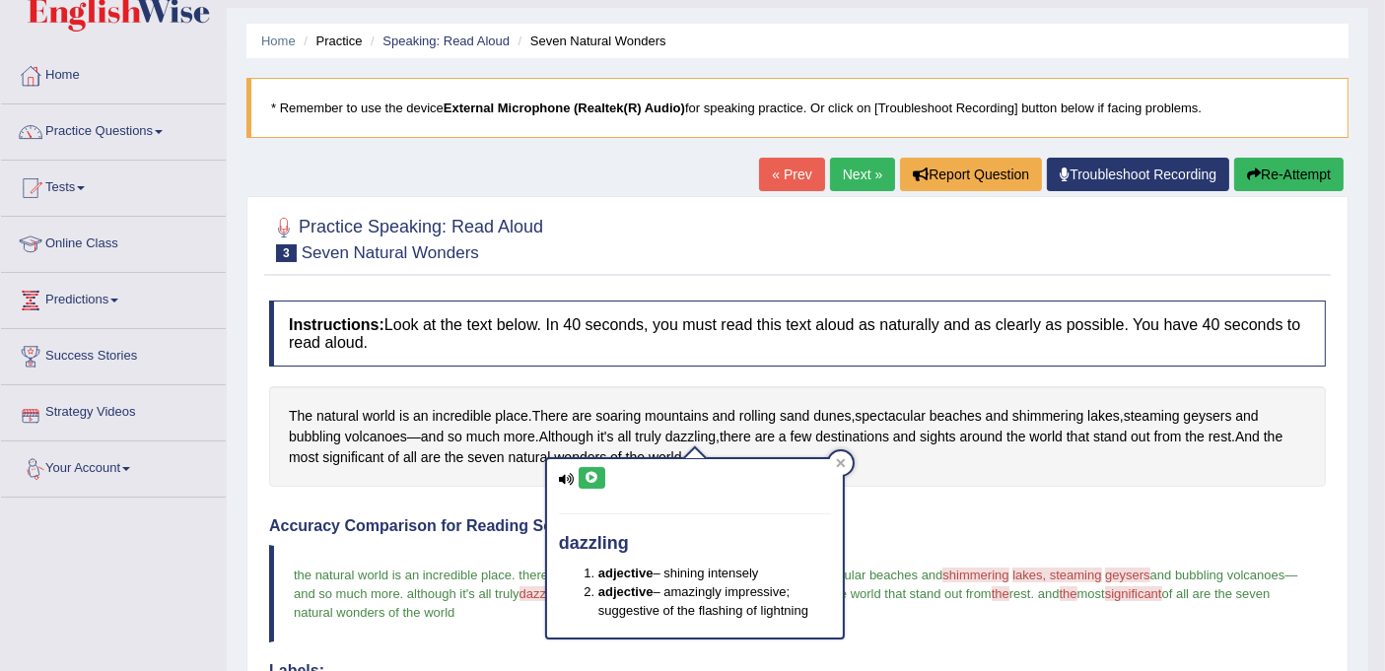
scroll to position [0, 0]
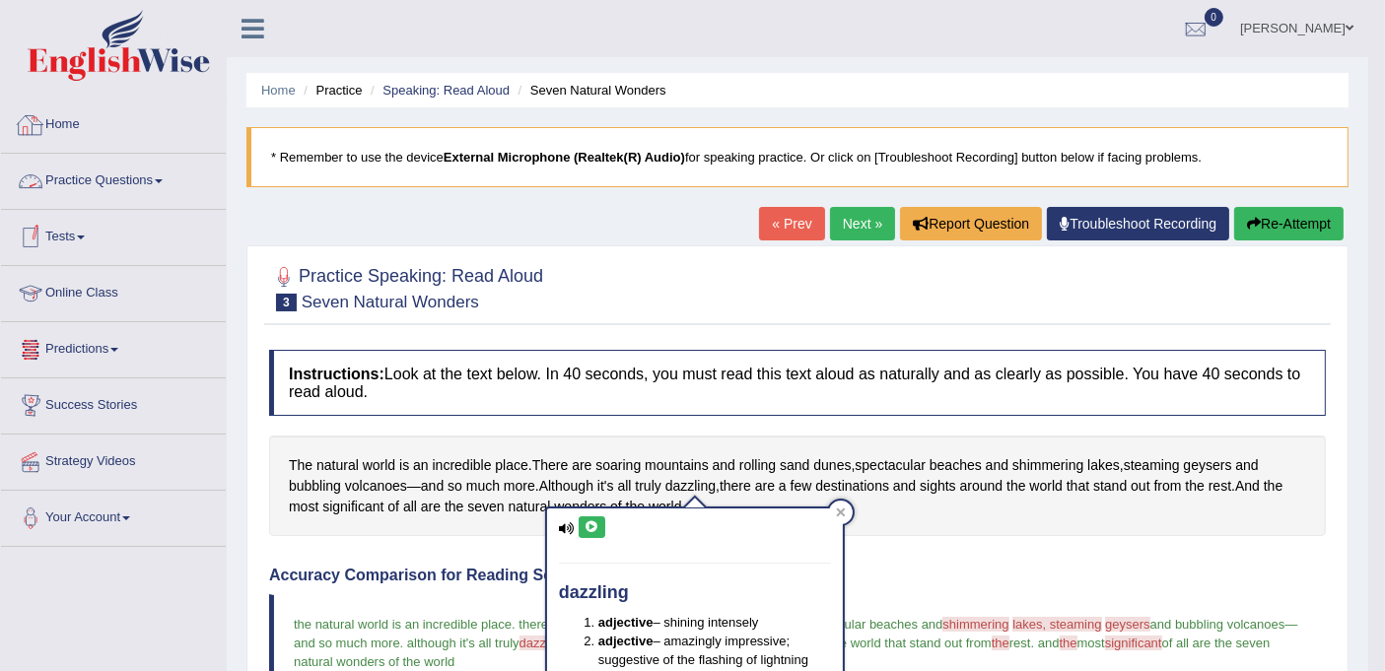
click at [138, 175] on link "Practice Questions" at bounding box center [113, 178] width 225 height 49
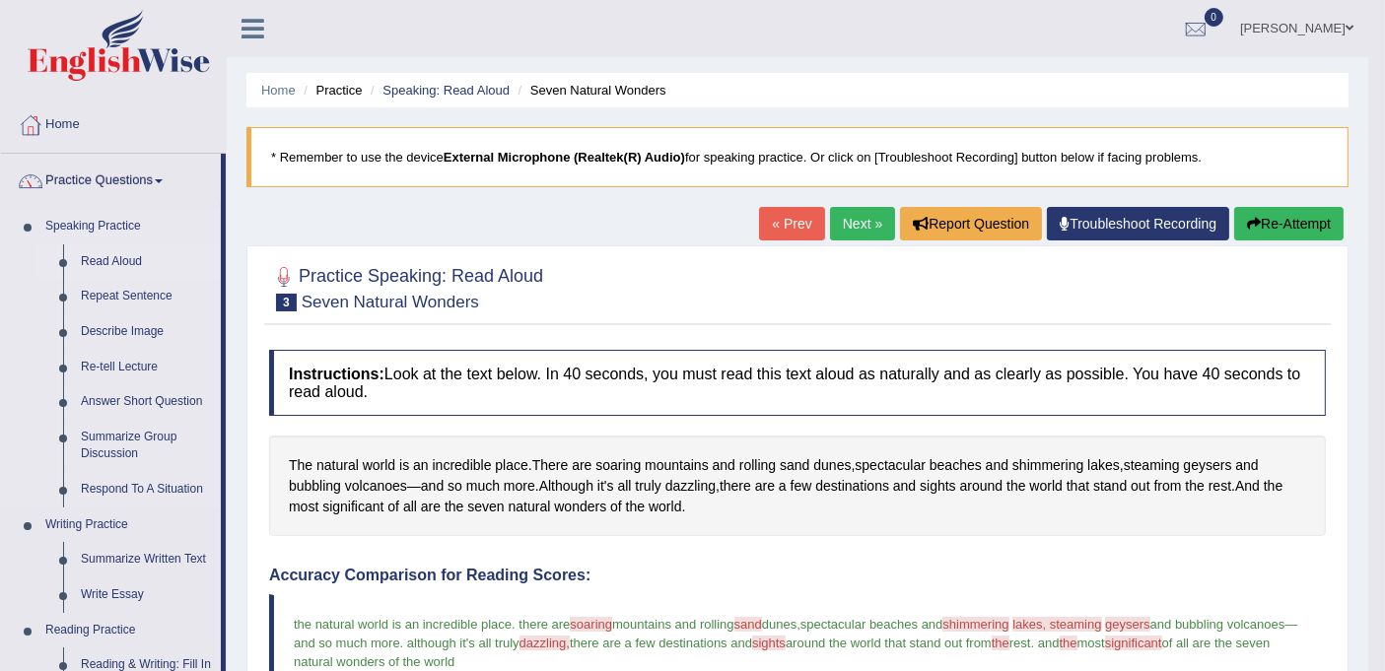
click at [122, 260] on link "Read Aloud" at bounding box center [146, 261] width 149 height 35
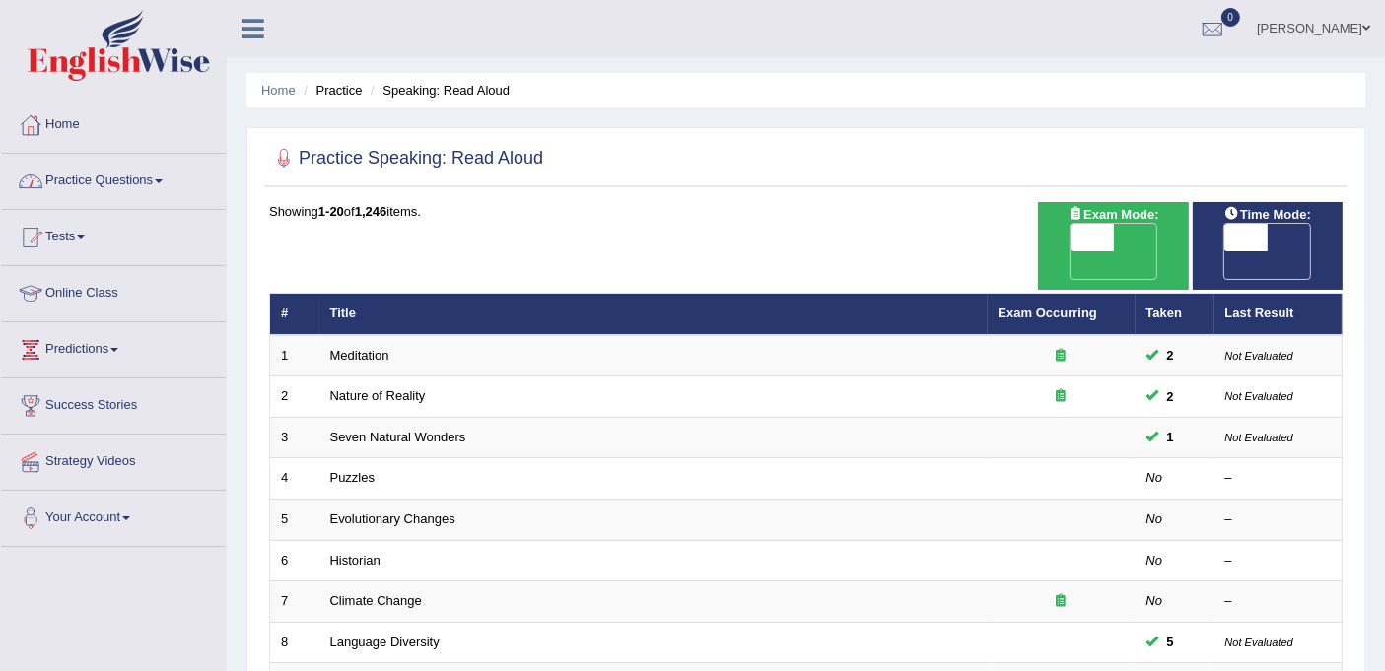
click at [152, 175] on link "Practice Questions" at bounding box center [113, 178] width 225 height 49
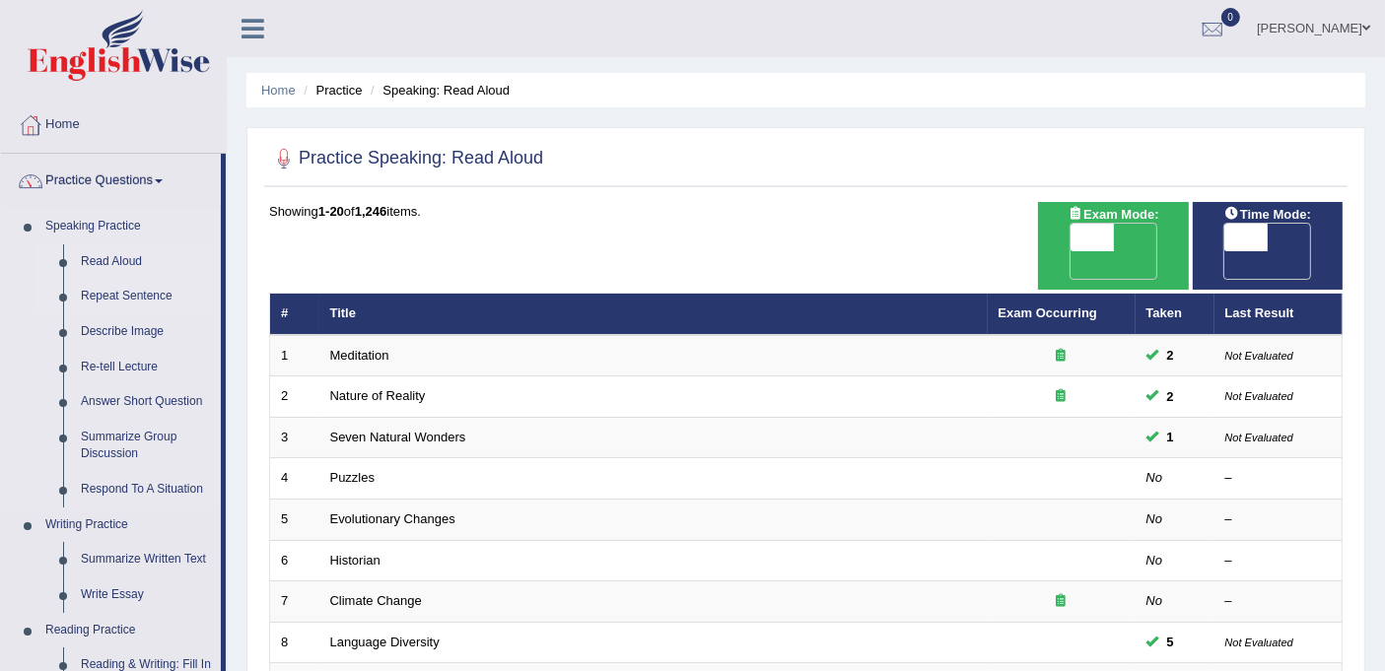
click at [148, 296] on link "Repeat Sentence" at bounding box center [146, 296] width 149 height 35
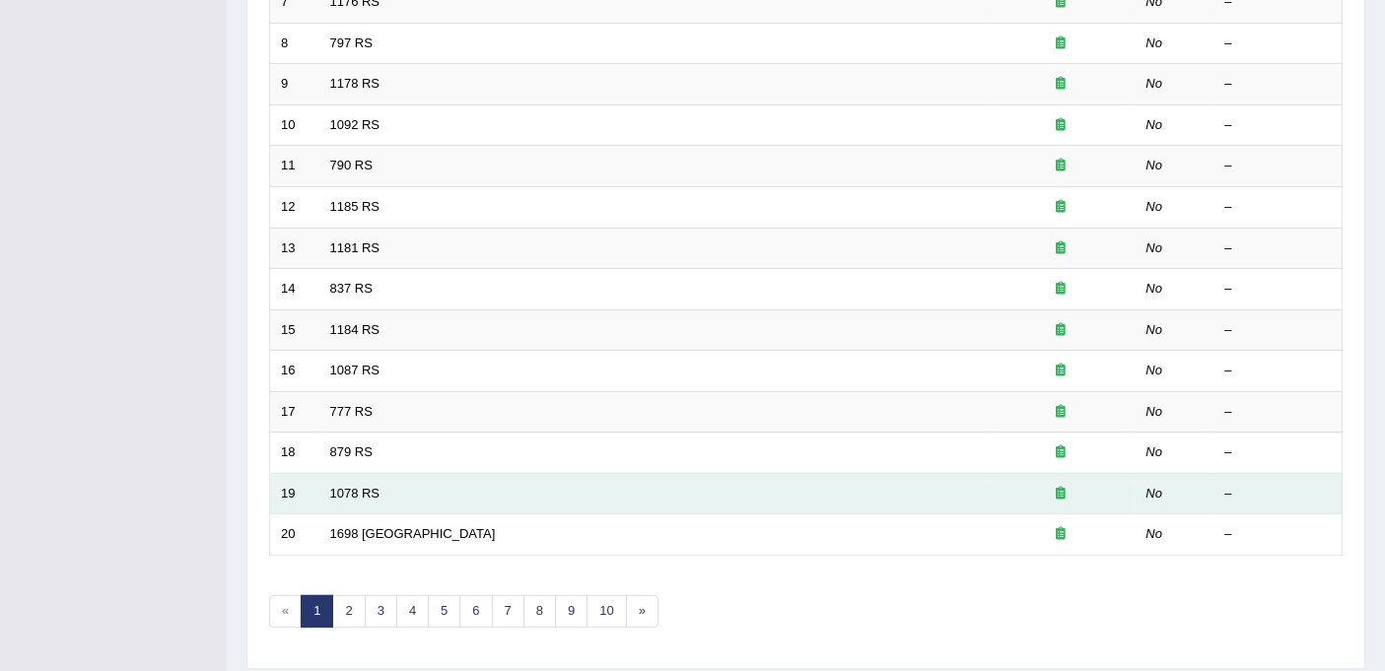
scroll to position [626, 0]
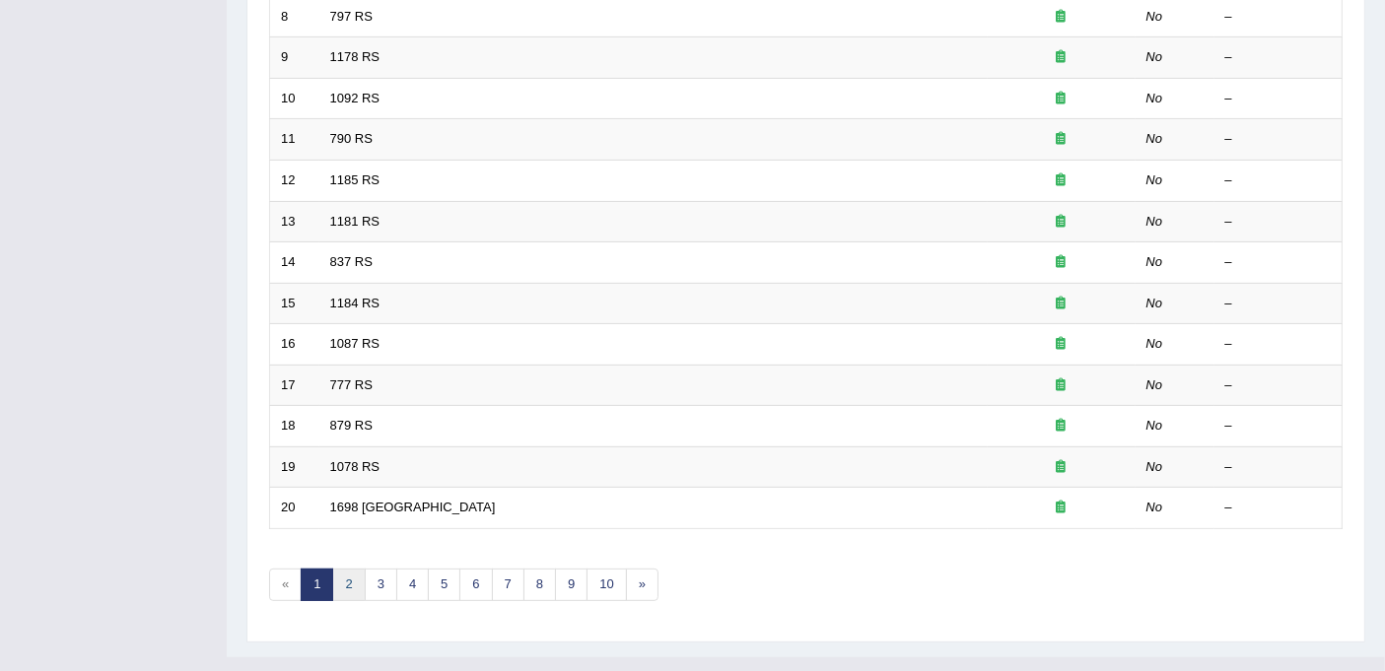
click at [355, 569] on link "2" at bounding box center [348, 585] width 33 height 33
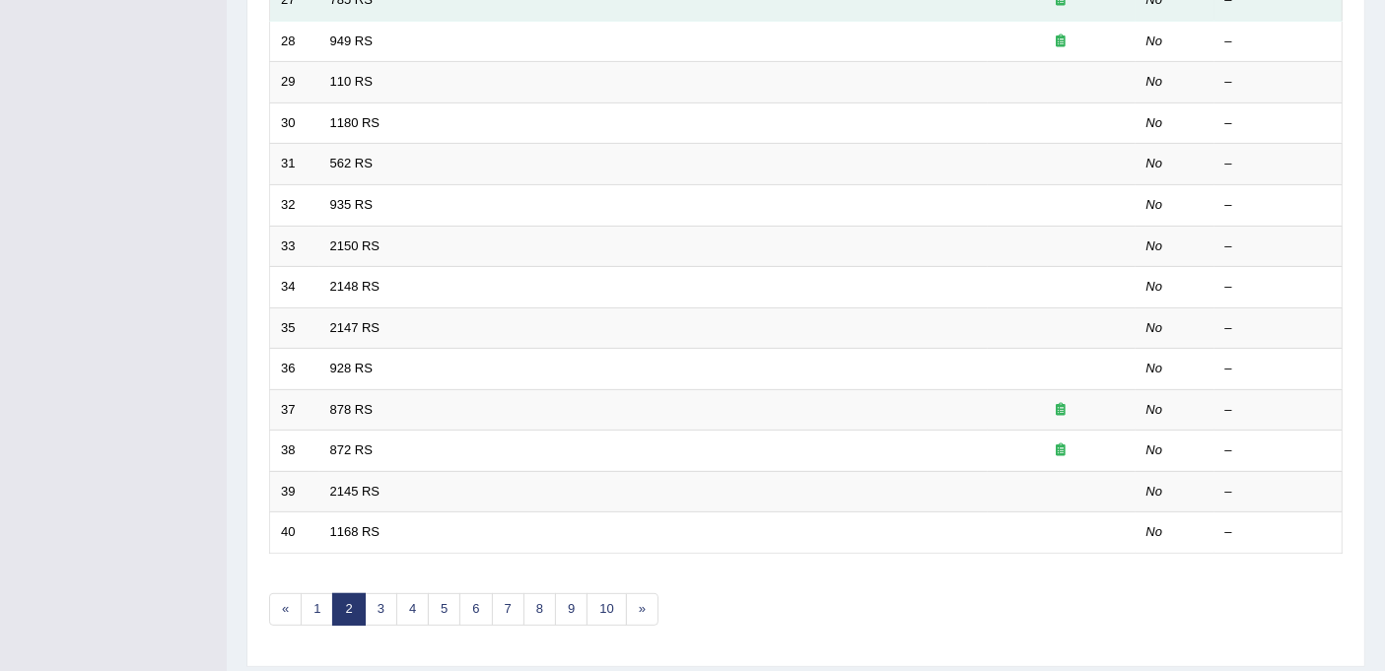
scroll to position [626, 0]
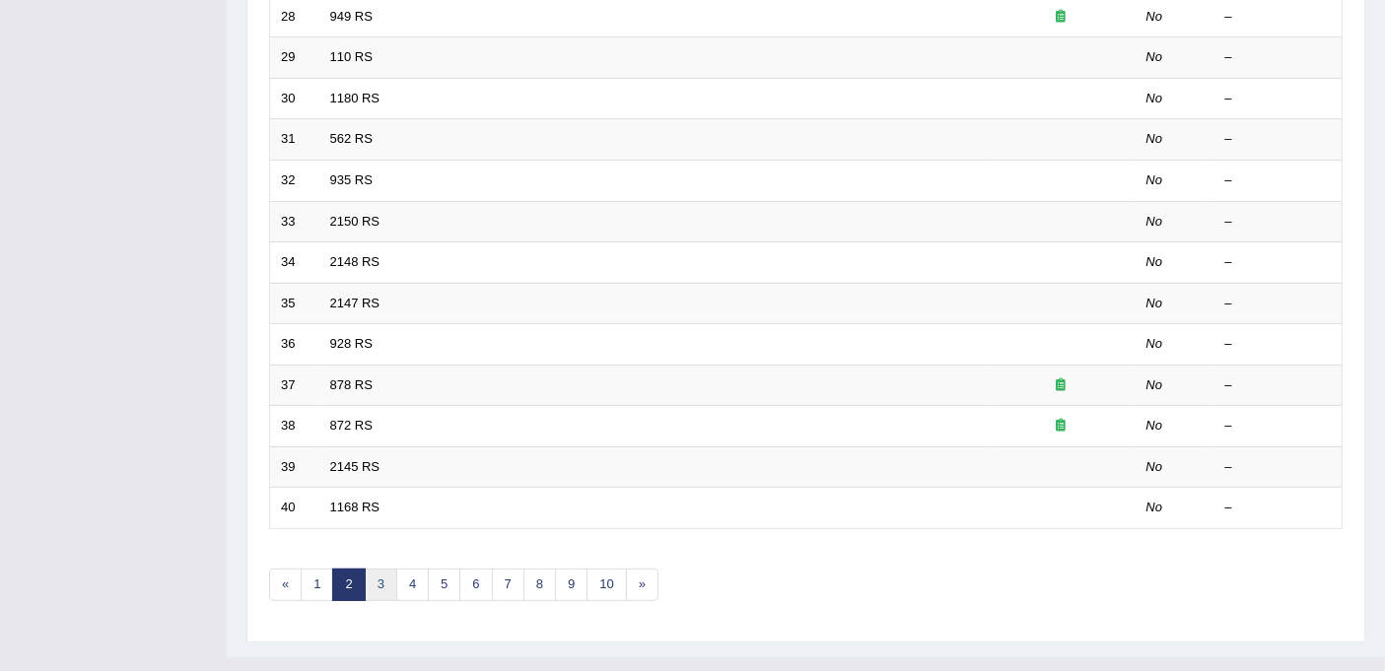
click at [381, 569] on link "3" at bounding box center [381, 585] width 33 height 33
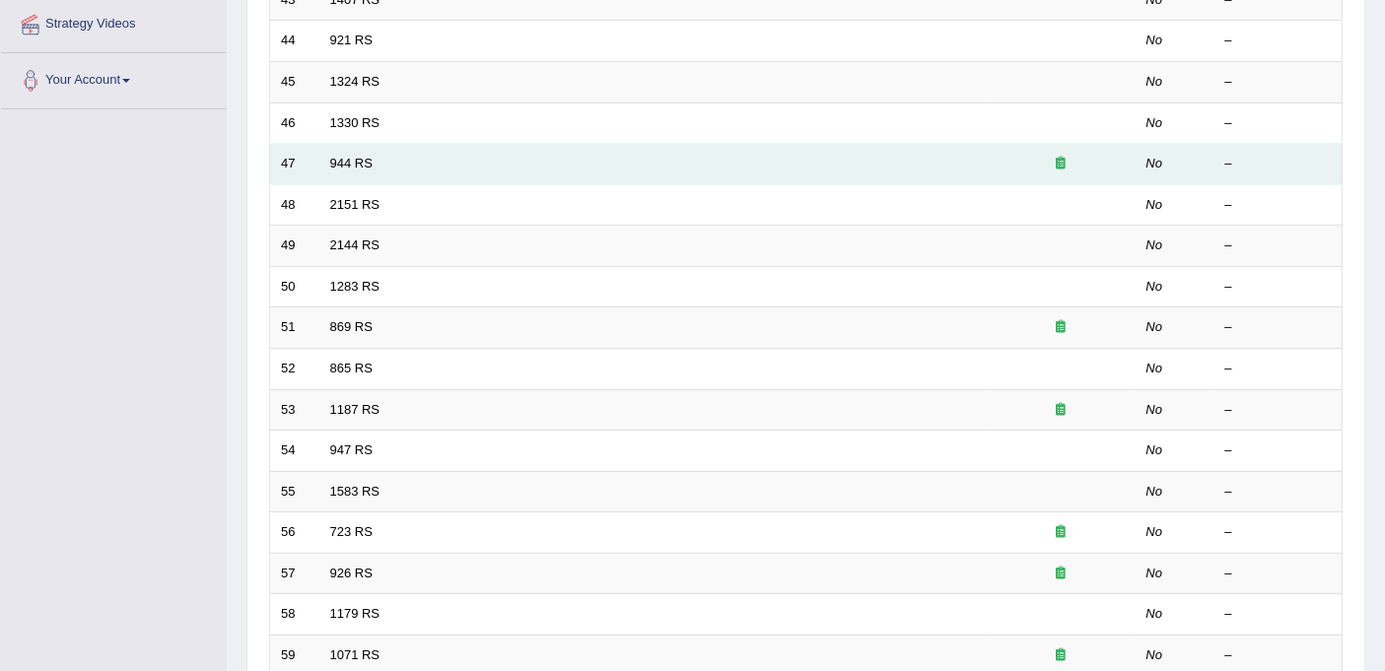
scroll to position [626, 0]
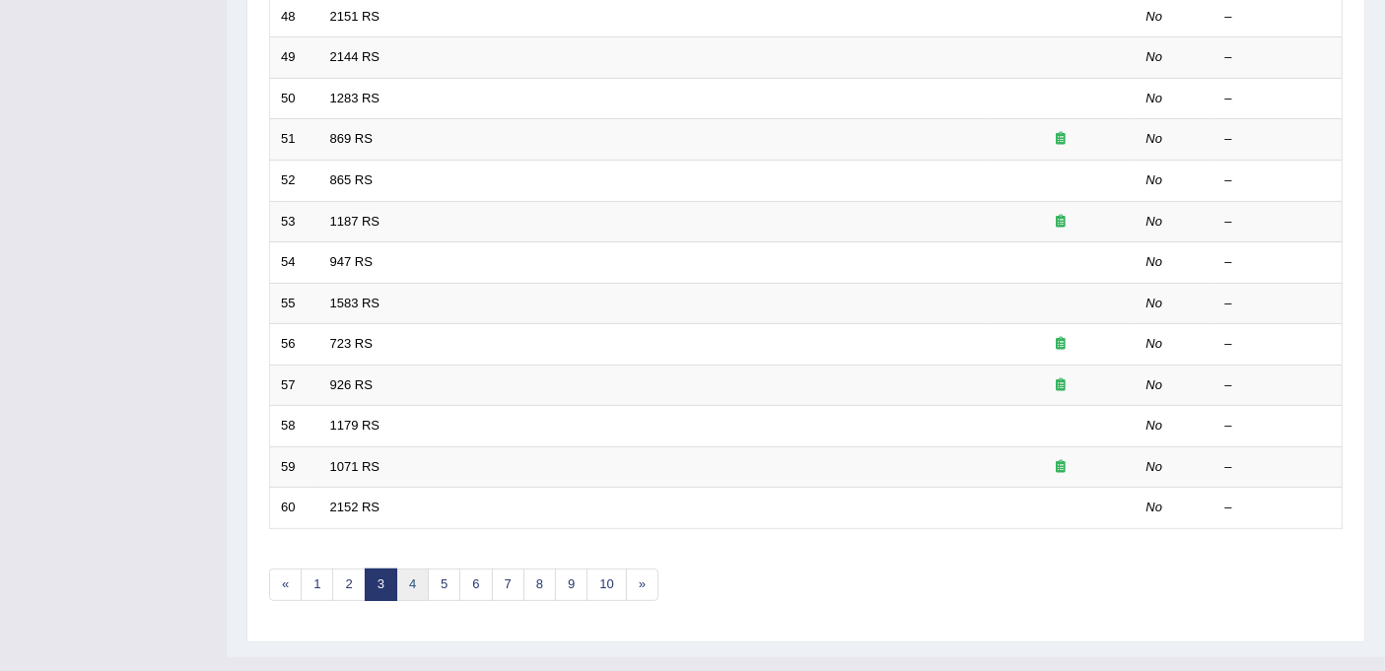
click at [413, 569] on link "4" at bounding box center [412, 585] width 33 height 33
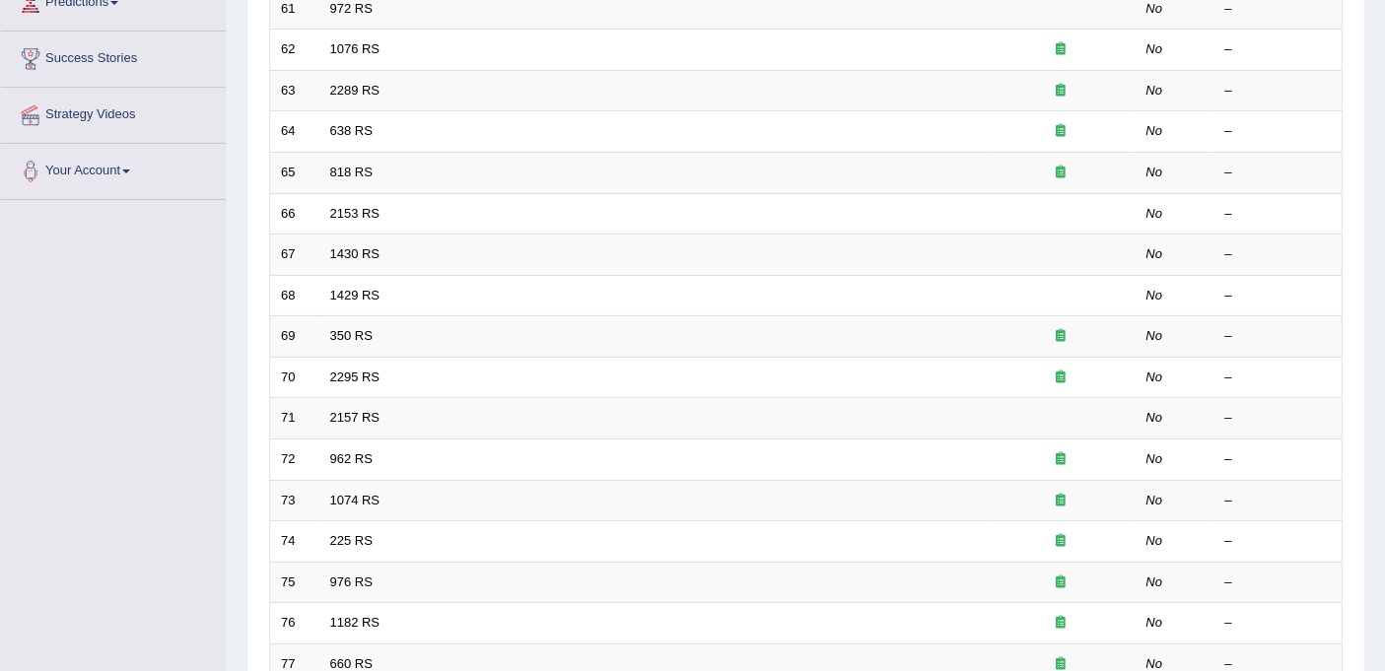
scroll to position [547, 0]
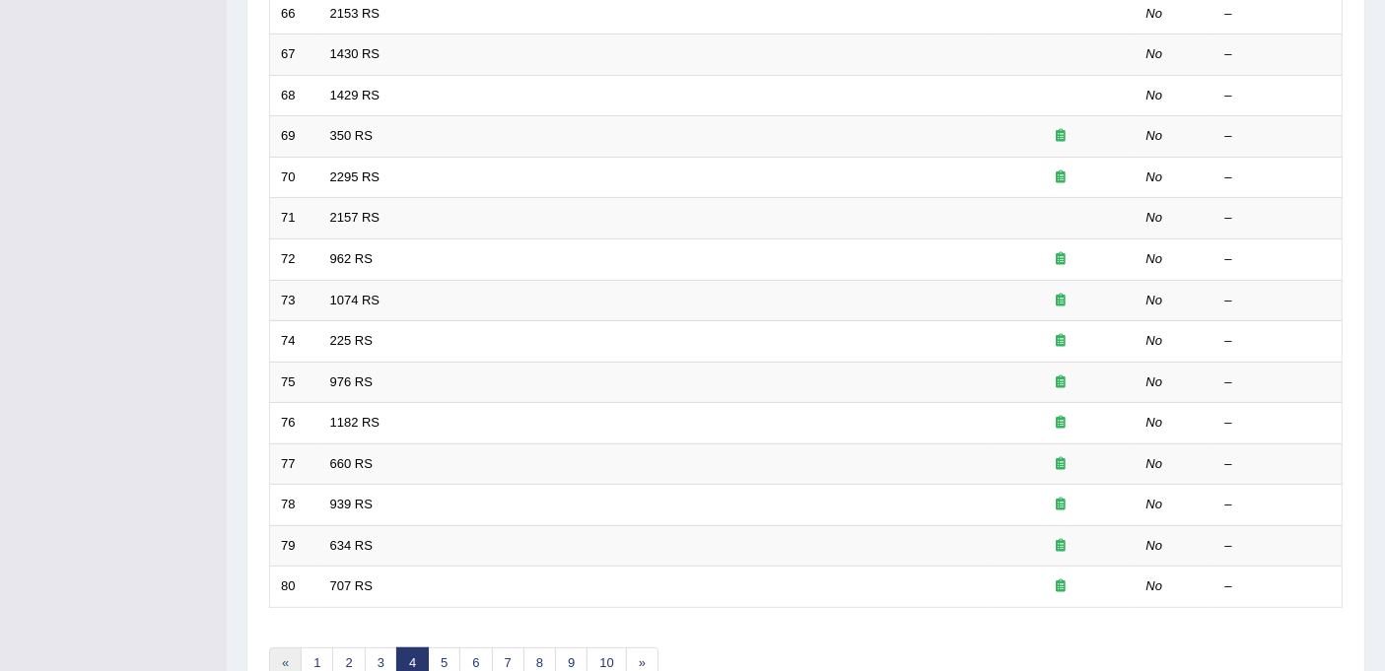
click at [284, 647] on link "«" at bounding box center [285, 663] width 33 height 33
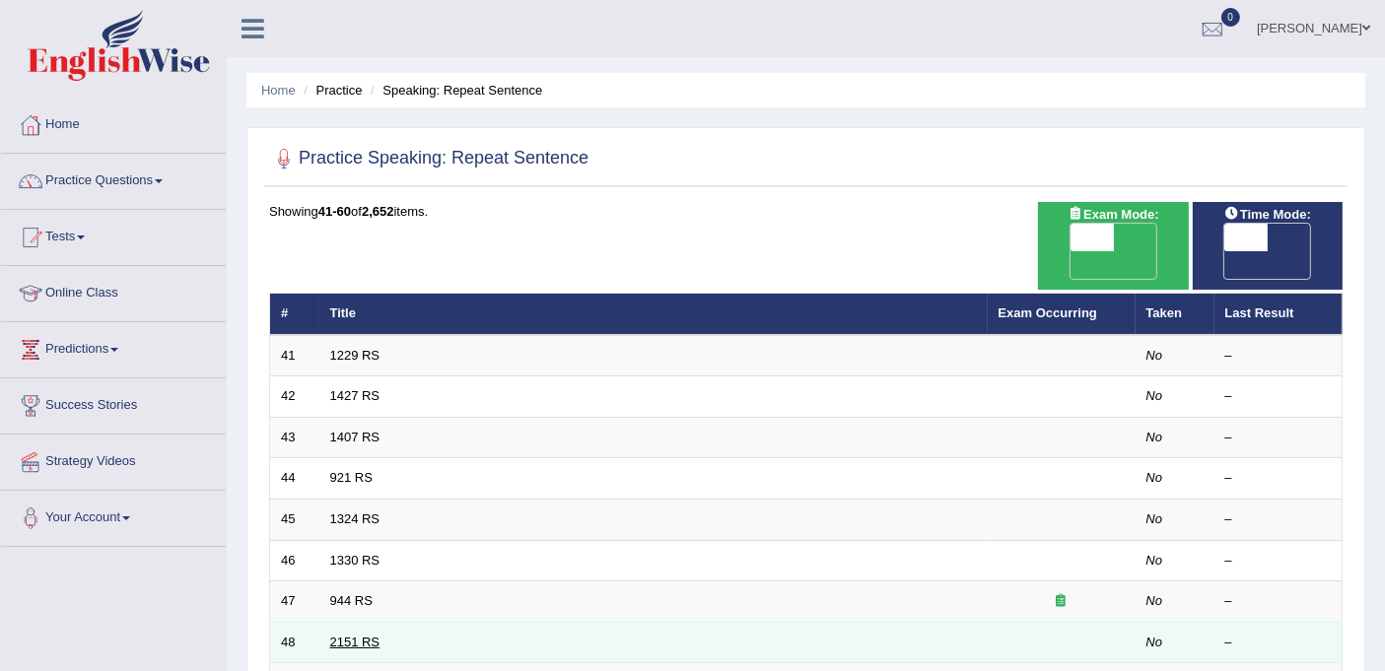
scroll to position [626, 0]
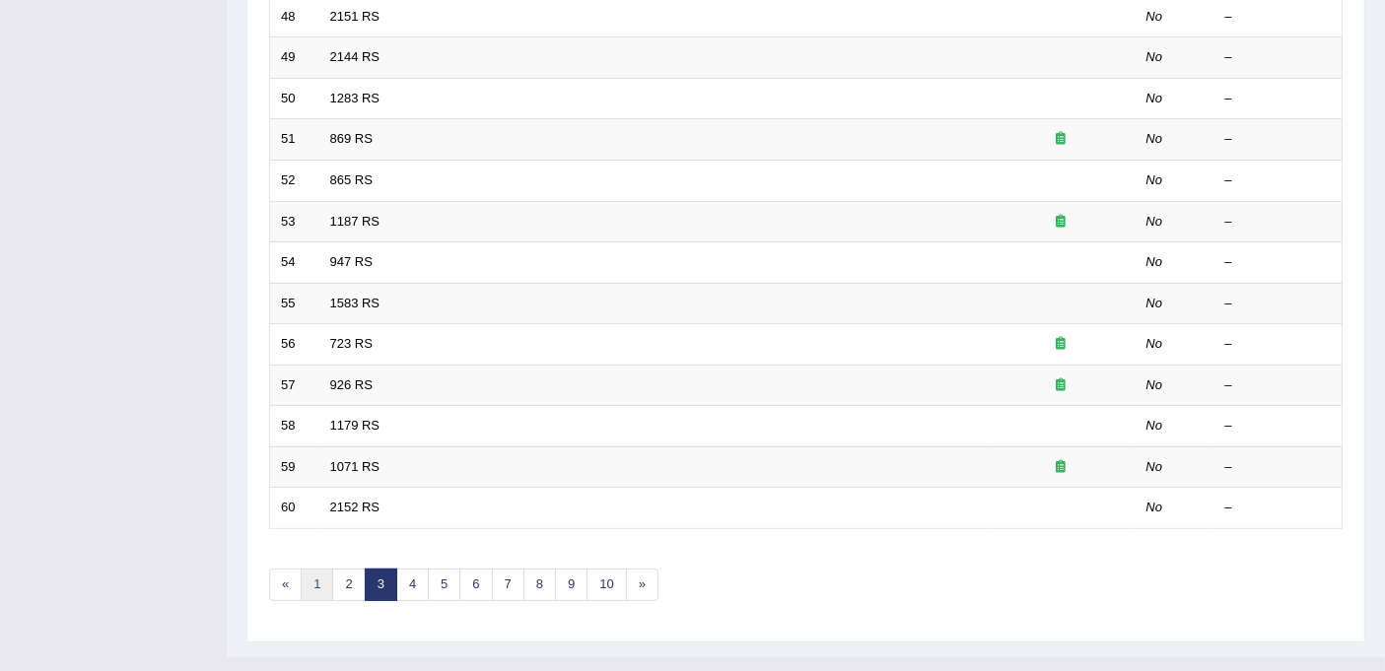
click at [316, 569] on link "1" at bounding box center [317, 585] width 33 height 33
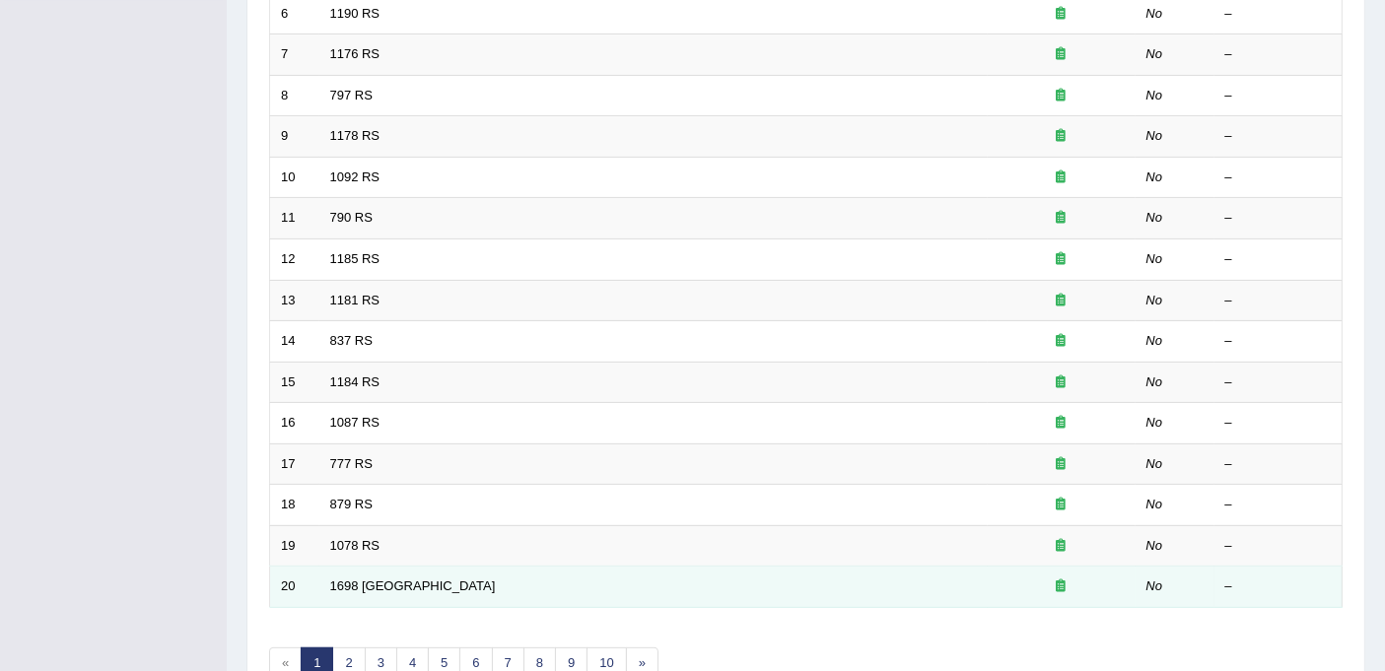
scroll to position [109, 0]
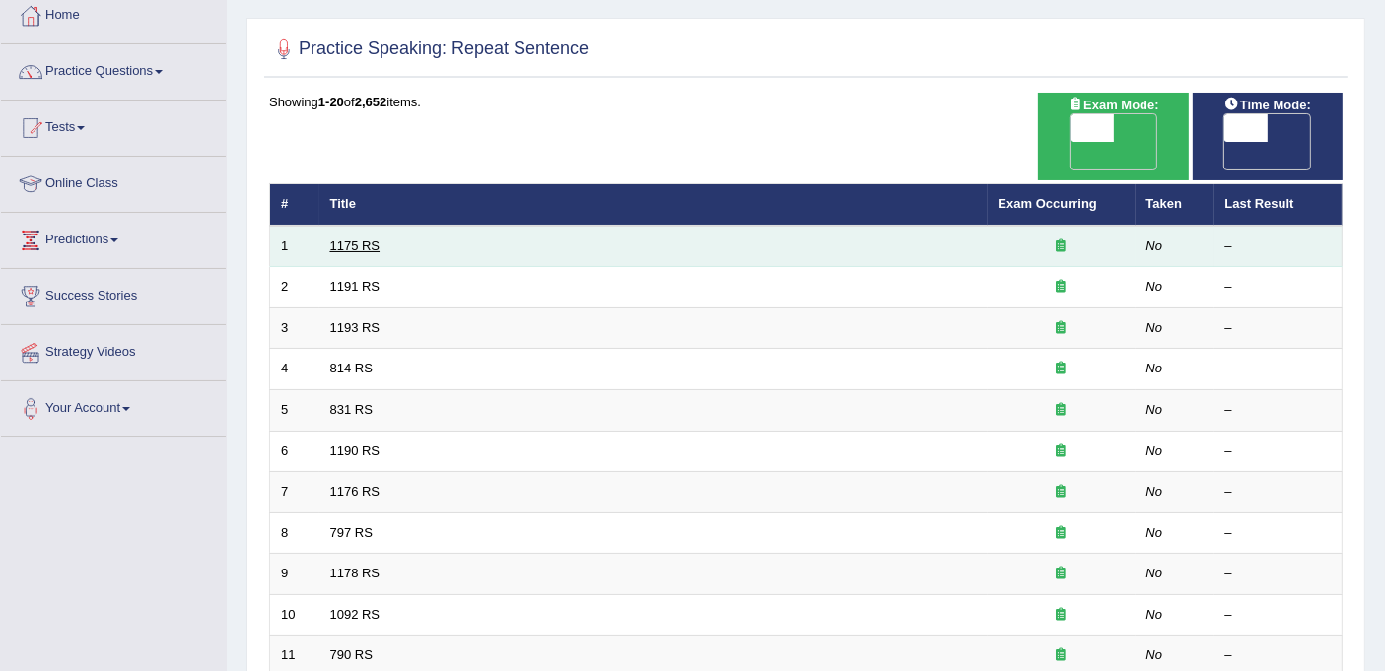
click at [359, 238] on link "1175 RS" at bounding box center [355, 245] width 50 height 15
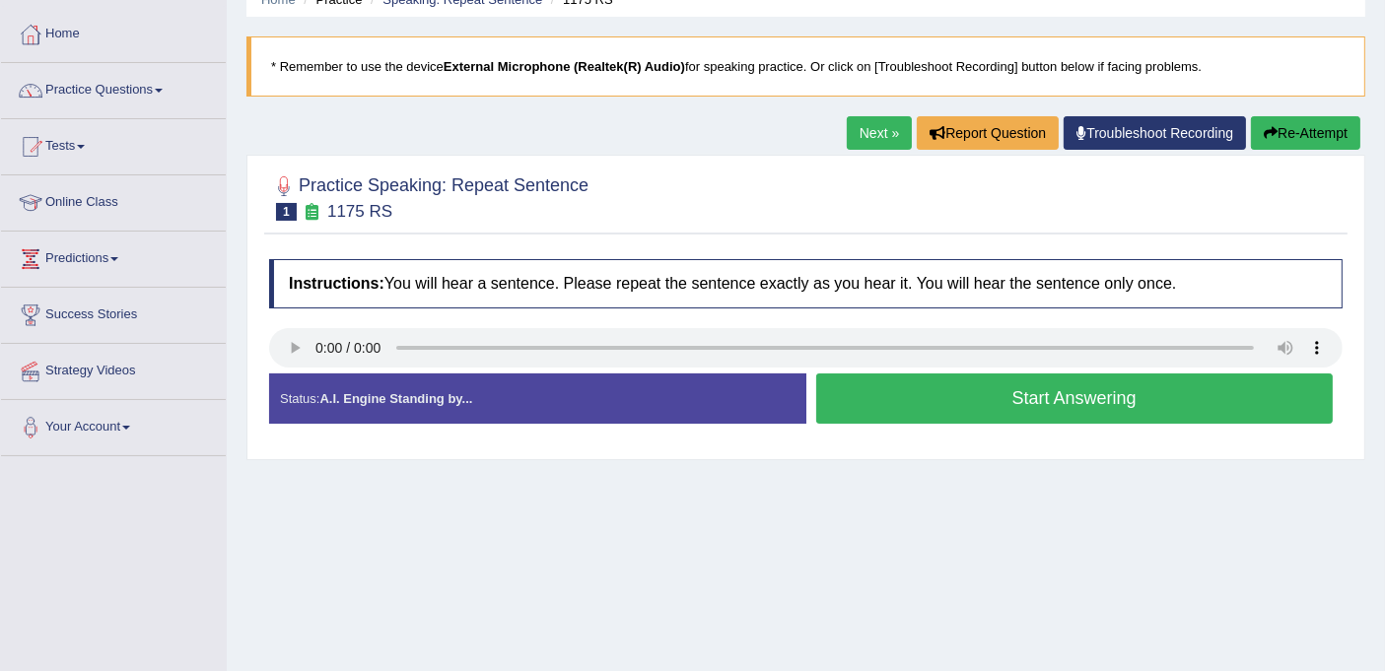
scroll to position [219, 0]
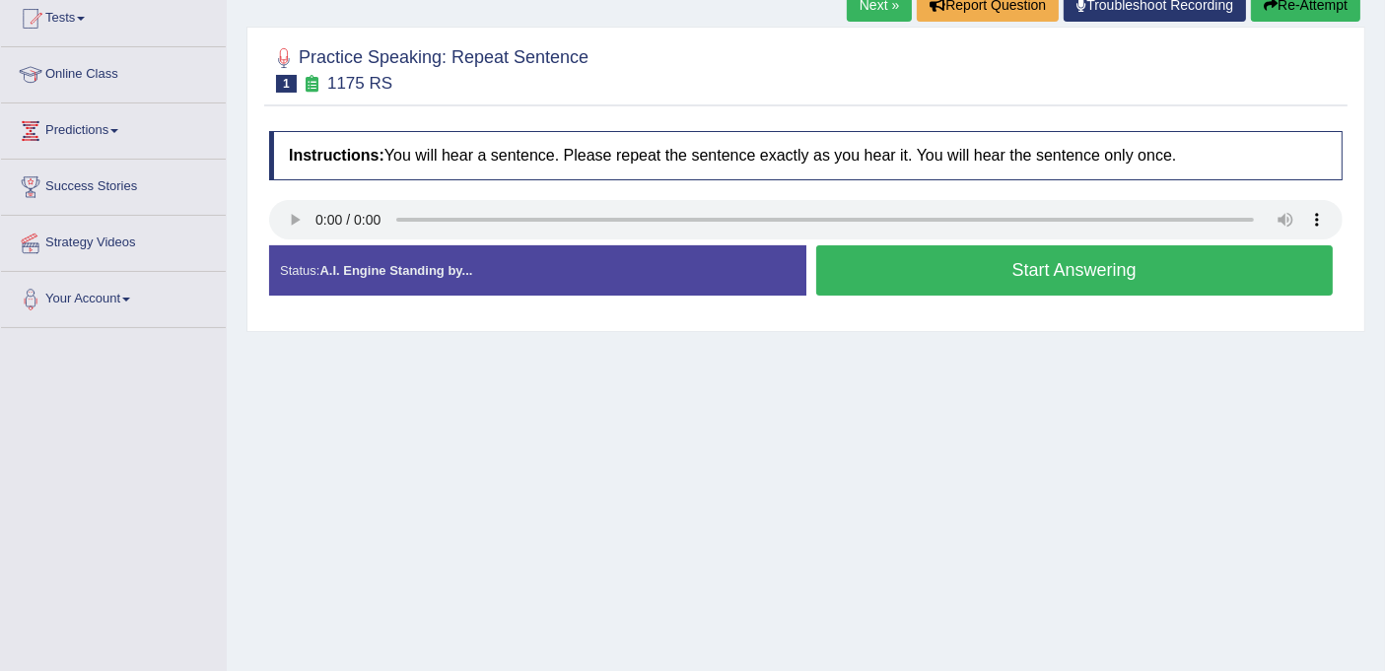
click at [1000, 266] on button "Start Answering" at bounding box center [1074, 270] width 517 height 50
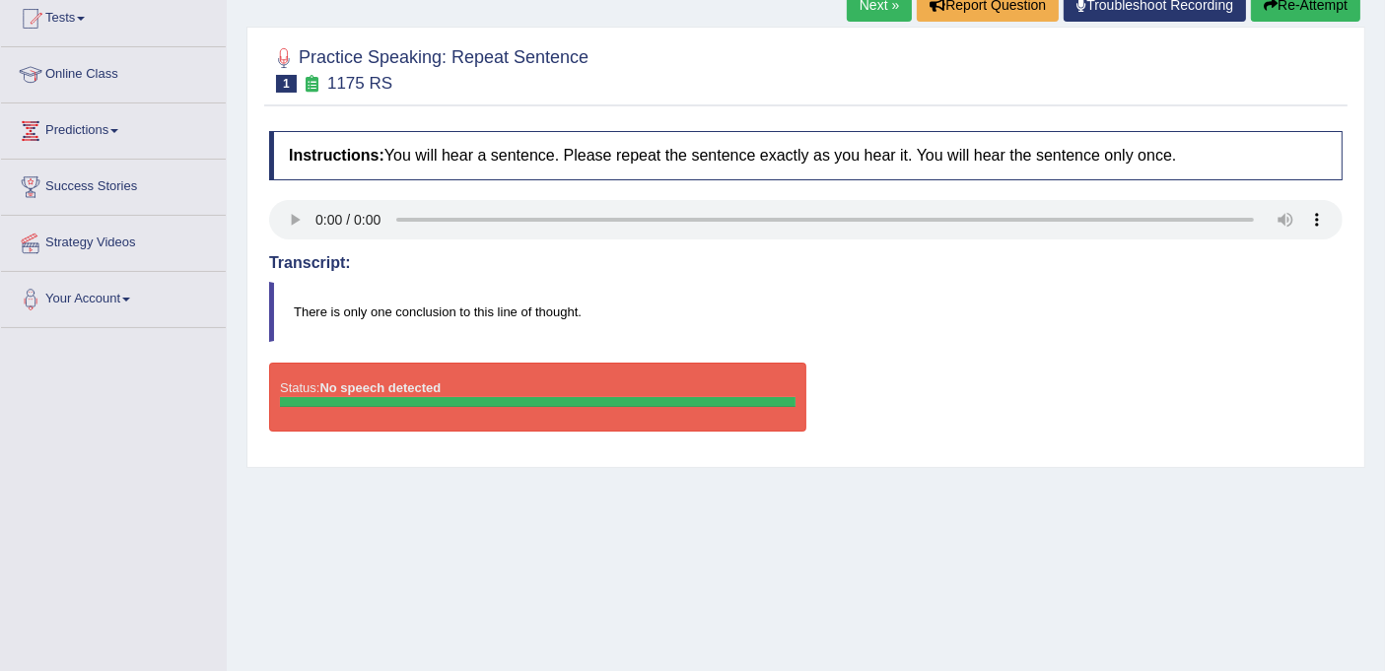
scroll to position [0, 0]
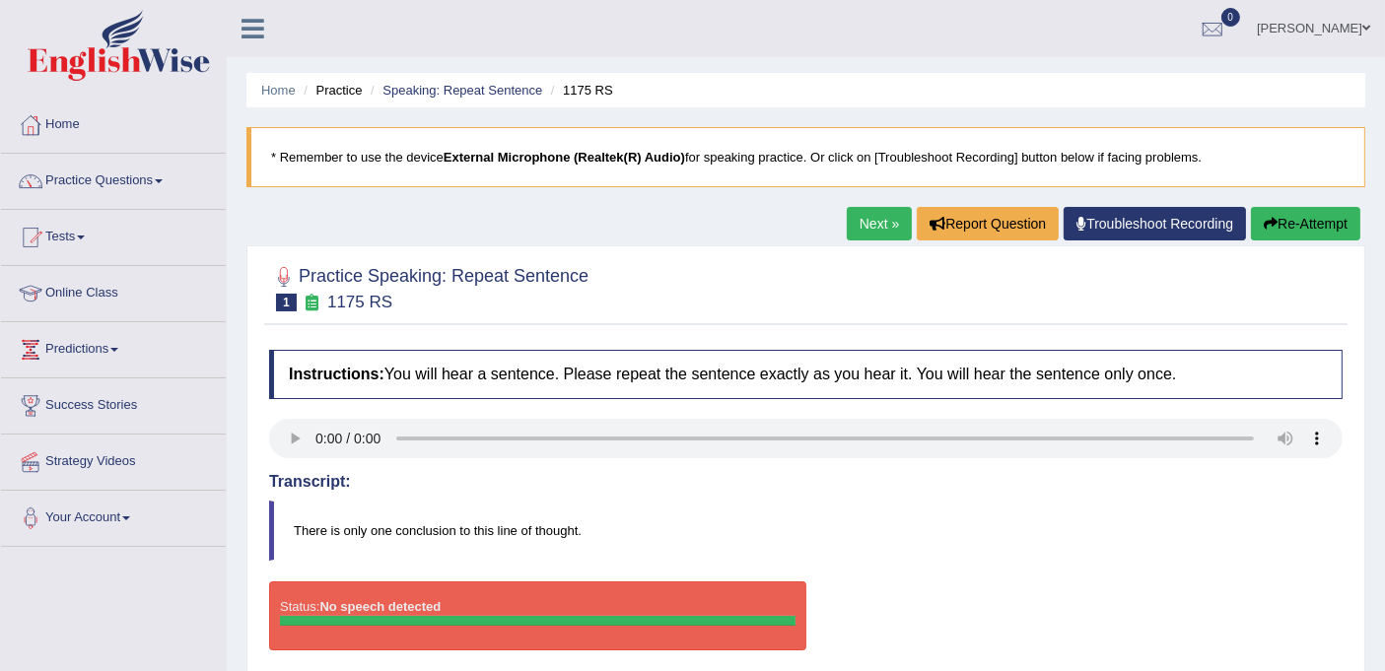
click at [1295, 219] on button "Re-Attempt" at bounding box center [1305, 224] width 109 height 34
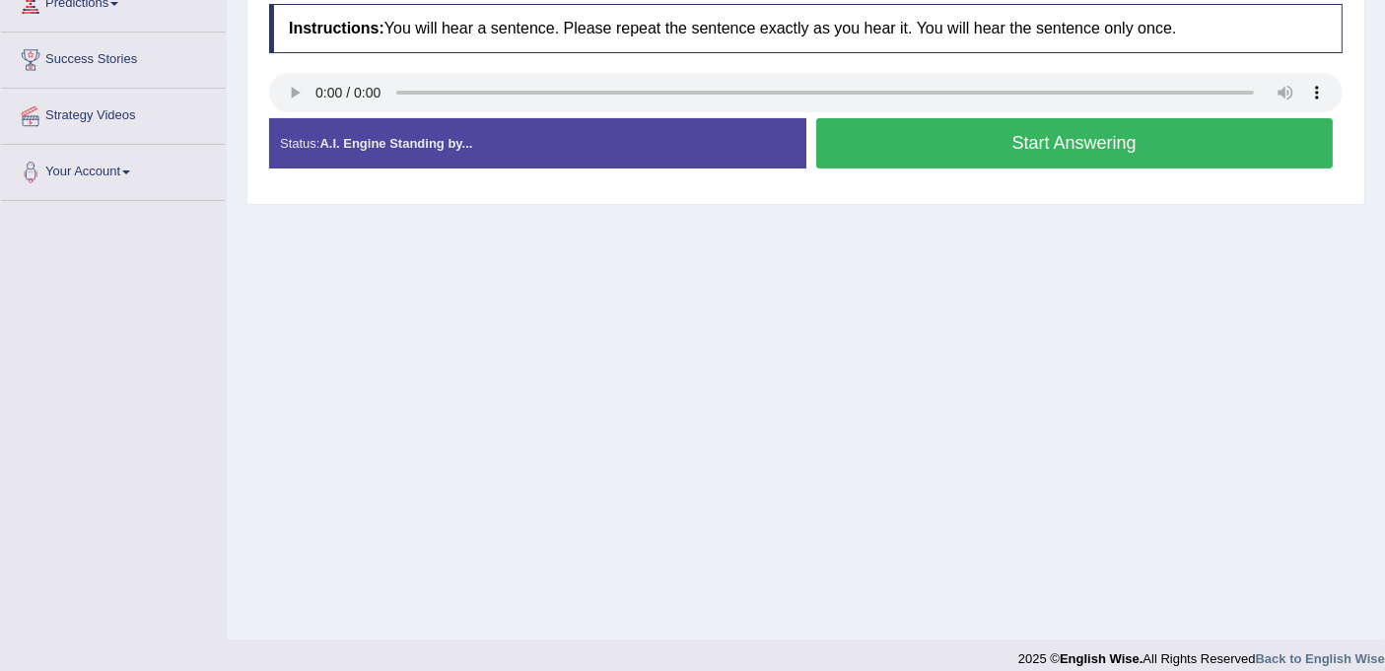
scroll to position [363, 0]
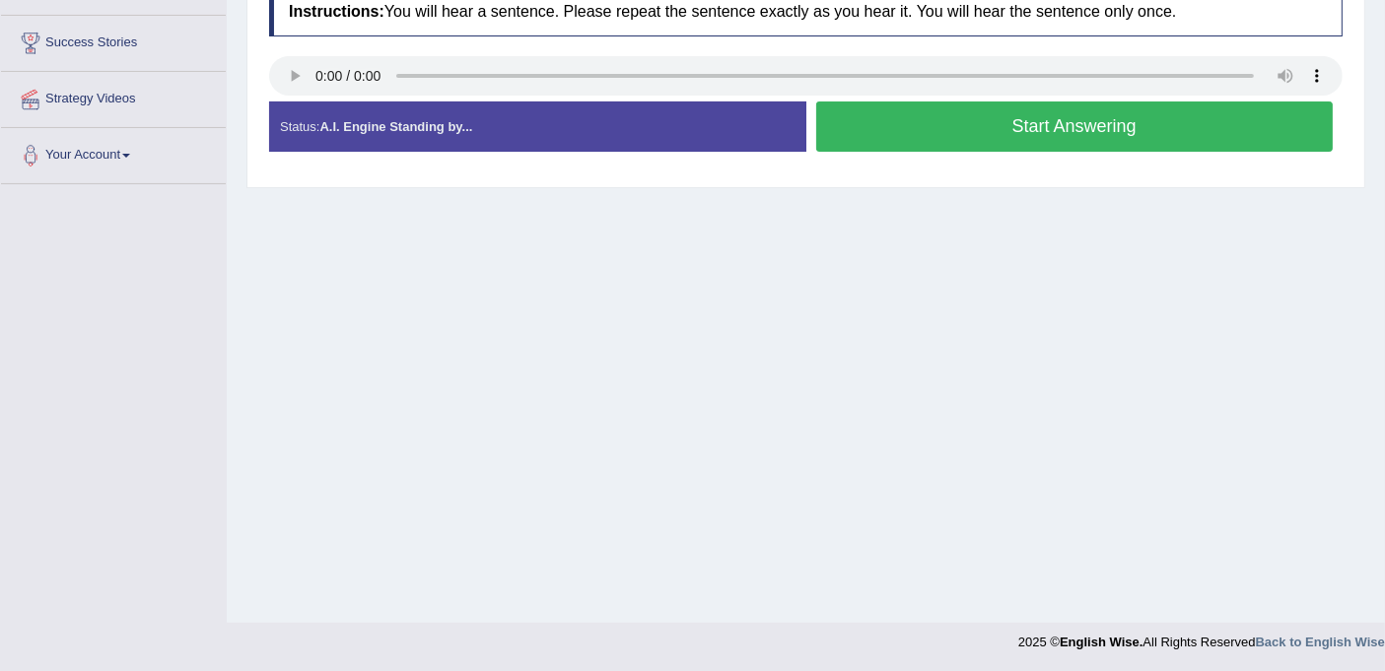
click at [963, 113] on button "Start Answering" at bounding box center [1074, 127] width 517 height 50
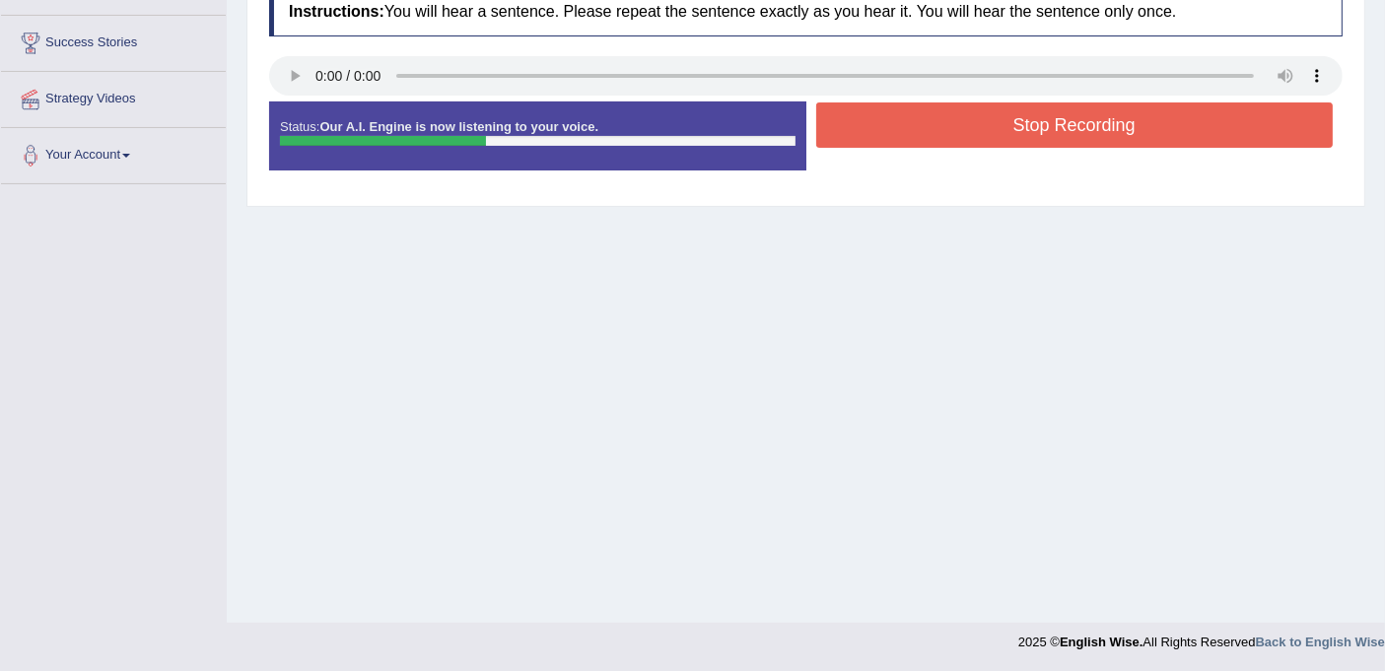
click at [963, 113] on button "Stop Recording" at bounding box center [1074, 124] width 517 height 45
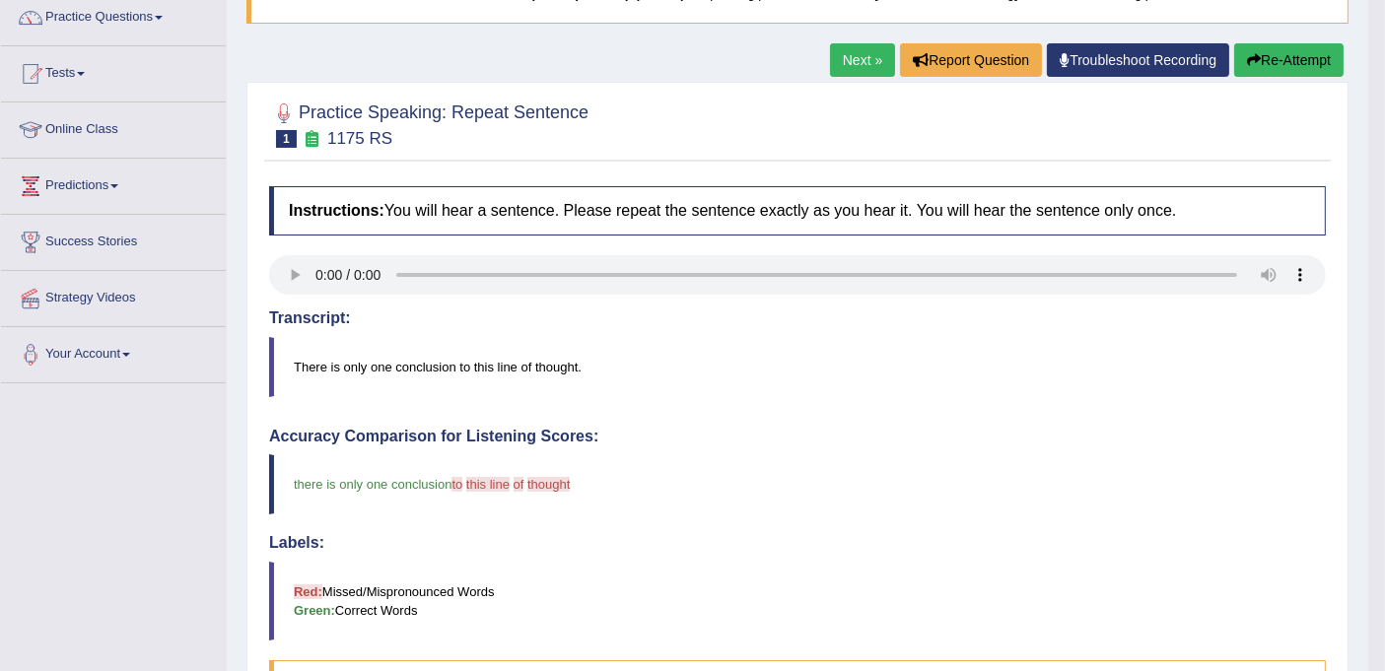
scroll to position [0, 0]
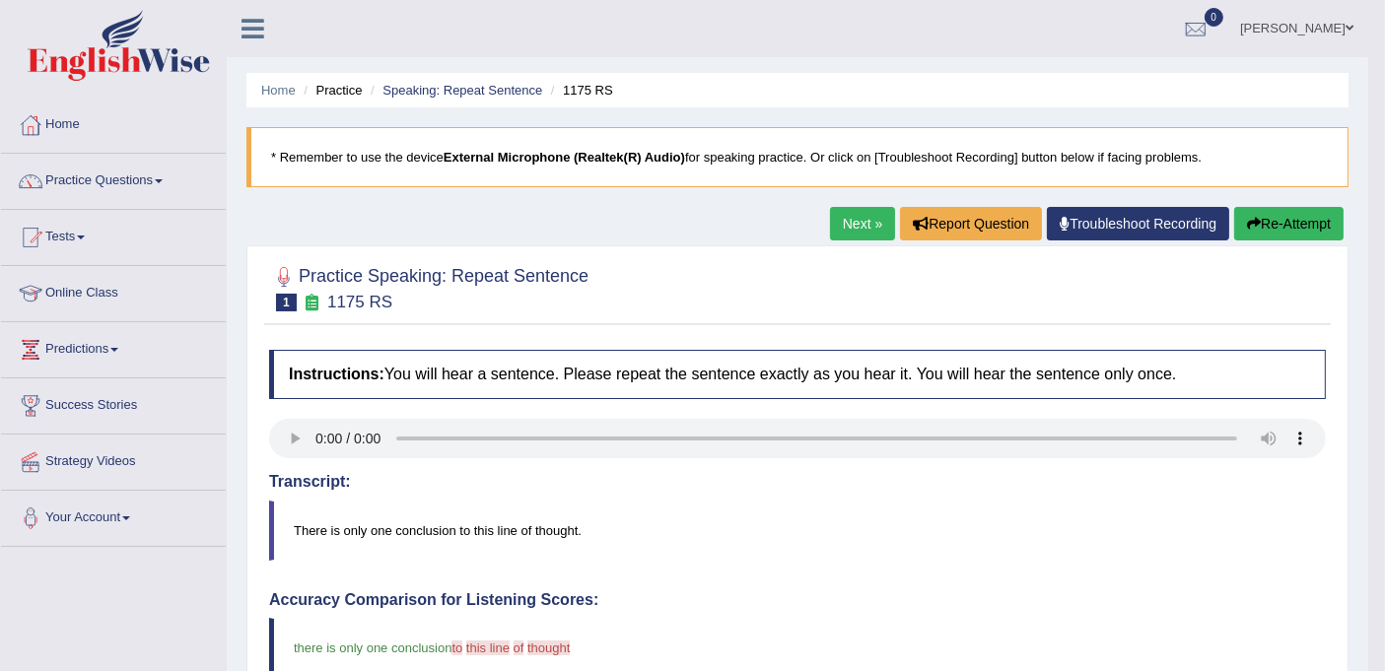
click at [867, 221] on link "Next »" at bounding box center [862, 224] width 65 height 34
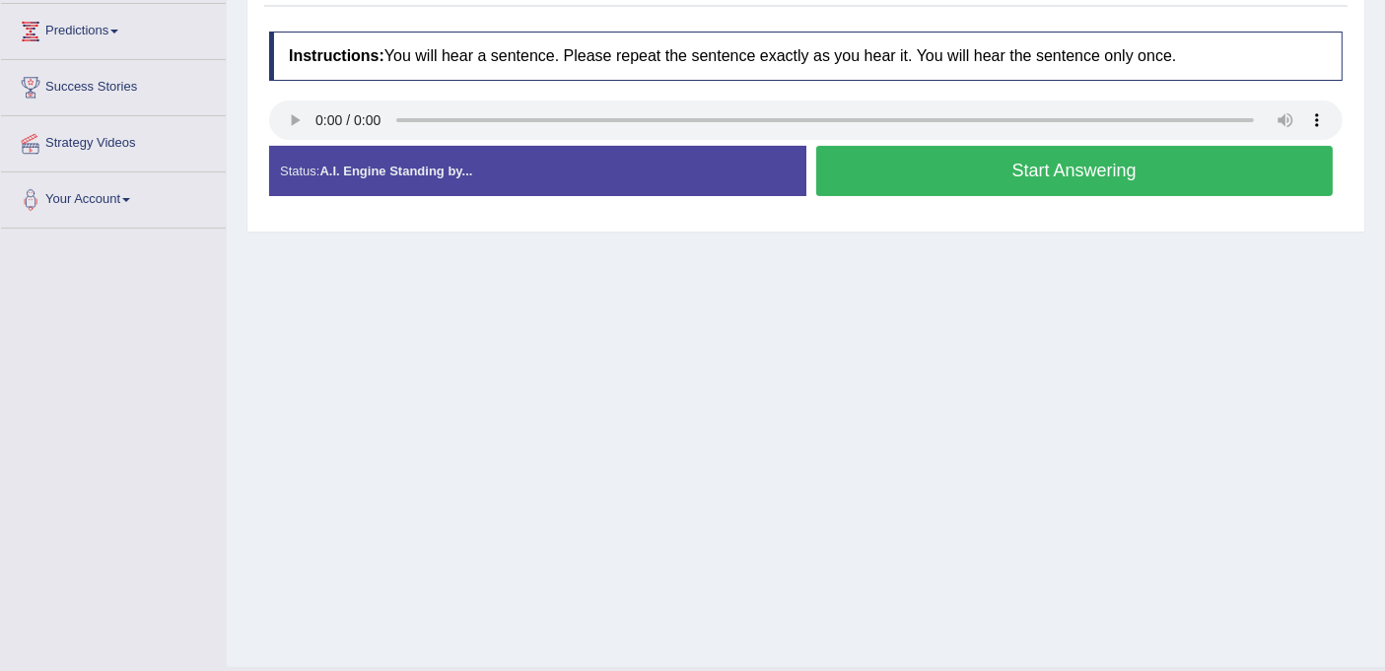
scroll to position [328, 0]
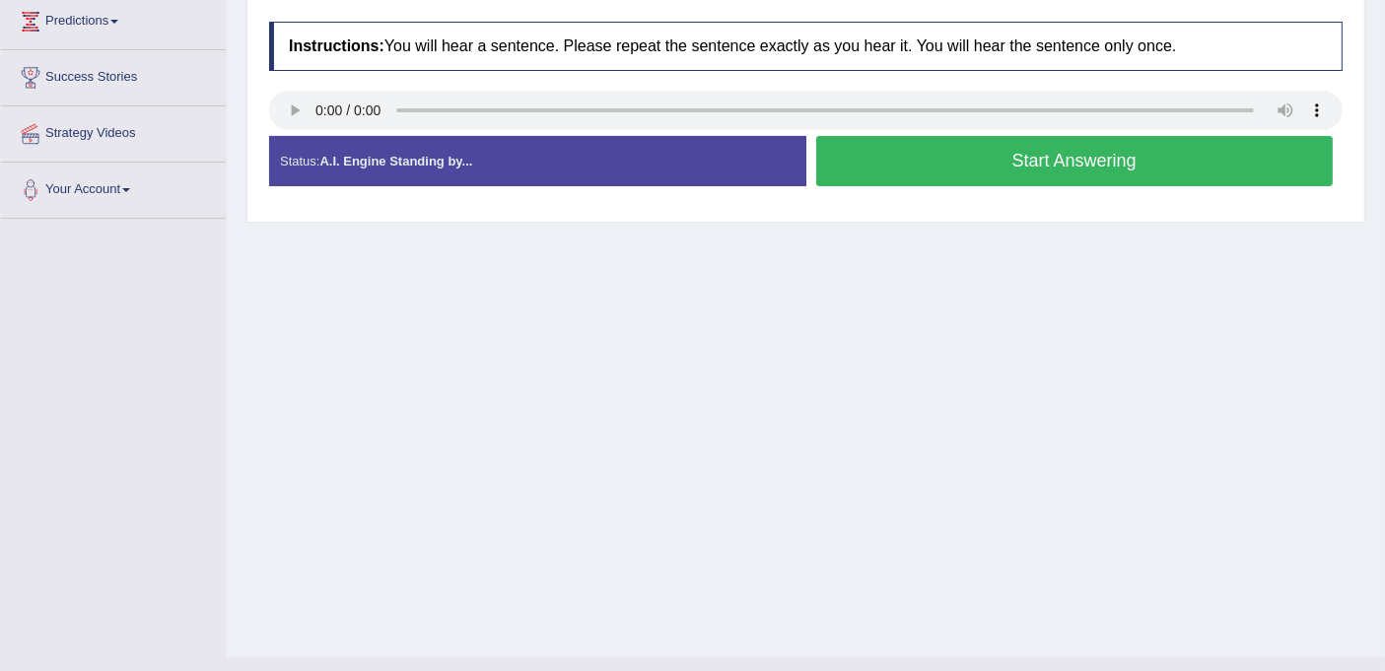
click at [996, 156] on button "Start Answering" at bounding box center [1074, 161] width 517 height 50
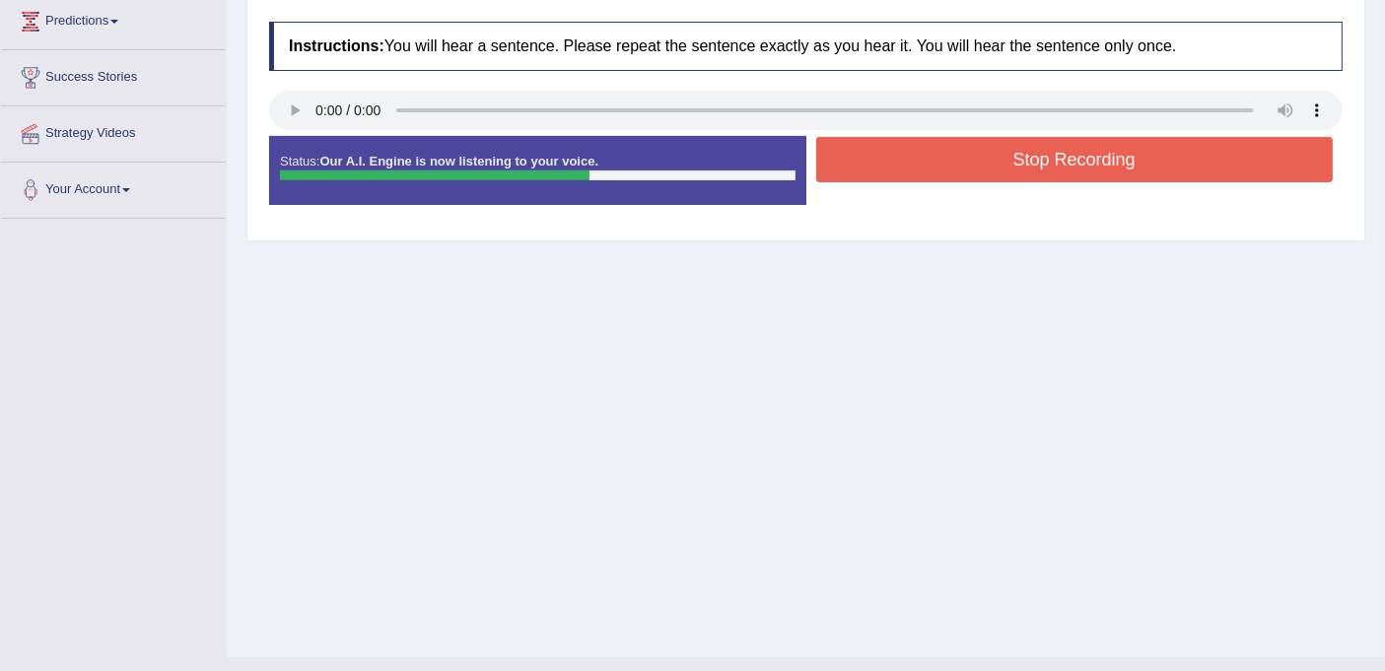
click at [996, 156] on button "Stop Recording" at bounding box center [1074, 159] width 517 height 45
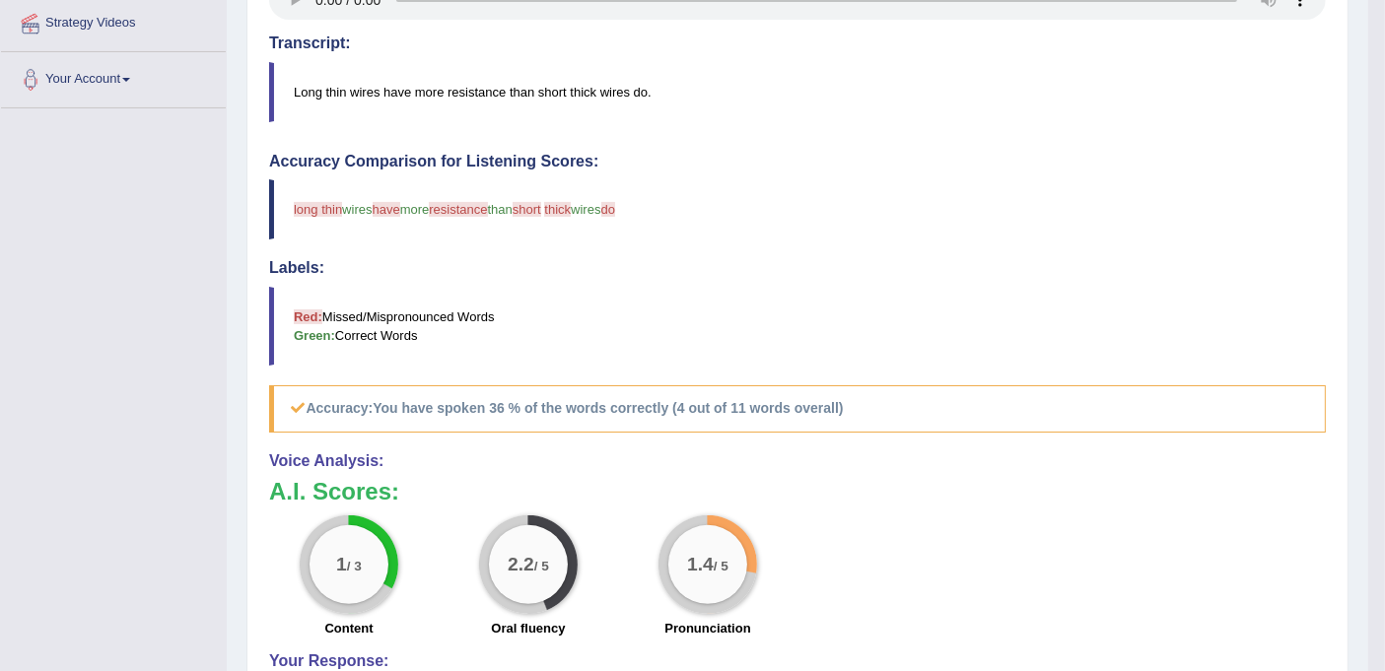
scroll to position [0, 0]
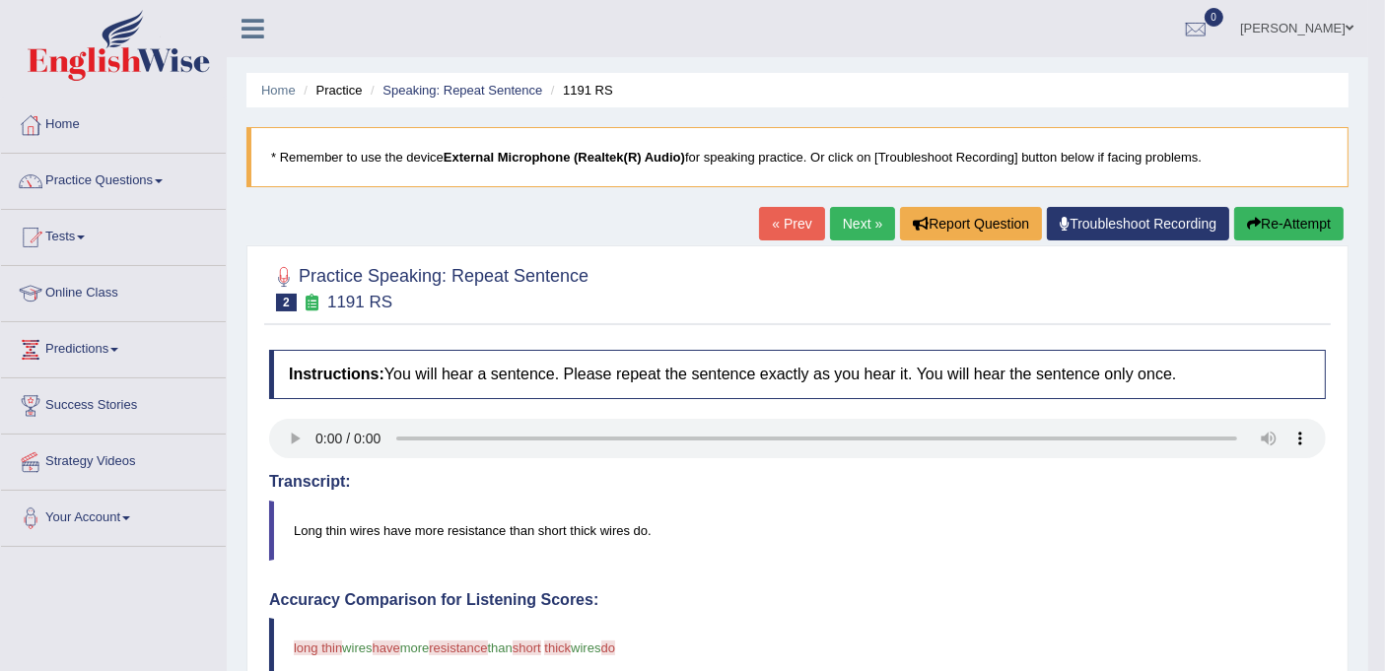
click at [1288, 222] on button "Re-Attempt" at bounding box center [1288, 224] width 109 height 34
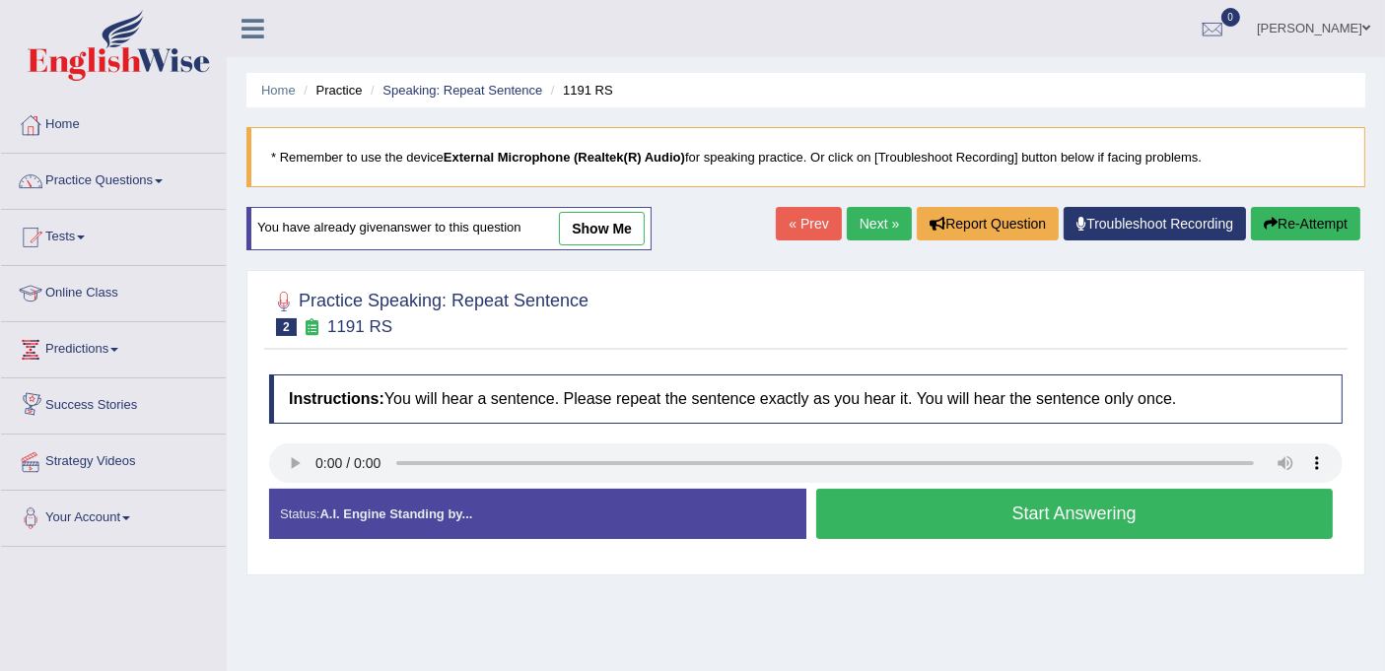
scroll to position [363, 0]
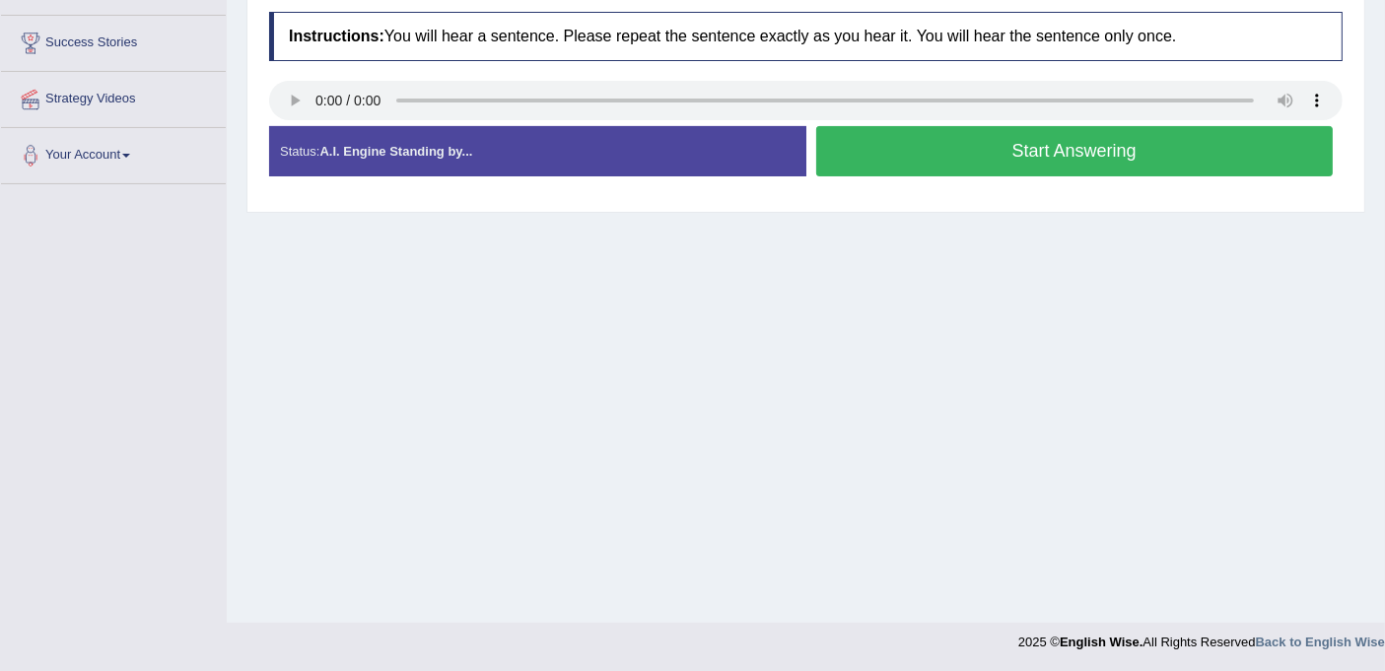
click at [983, 149] on button "Start Answering" at bounding box center [1074, 151] width 517 height 50
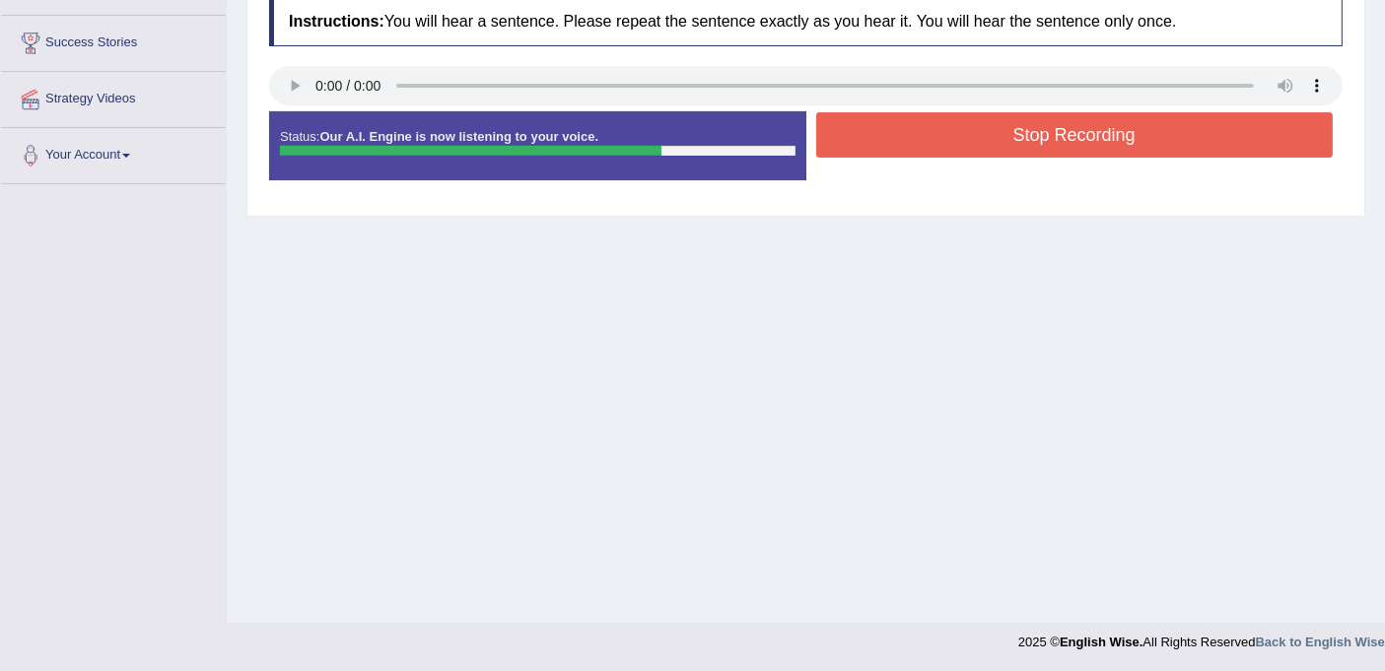
click at [983, 149] on button "Stop Recording" at bounding box center [1074, 134] width 517 height 45
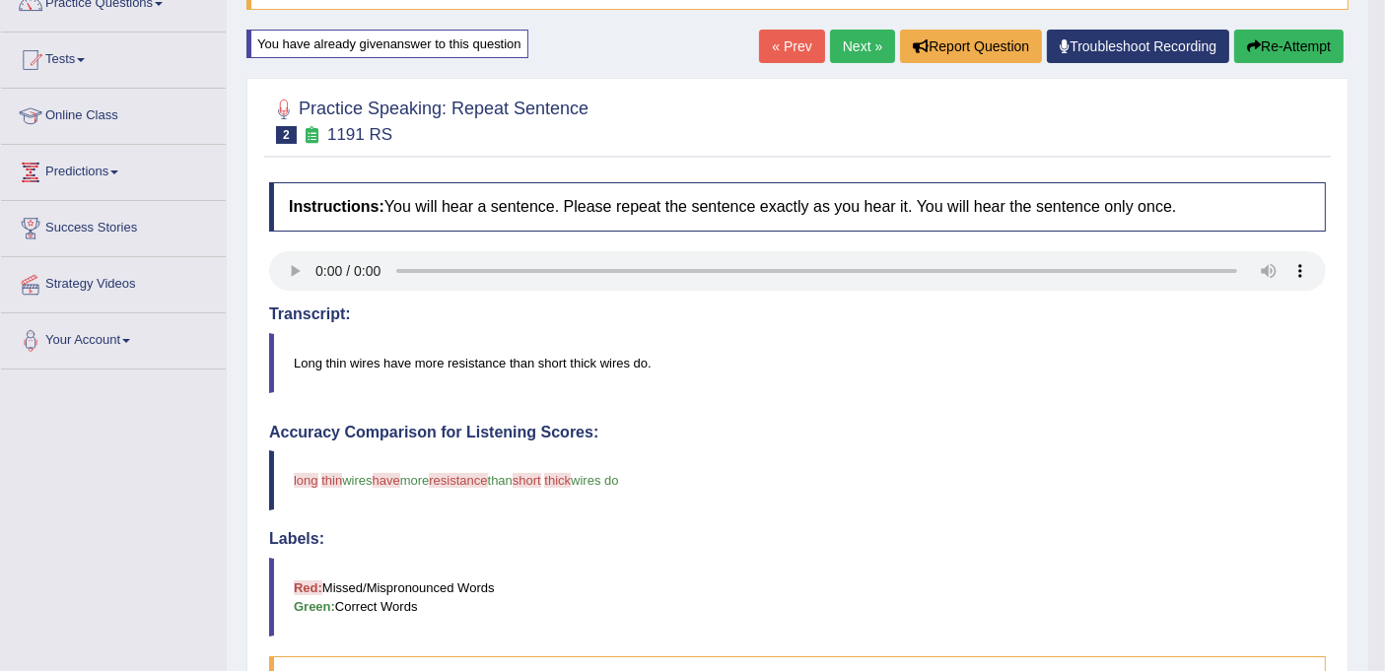
scroll to position [143, 0]
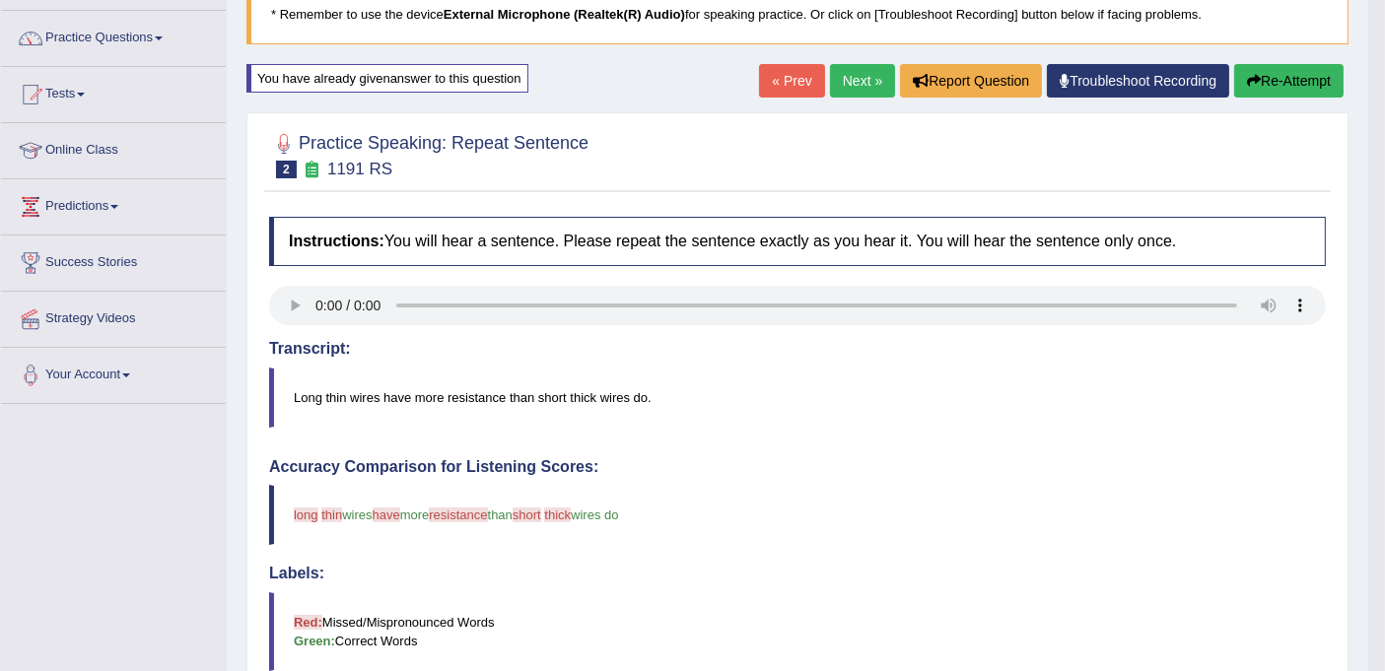
click at [1301, 73] on button "Re-Attempt" at bounding box center [1288, 81] width 109 height 34
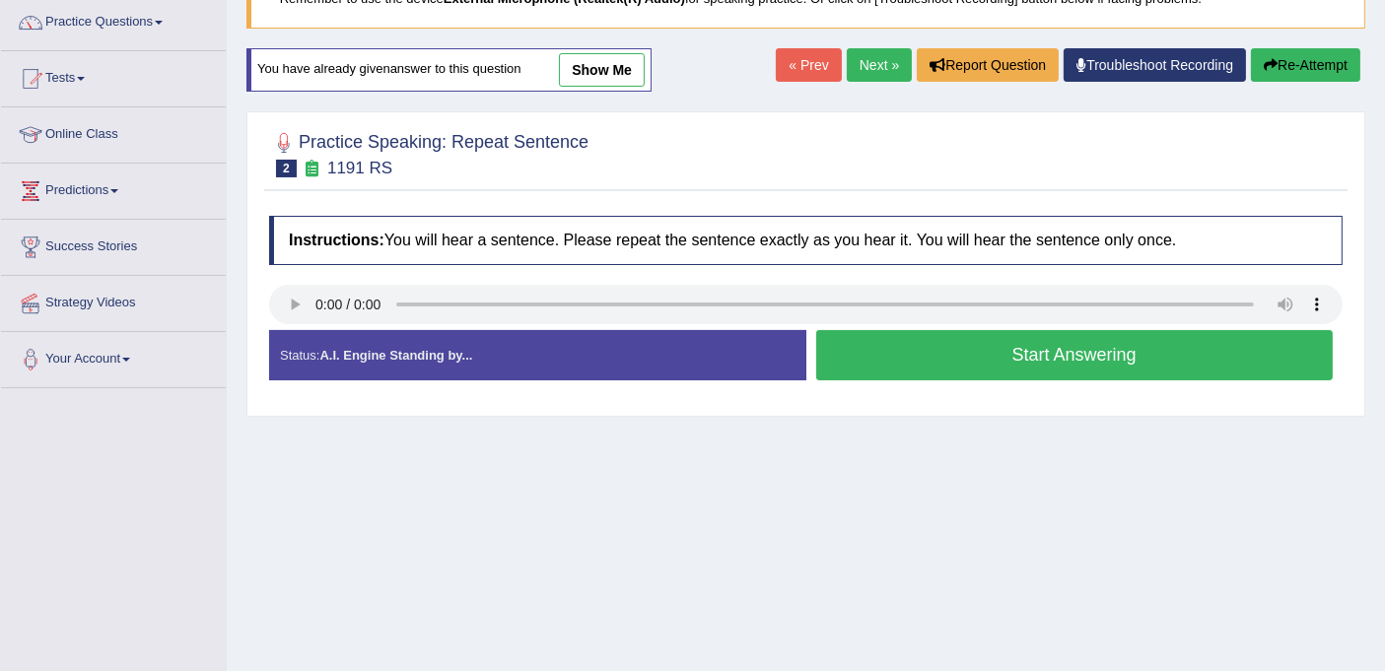
click at [999, 353] on button "Start Answering" at bounding box center [1074, 355] width 517 height 50
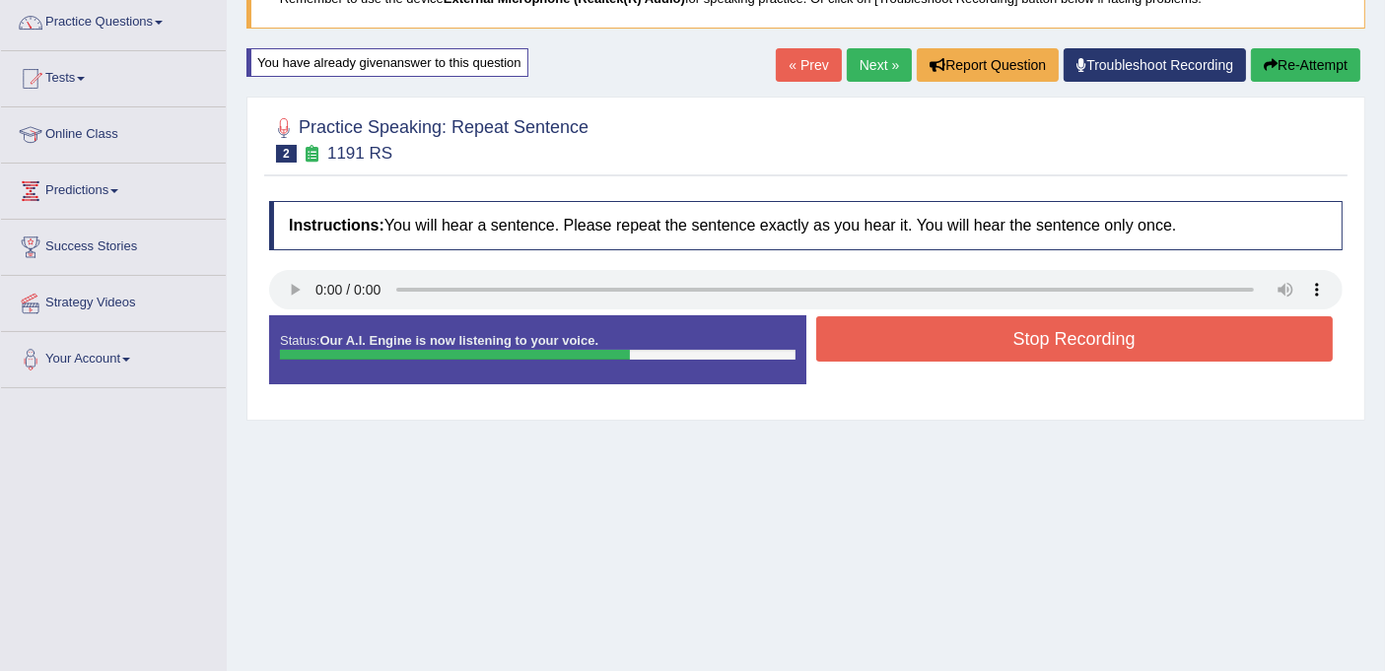
click at [999, 353] on button "Stop Recording" at bounding box center [1074, 338] width 517 height 45
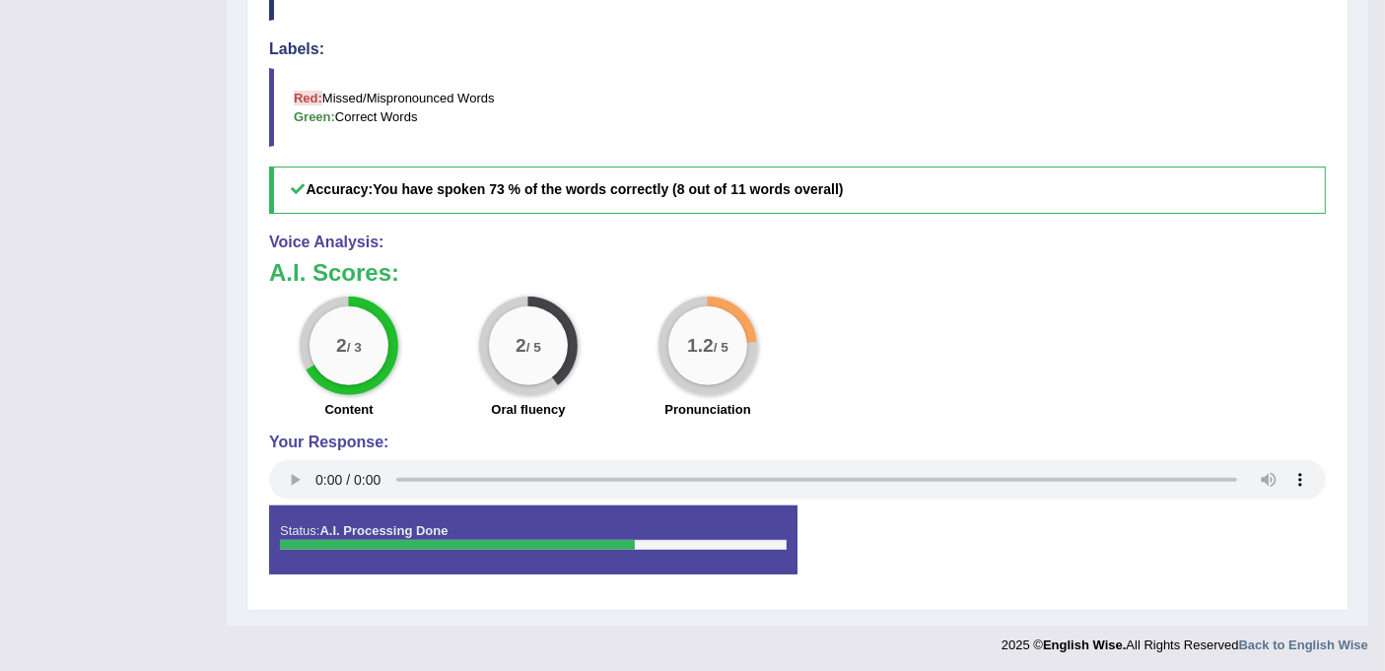
scroll to position [119, 0]
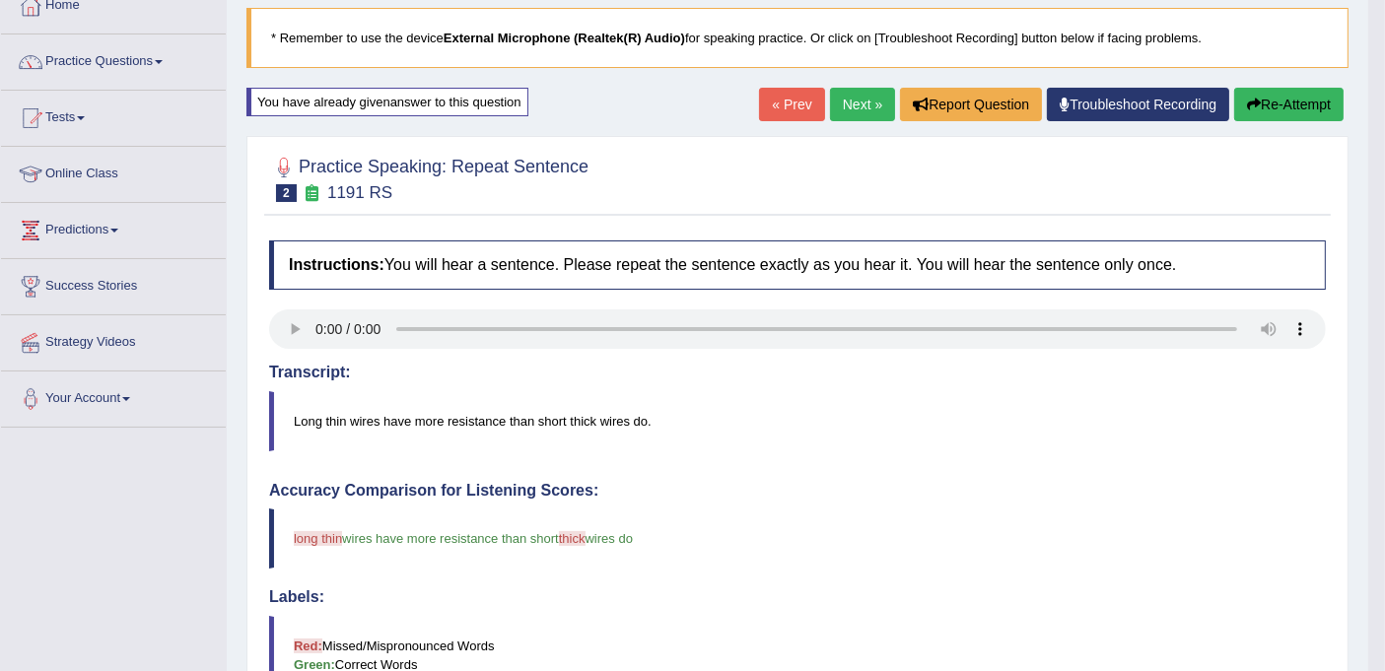
click at [856, 108] on link "Next »" at bounding box center [862, 105] width 65 height 34
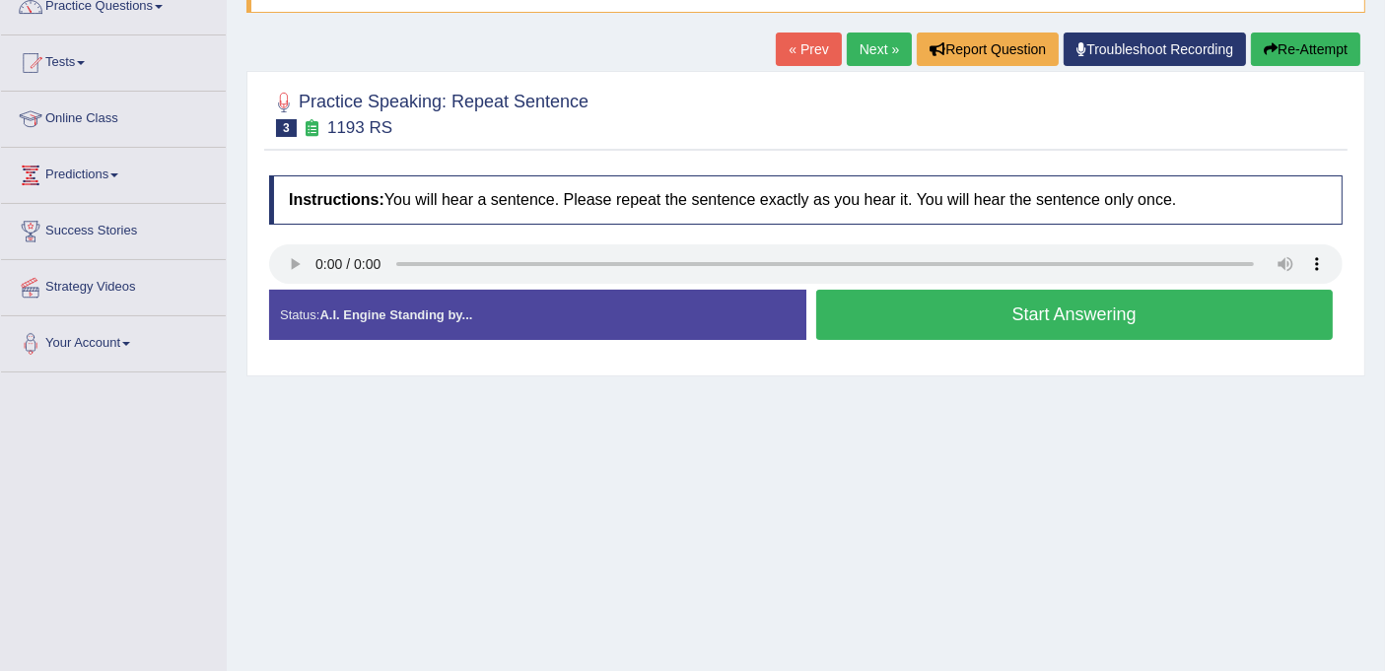
scroll to position [328, 0]
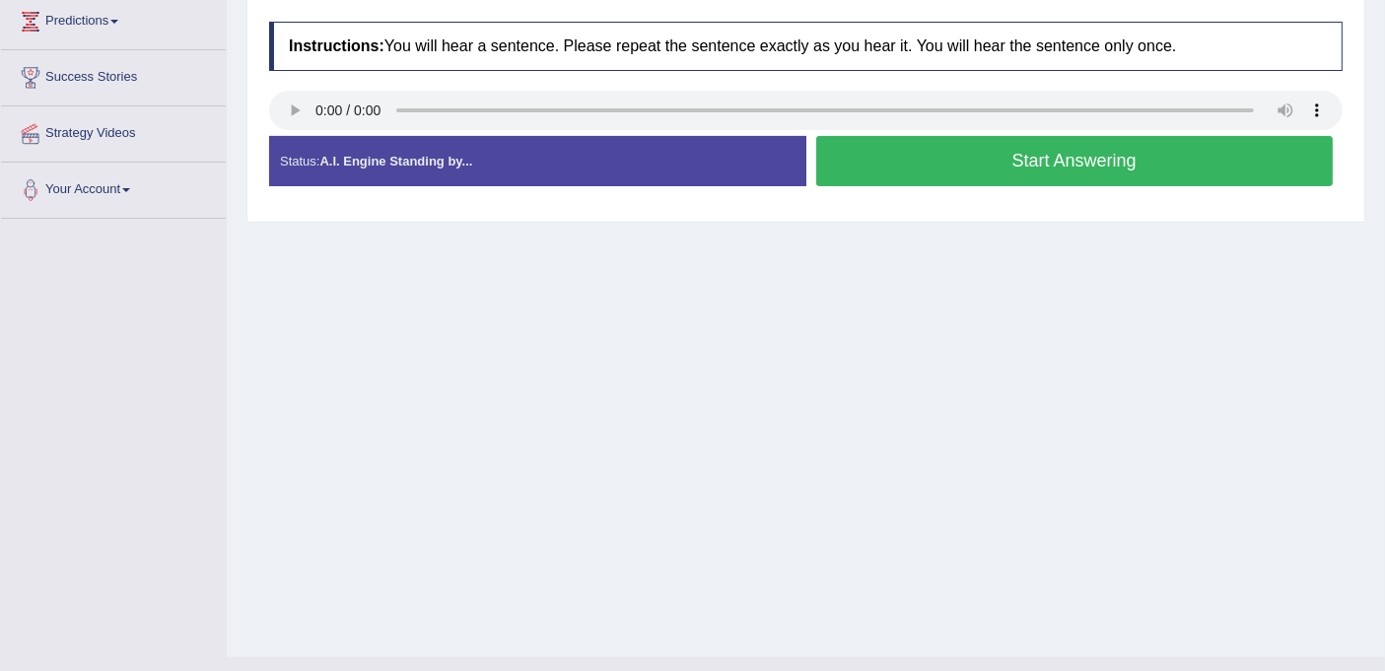
click at [922, 153] on button "Start Answering" at bounding box center [1074, 161] width 517 height 50
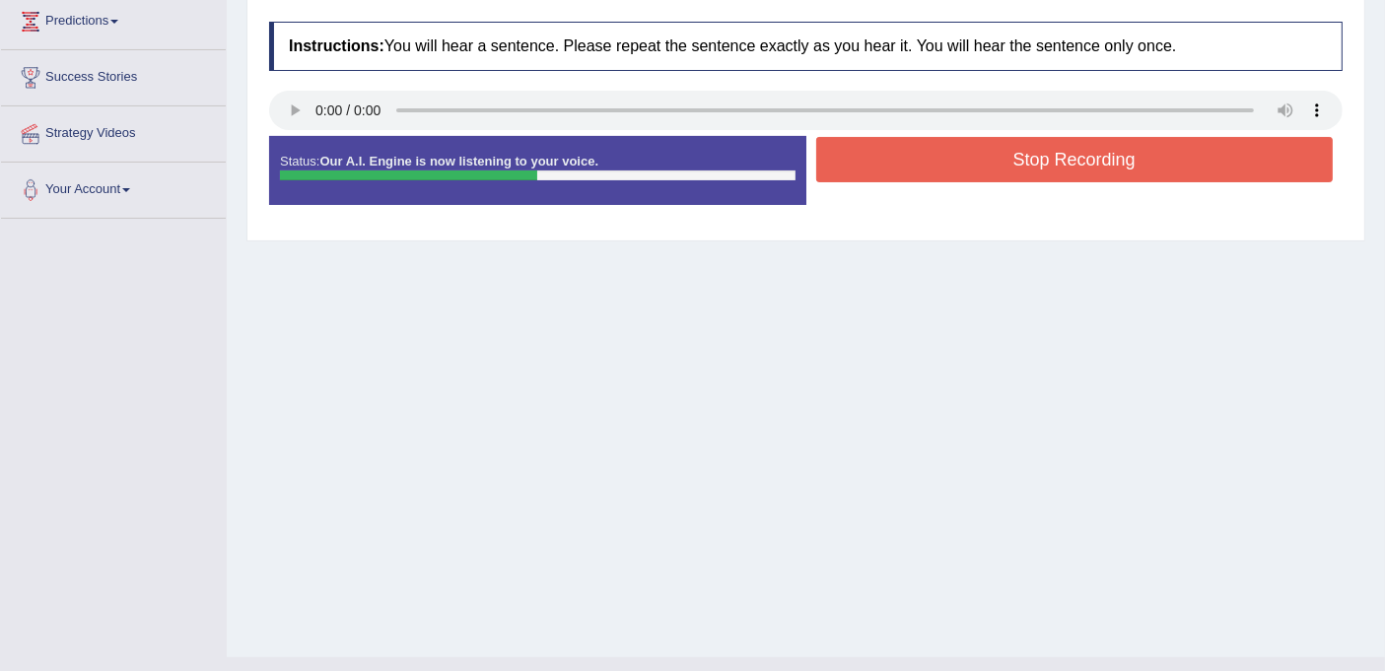
click at [922, 153] on button "Stop Recording" at bounding box center [1074, 159] width 517 height 45
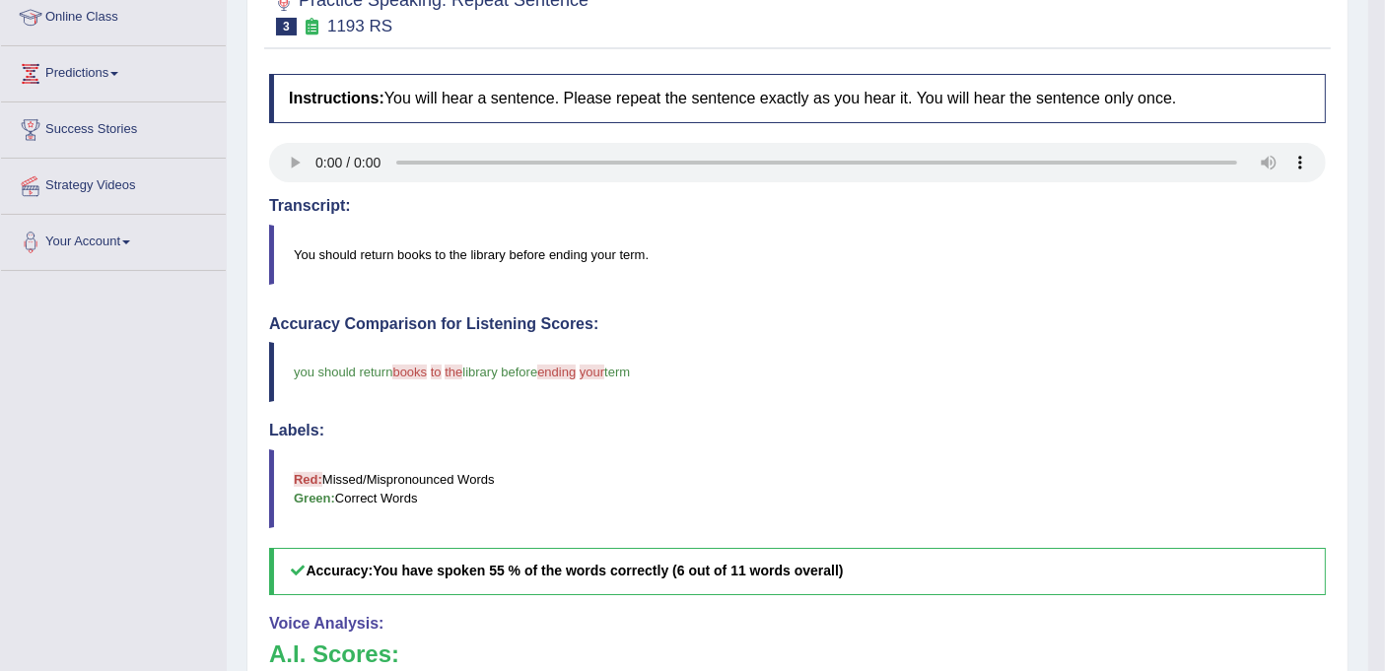
scroll to position [0, 0]
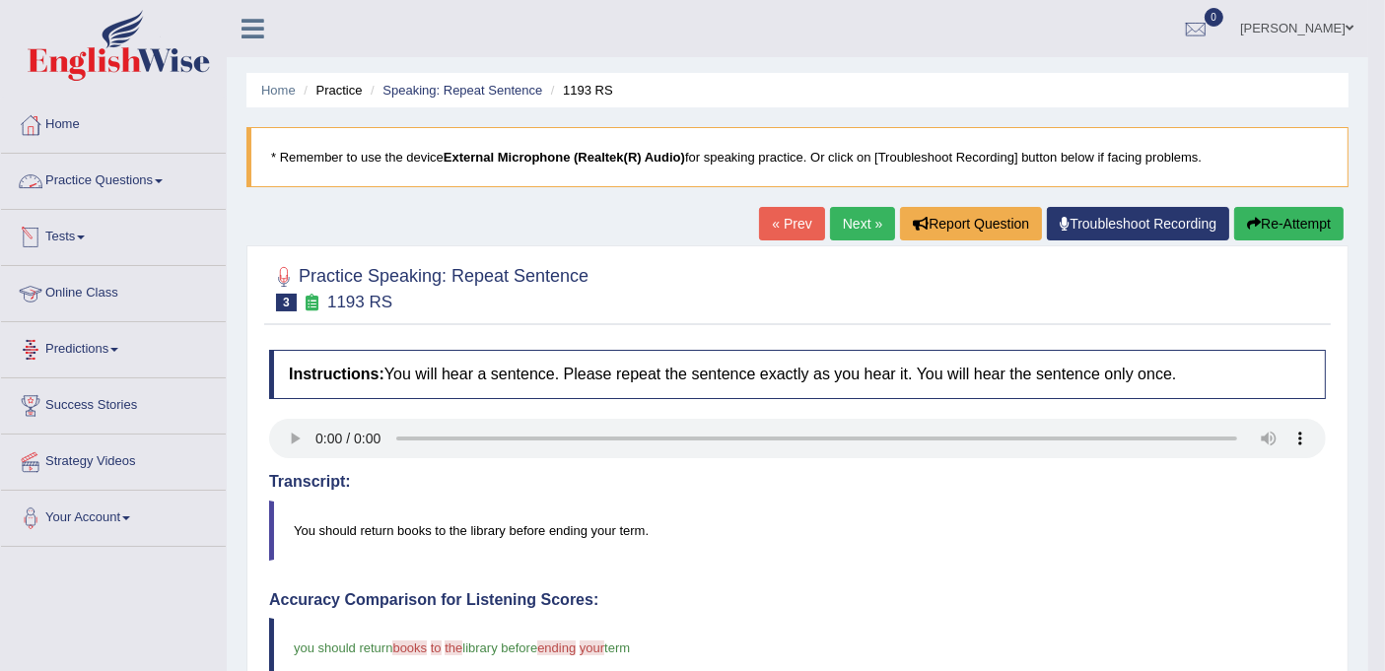
click at [160, 177] on link "Practice Questions" at bounding box center [113, 178] width 225 height 49
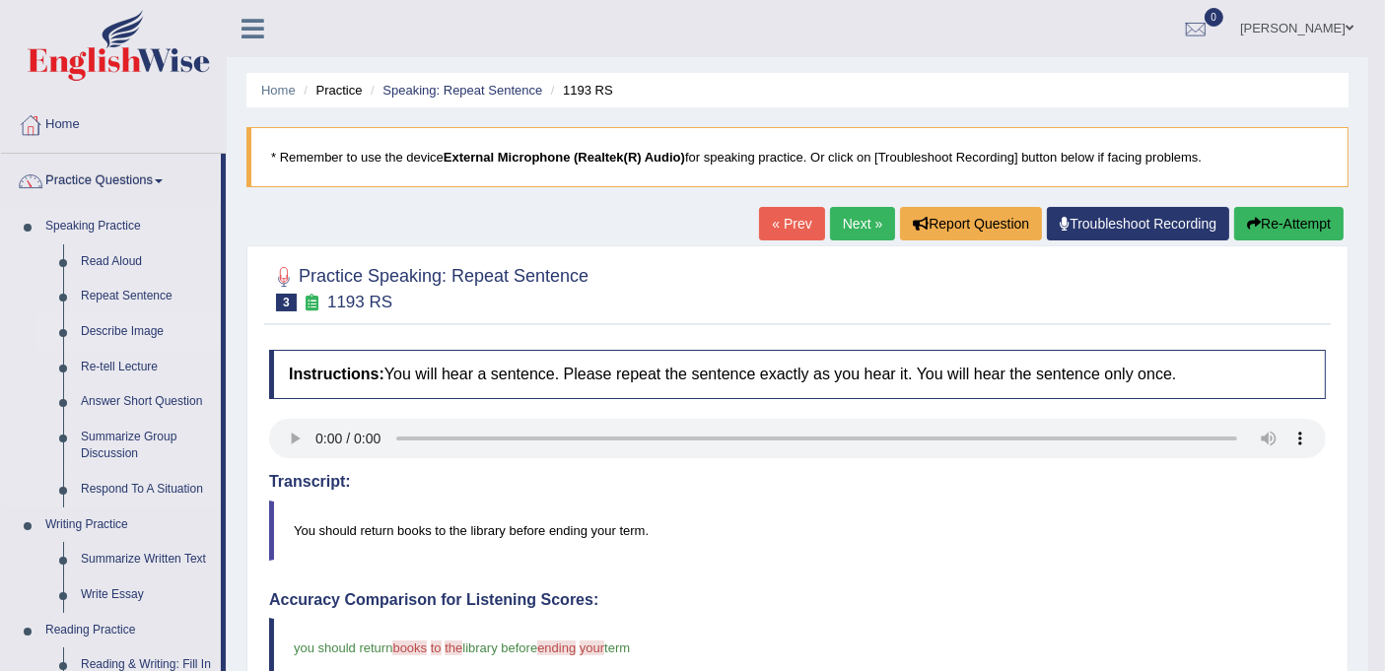
click at [132, 325] on link "Describe Image" at bounding box center [146, 331] width 149 height 35
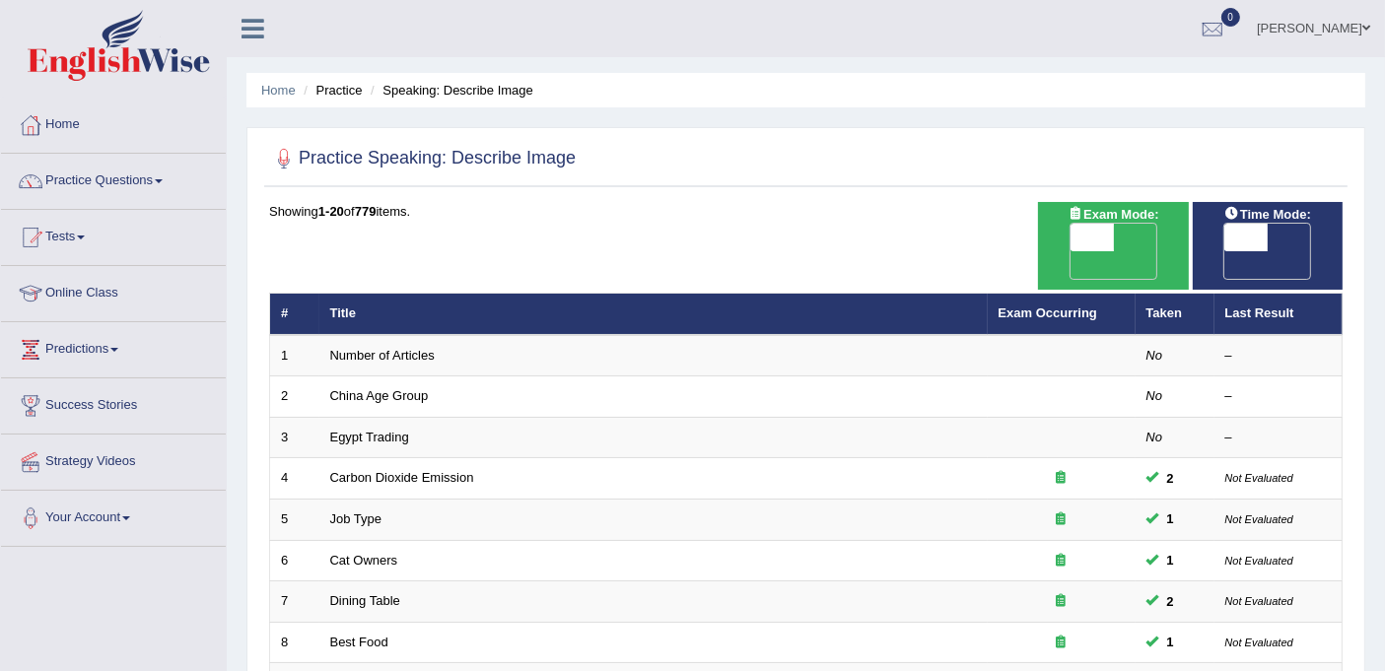
click at [1358, 27] on link "Wilson" at bounding box center [1313, 25] width 143 height 51
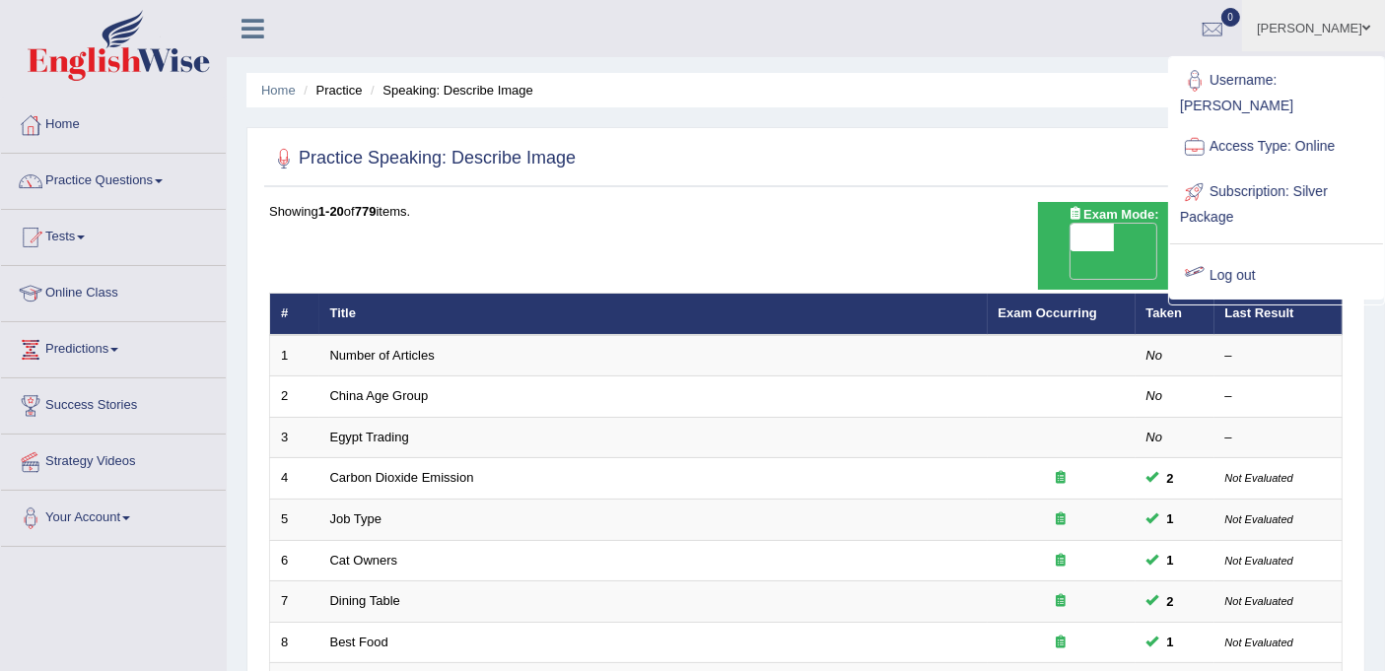
click at [1236, 253] on link "Log out" at bounding box center [1276, 275] width 213 height 45
